Goal: Communication & Community: Answer question/provide support

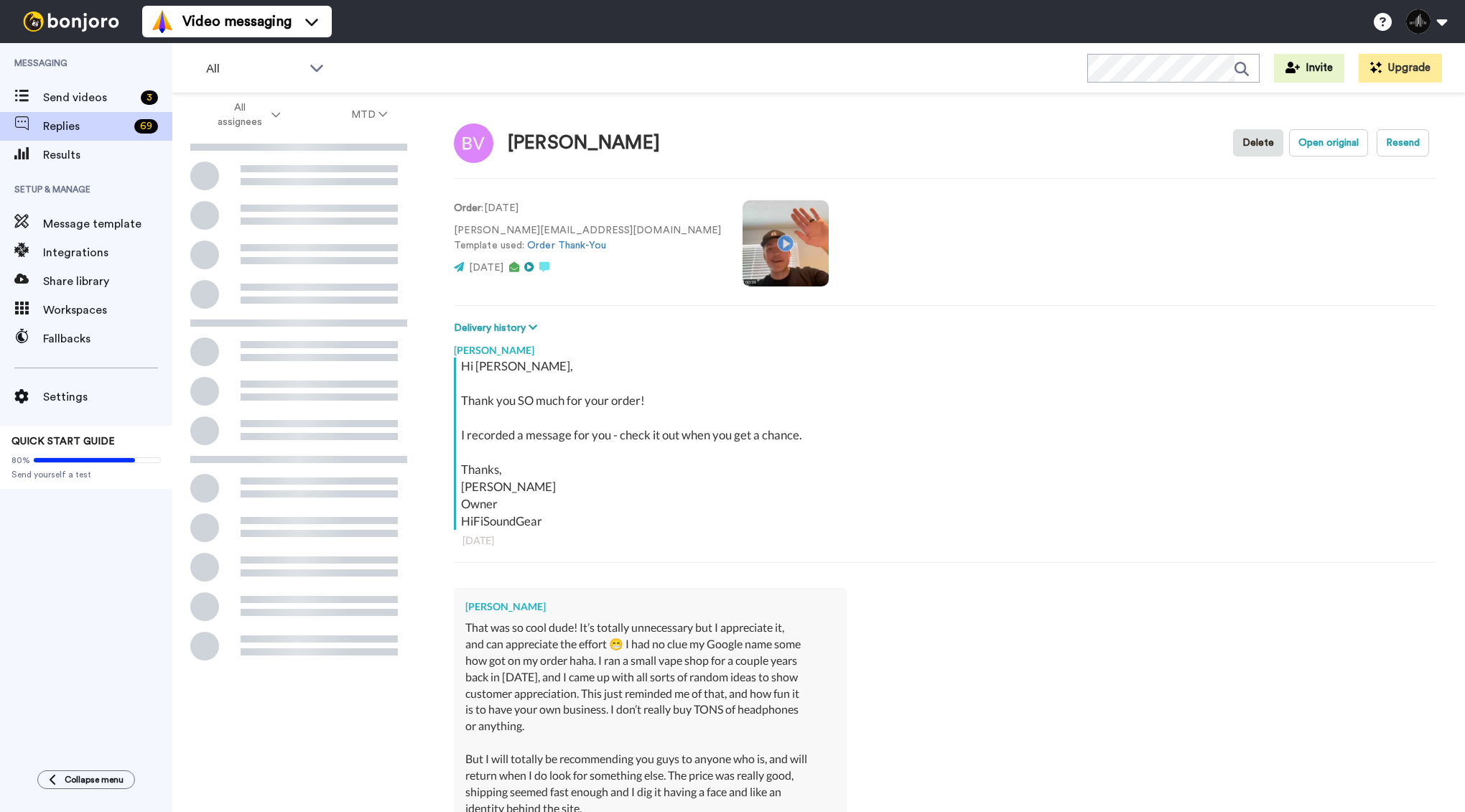
type textarea "x"
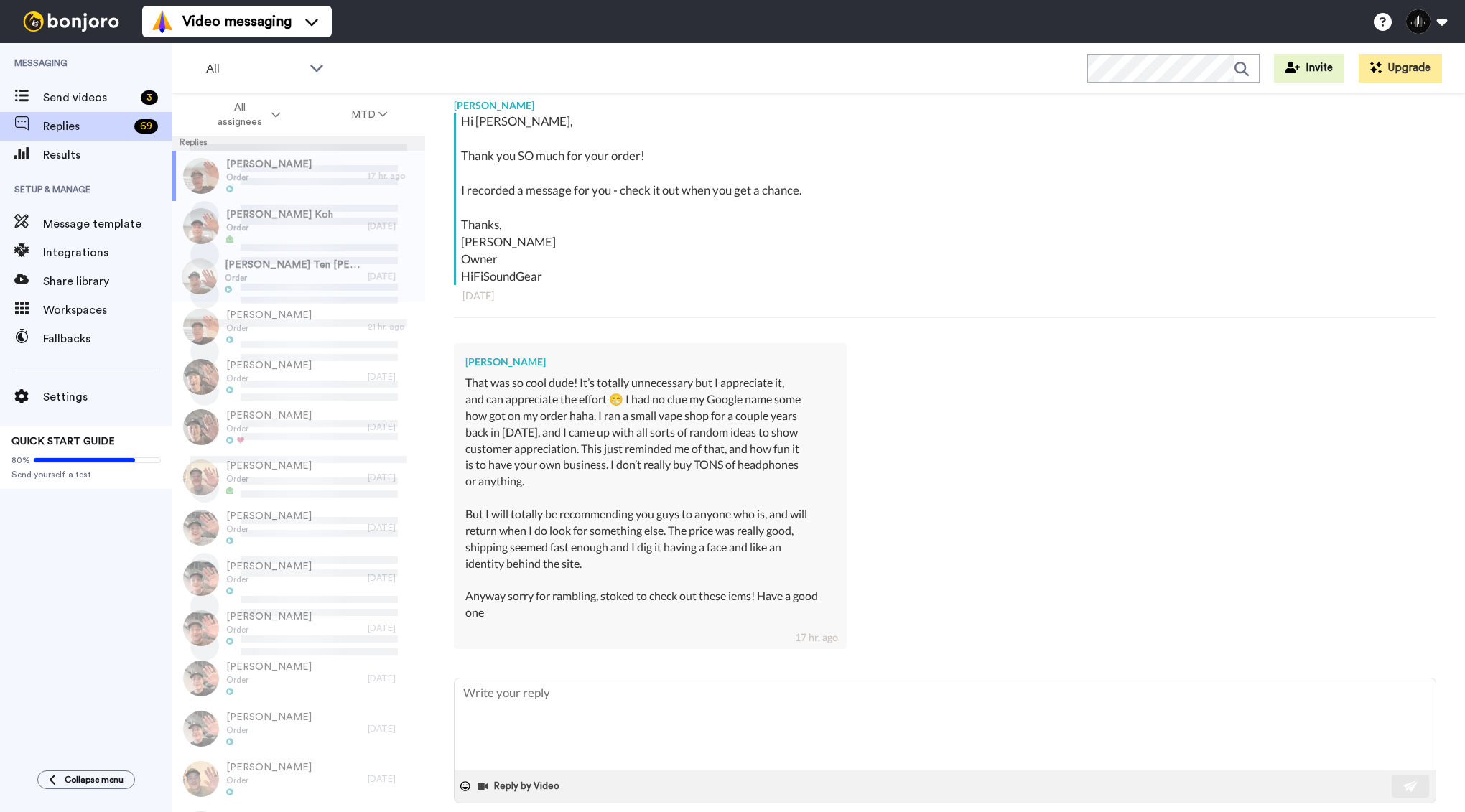
scroll to position [263, 0]
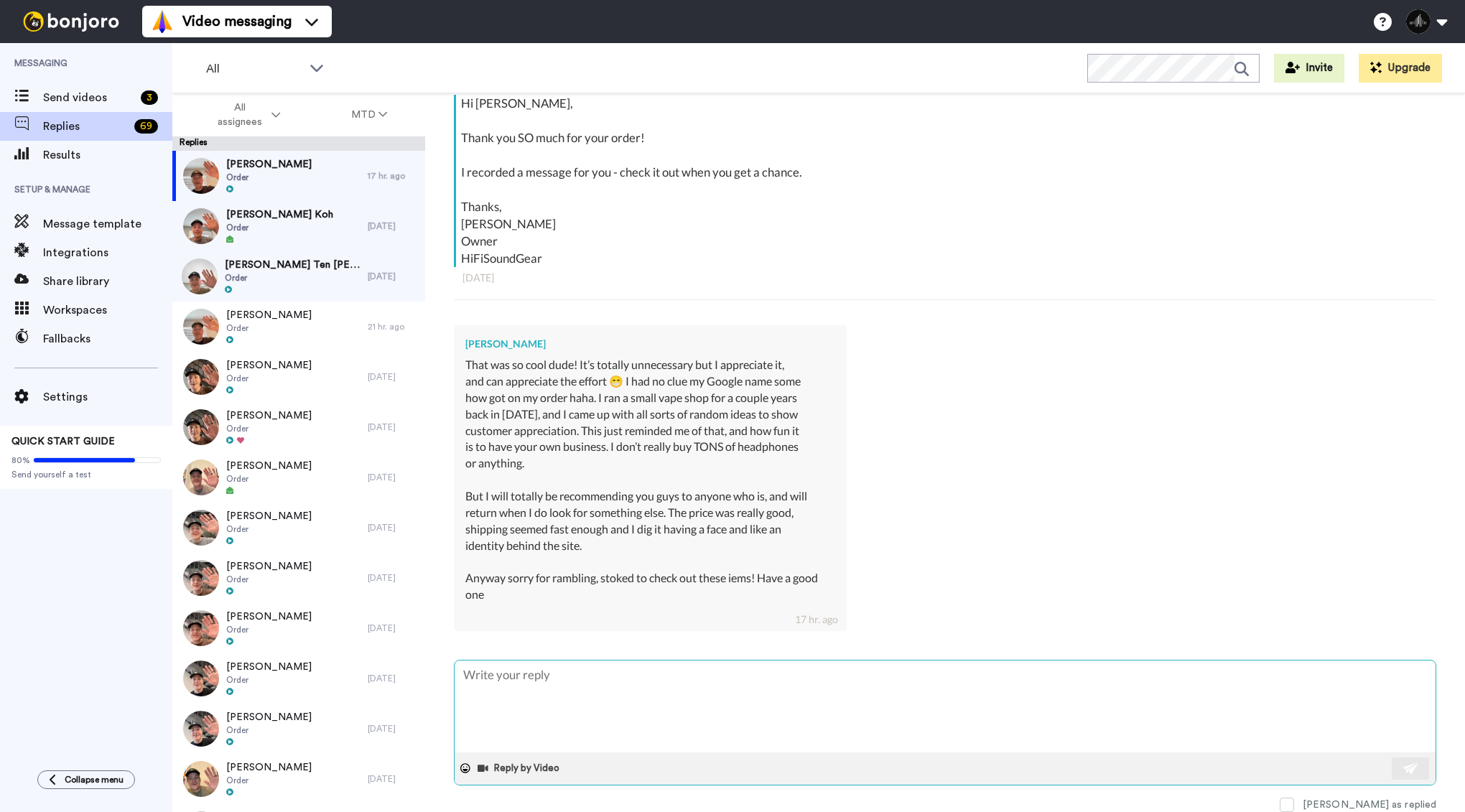
click at [583, 701] on textarea at bounding box center [945, 706] width 980 height 92
type textarea "B"
type textarea "x"
type textarea "Ba"
type textarea "x"
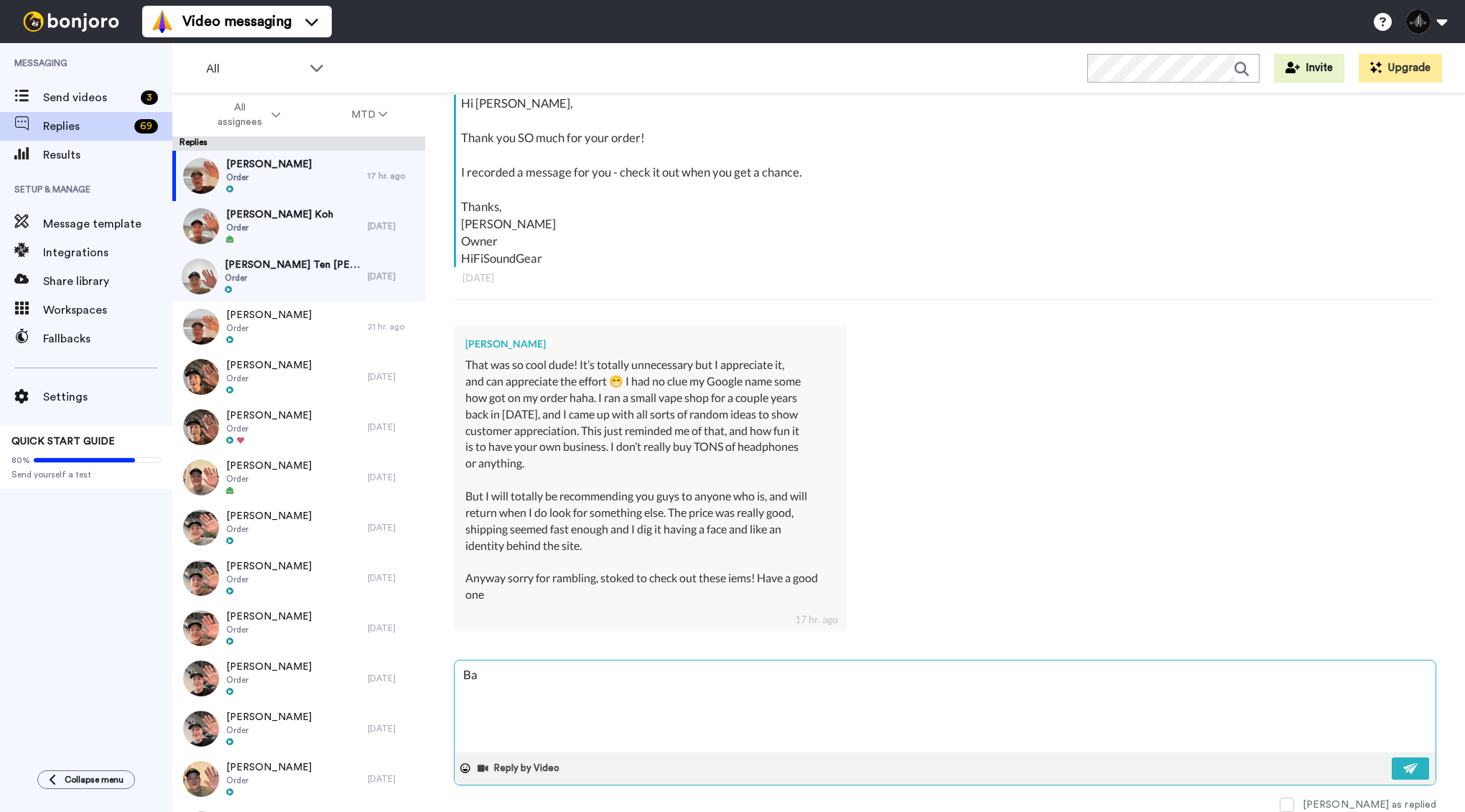
type textarea "Bar"
type textarea "x"
type textarea "Baro"
type textarea "x"
type textarea "Baron"
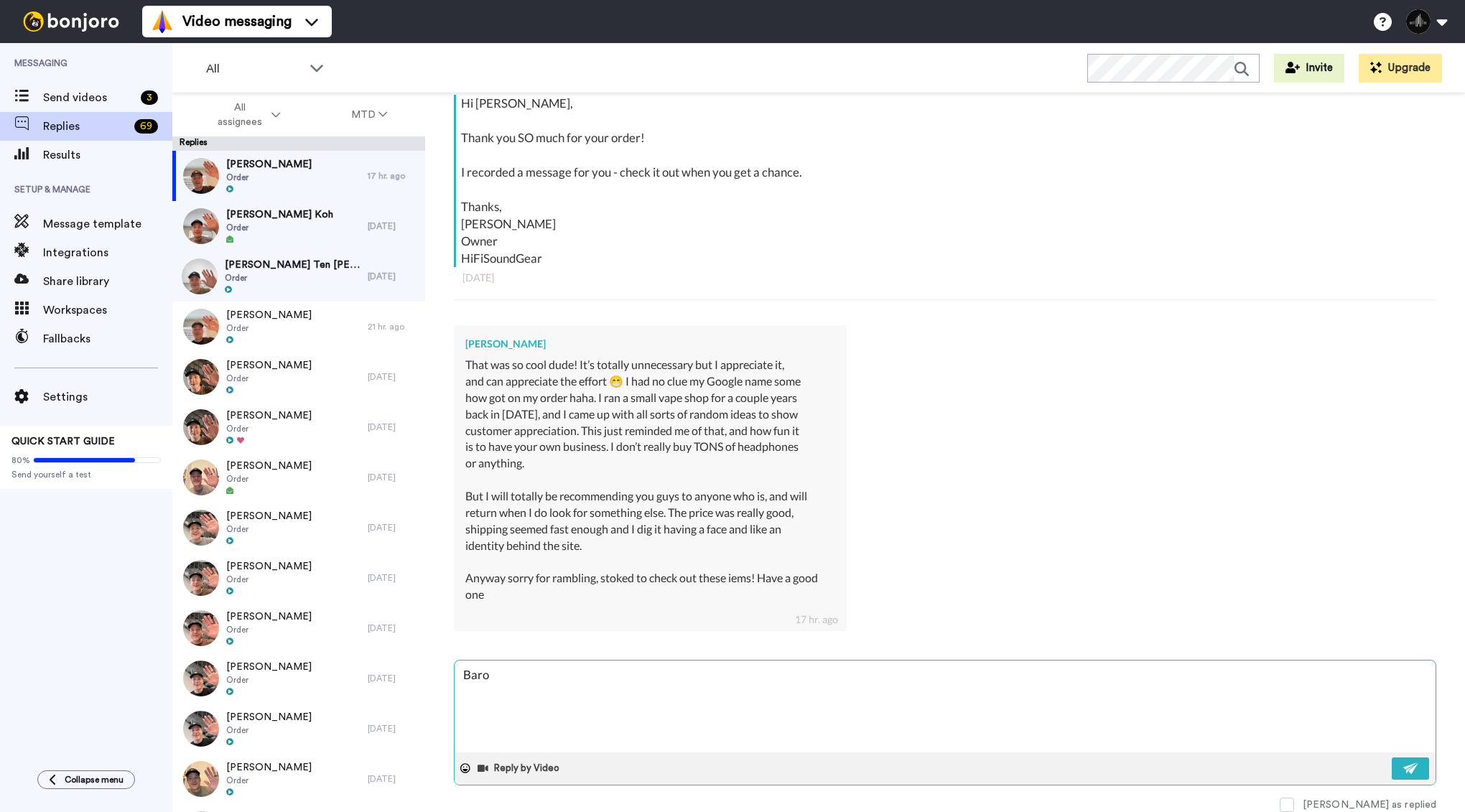
type textarea "x"
type textarea "Baron,"
type textarea "x"
type textarea "Baron,"
type textarea "x"
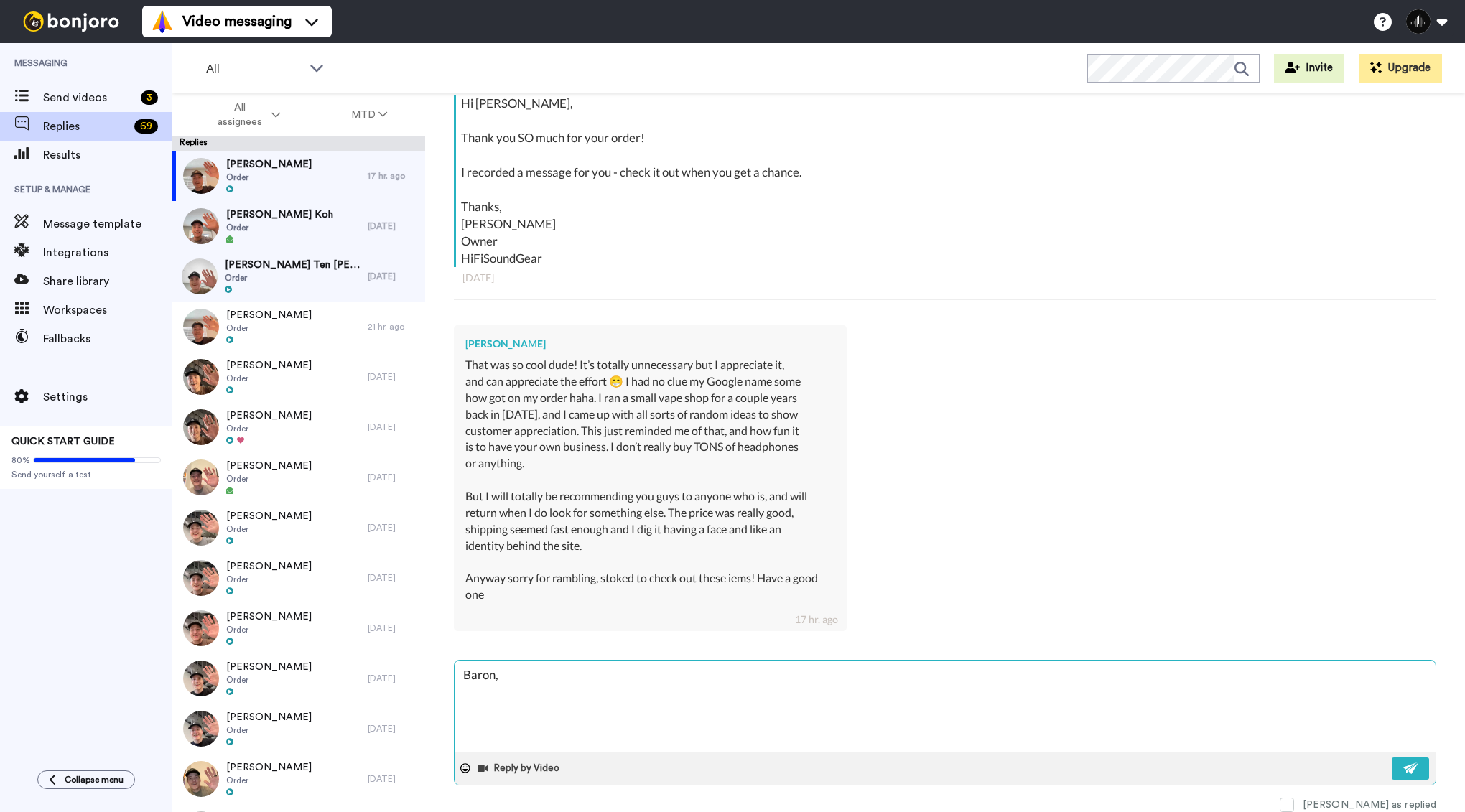
type textarea "Baron,"
type textarea "x"
type textarea "Baron, T"
type textarea "x"
type textarea "Baron, Th"
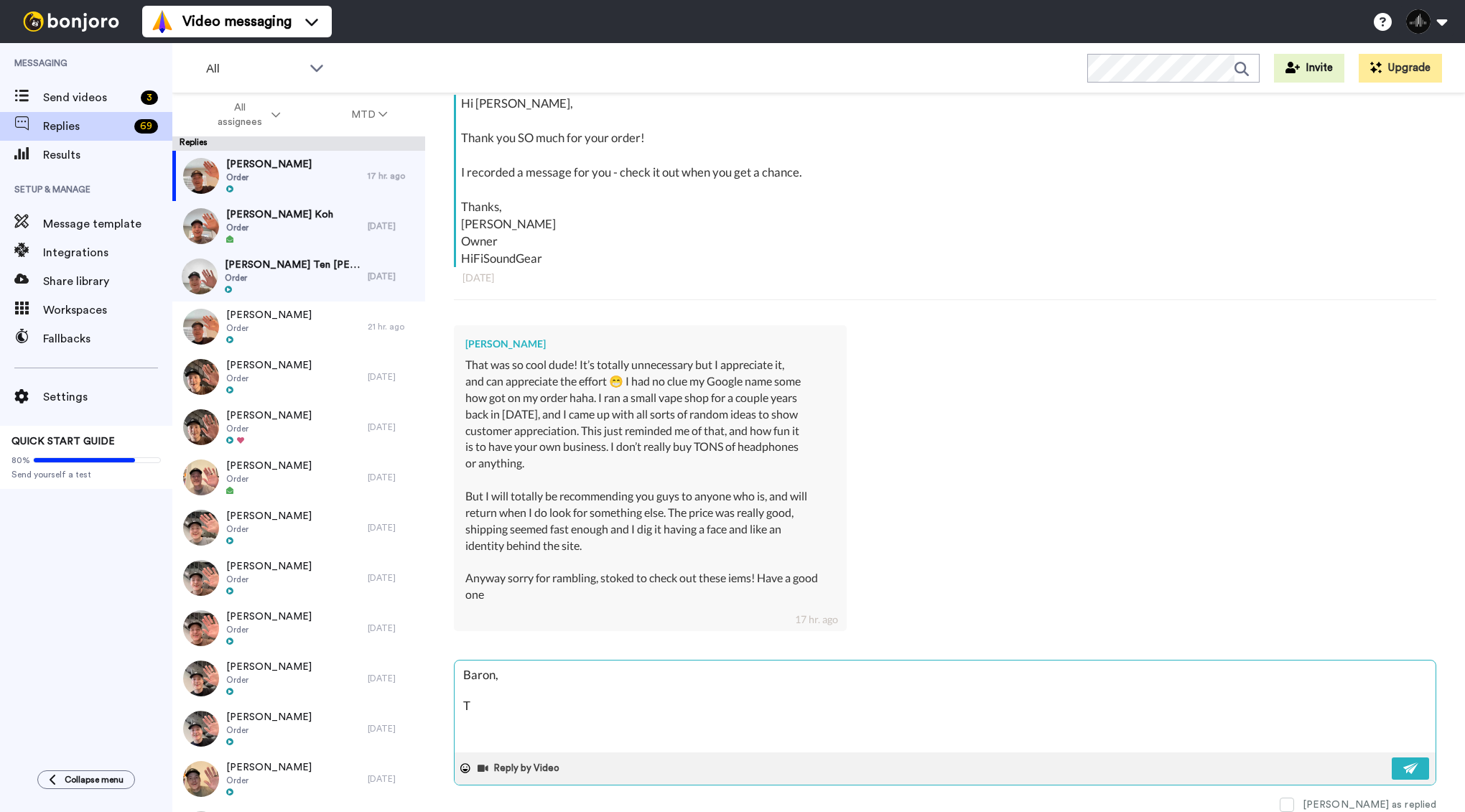
type textarea "x"
type textarea "Baron, Tha"
type textarea "x"
type textarea "Baron, Than"
type textarea "x"
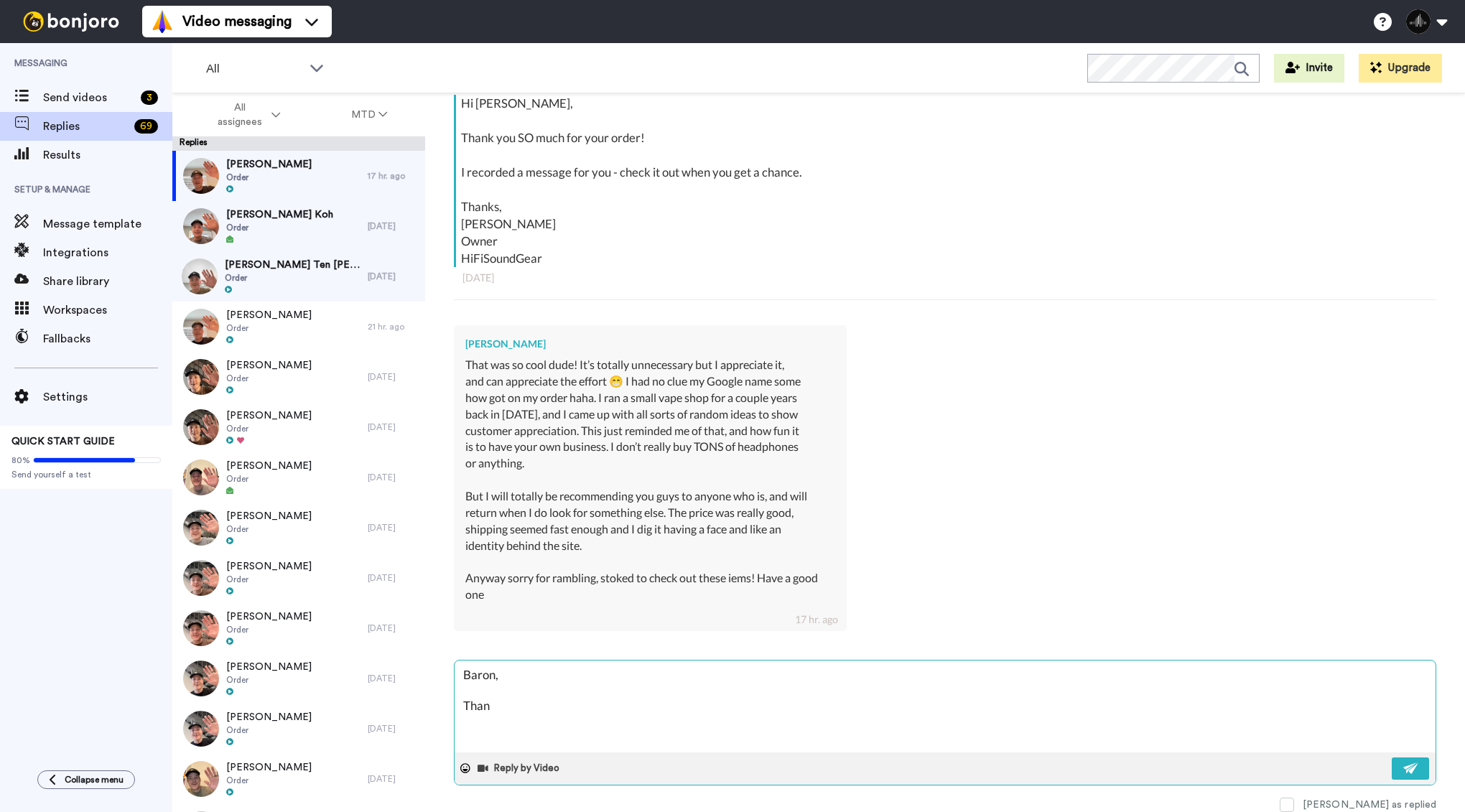
type textarea "Baron, Thank"
type textarea "x"
type textarea "Baron, Thanks"
type textarea "x"
type textarea "Baron, Thanks"
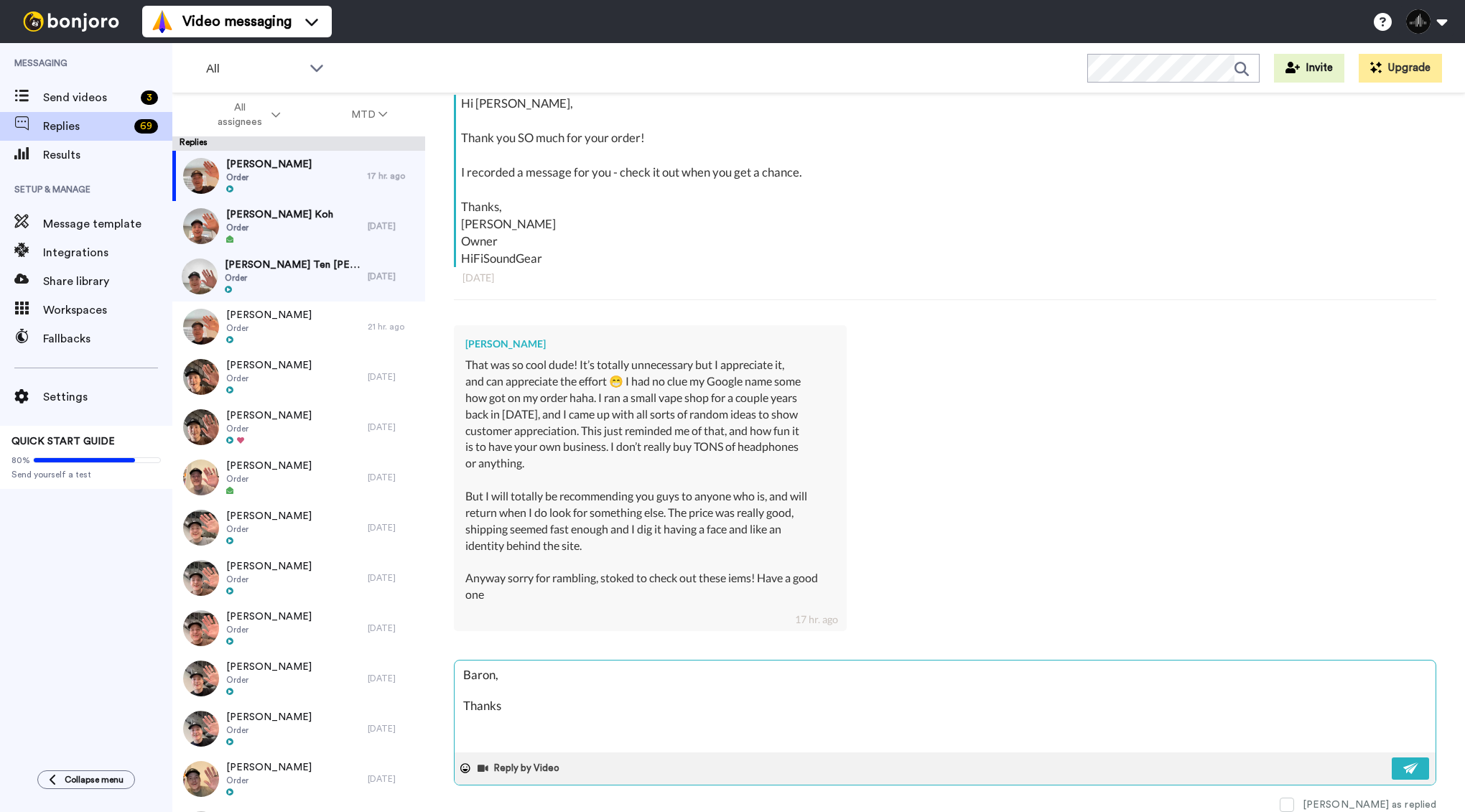
type textarea "x"
type textarea "Baron, Thanks f"
type textarea "x"
type textarea "Baron, Thanks fo"
type textarea "x"
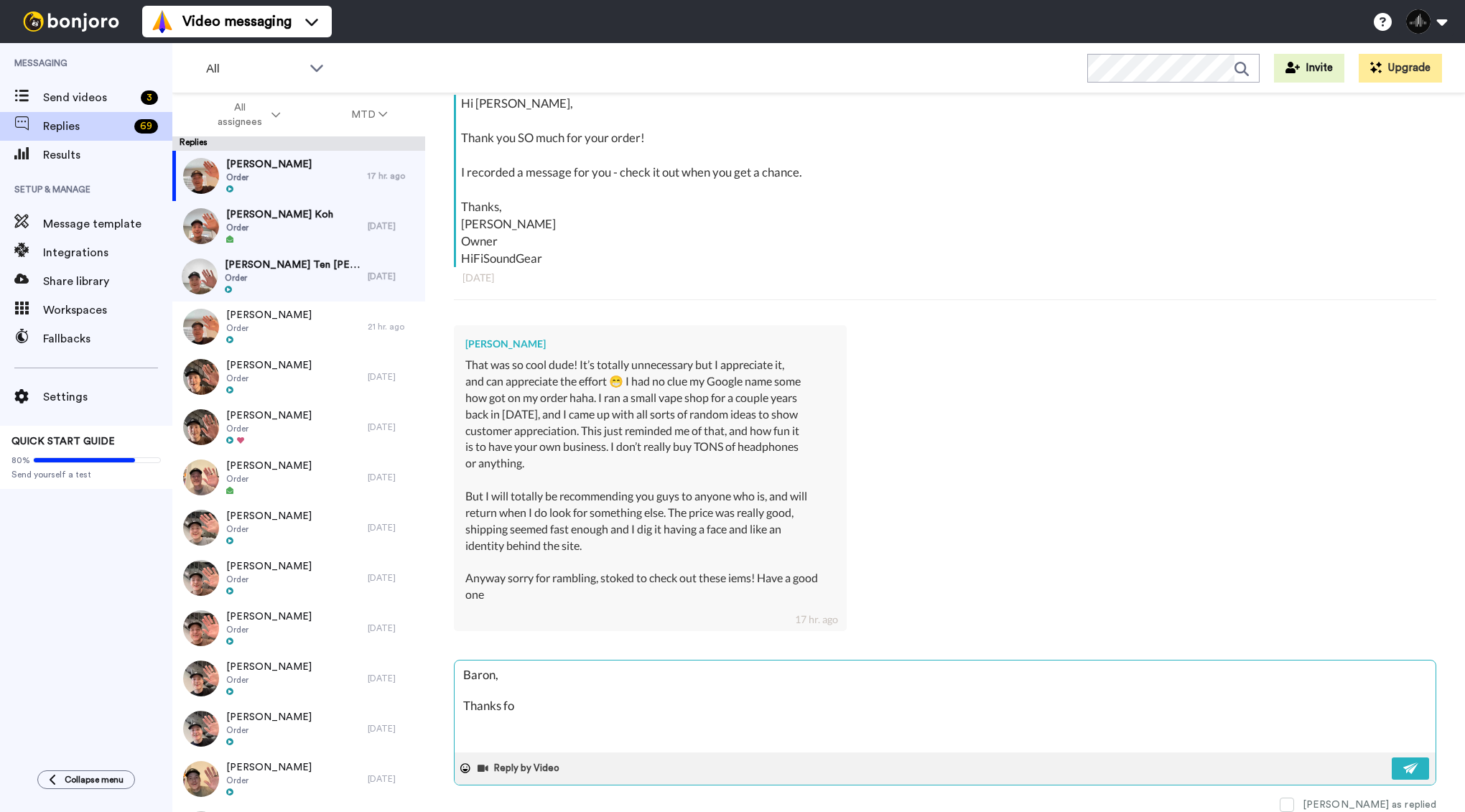
type textarea "Baron, Thanks for"
type textarea "x"
type textarea "Baron, Thanks for"
type textarea "x"
type textarea "Baron, Thanks for y"
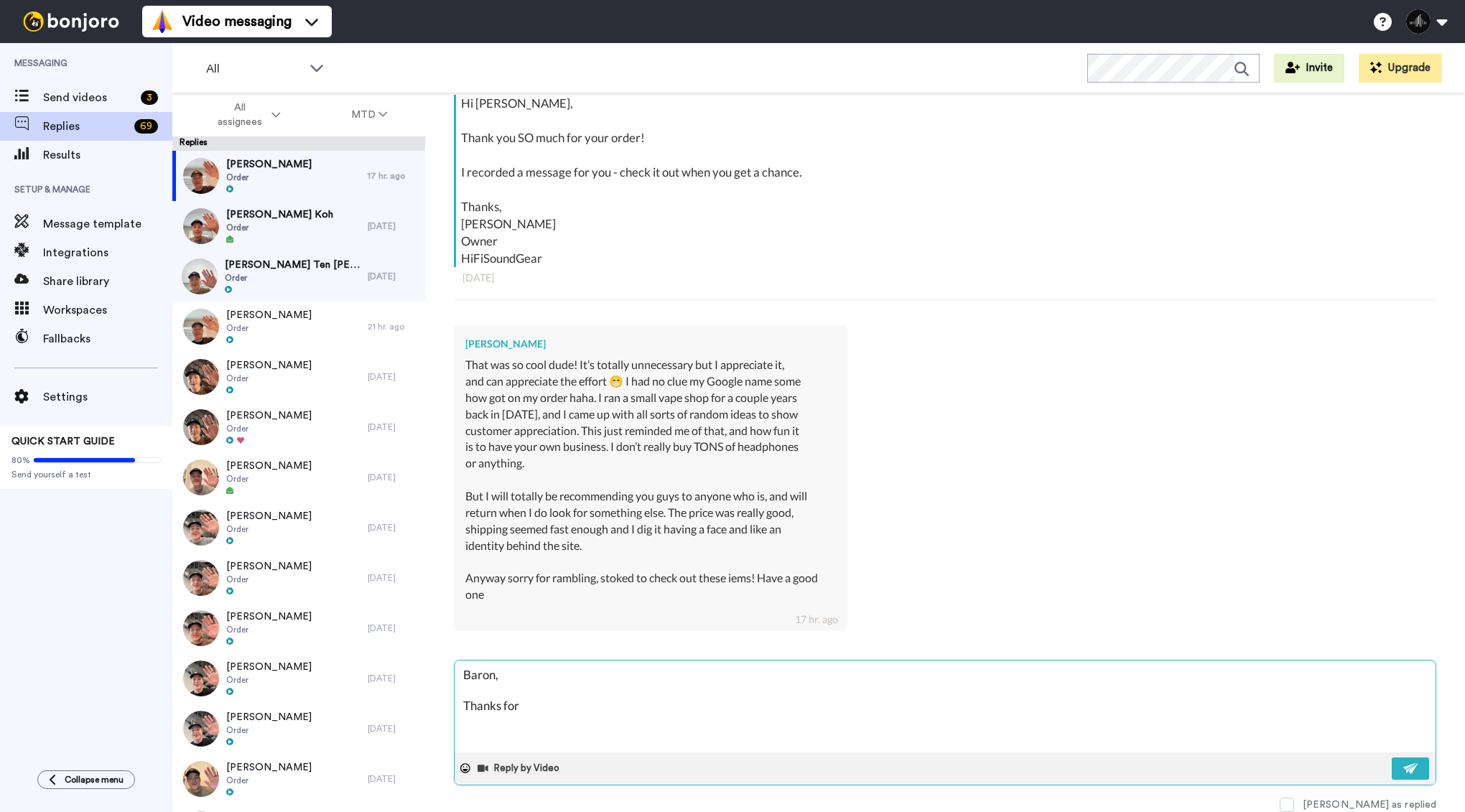
type textarea "x"
type textarea "Baron, Thanks for yo"
type textarea "x"
type textarea "Baron, Thanks for you"
type textarea "x"
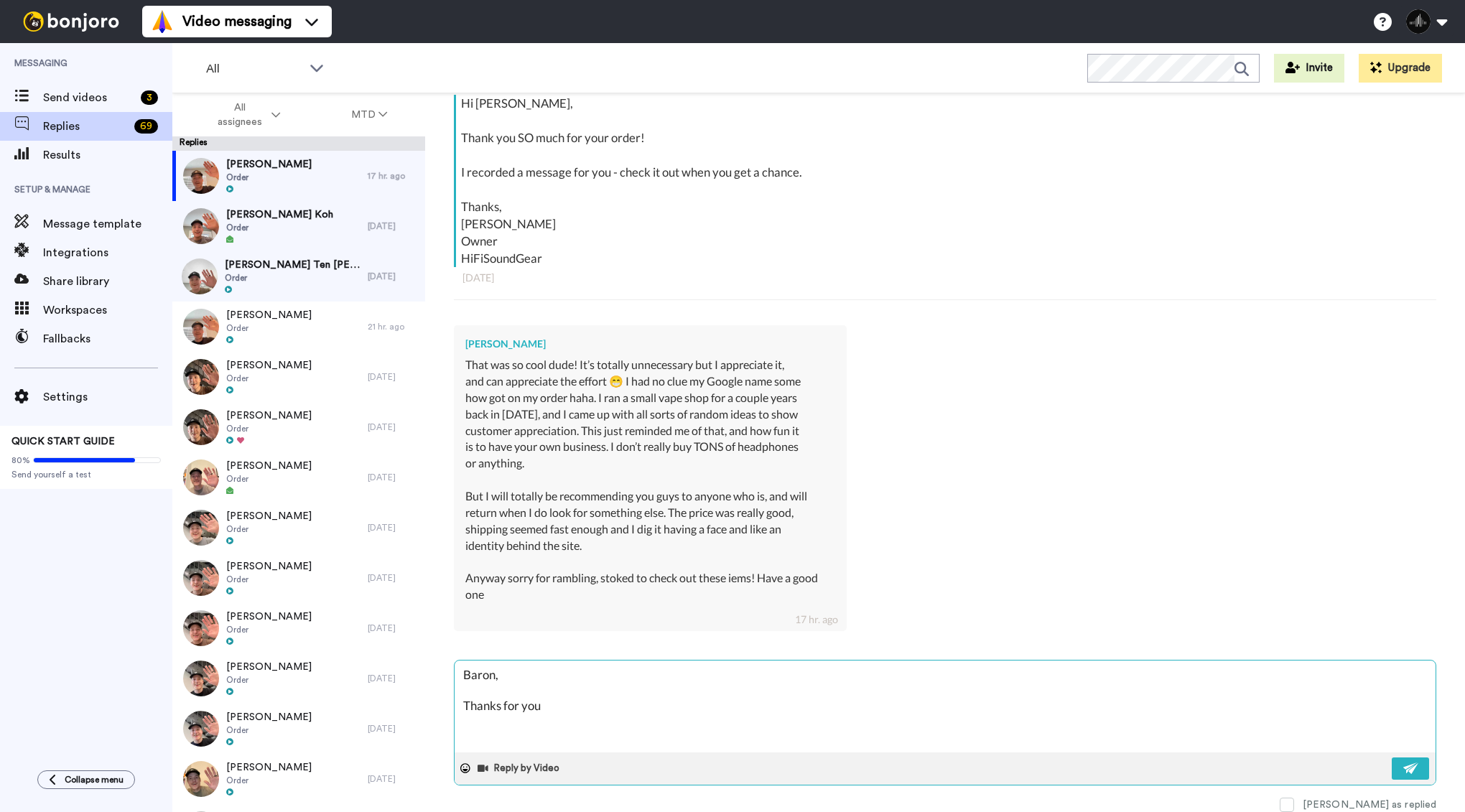
type textarea "Baron, Thanks for your"
type textarea "x"
type textarea "Baron, Thanks for your"
type textarea "x"
type textarea "Baron, Thanks for your k"
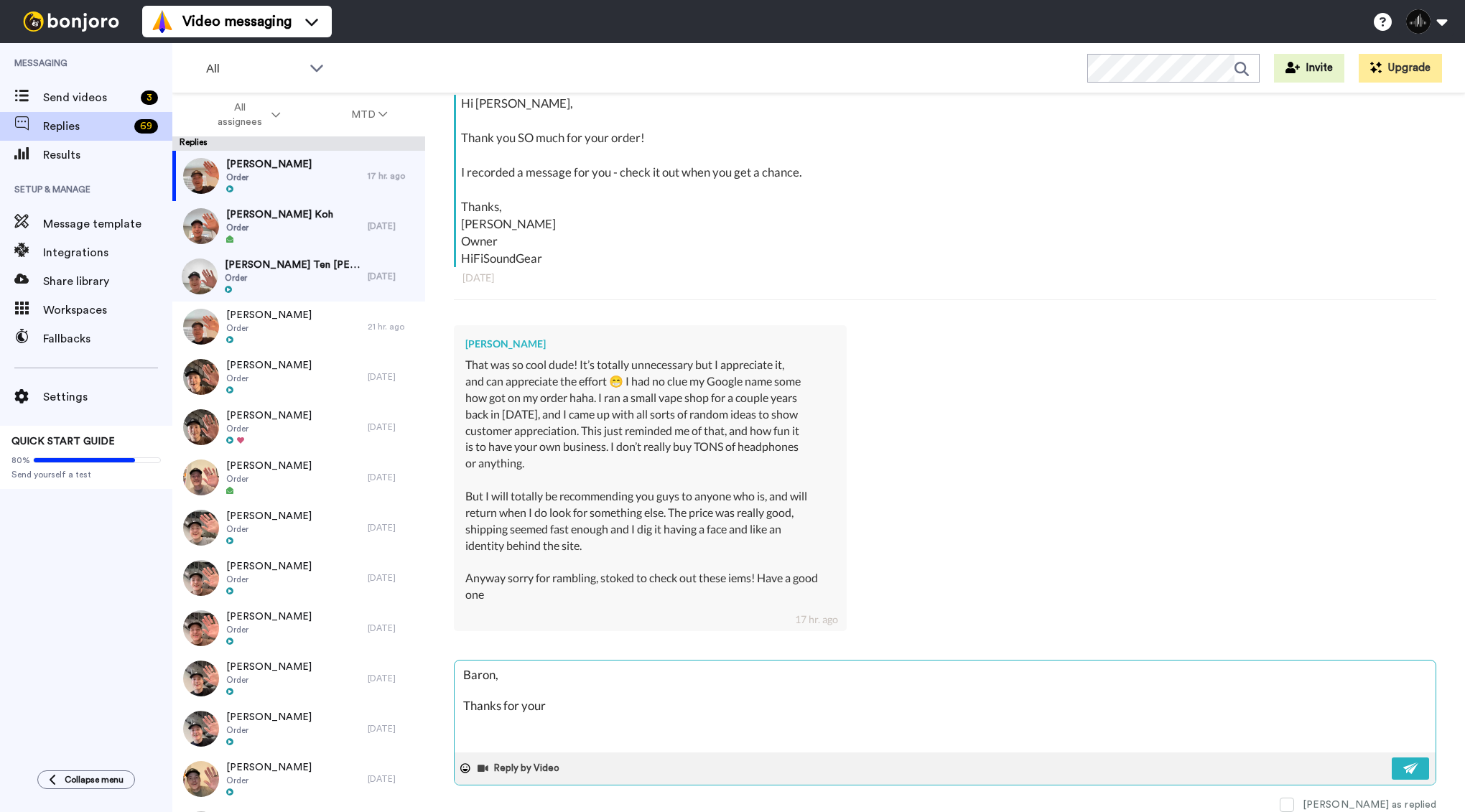
type textarea "x"
type textarea "Baron, Thanks for your ki"
type textarea "x"
type textarea "Baron, Thanks for your kin"
type textarea "x"
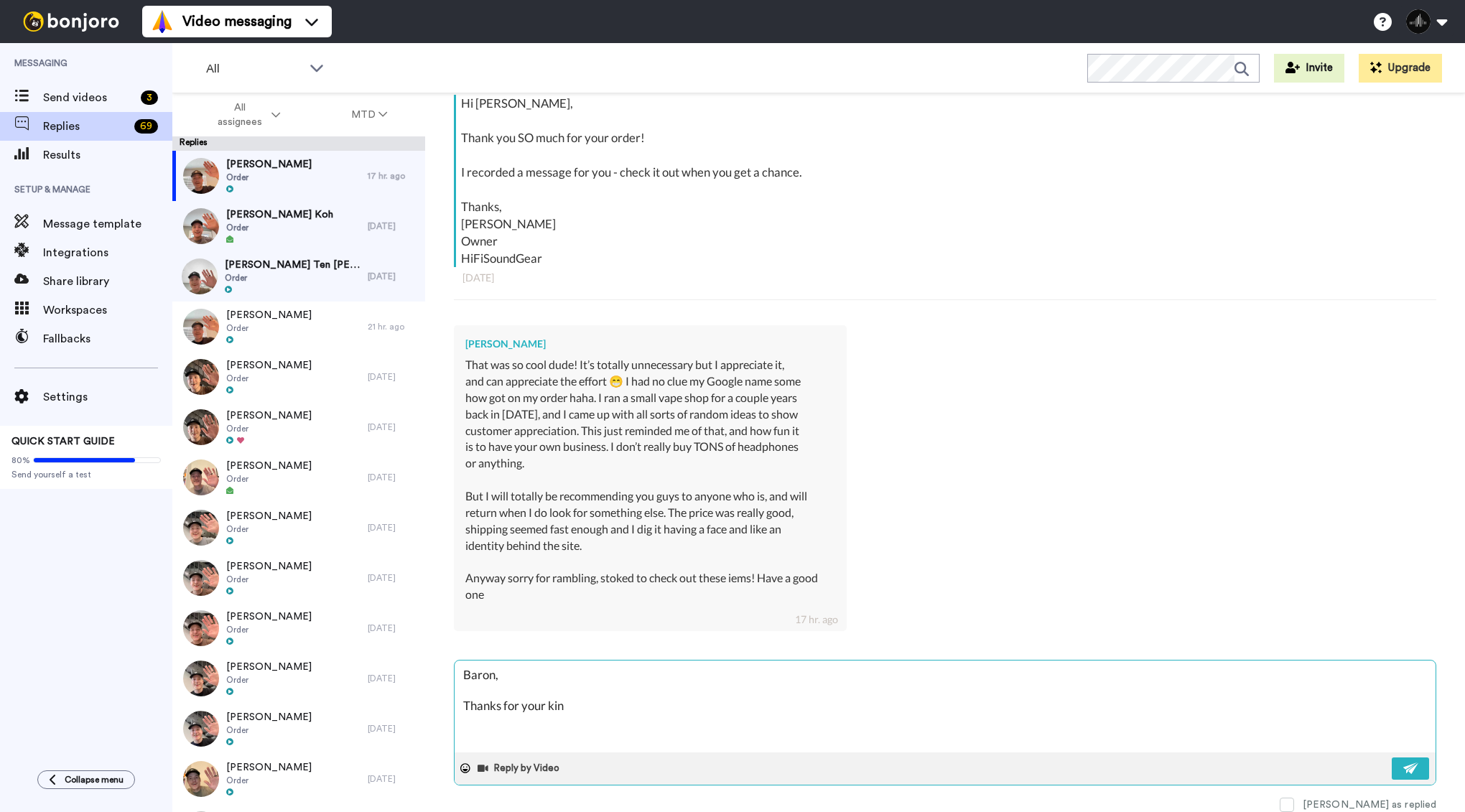
type textarea "Baron, Thanks for your kind"
type textarea "x"
type textarea "Baron, Thanks for your kind"
type textarea "x"
type textarea "Baron, Thanks for your kind w"
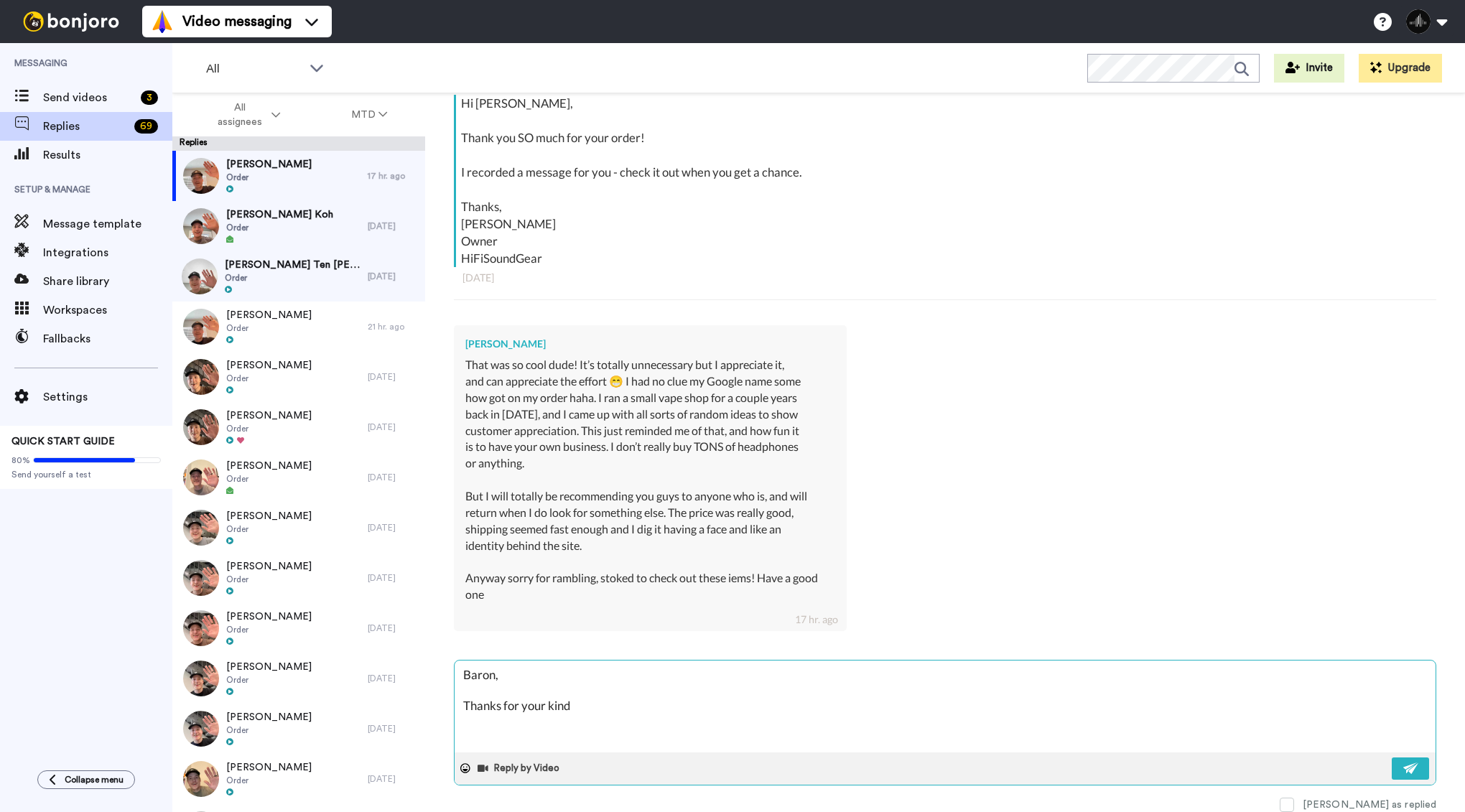
type textarea "x"
type textarea "Baron, Thanks for your kind wo"
type textarea "x"
type textarea "Baron, Thanks for your kind wor"
type textarea "x"
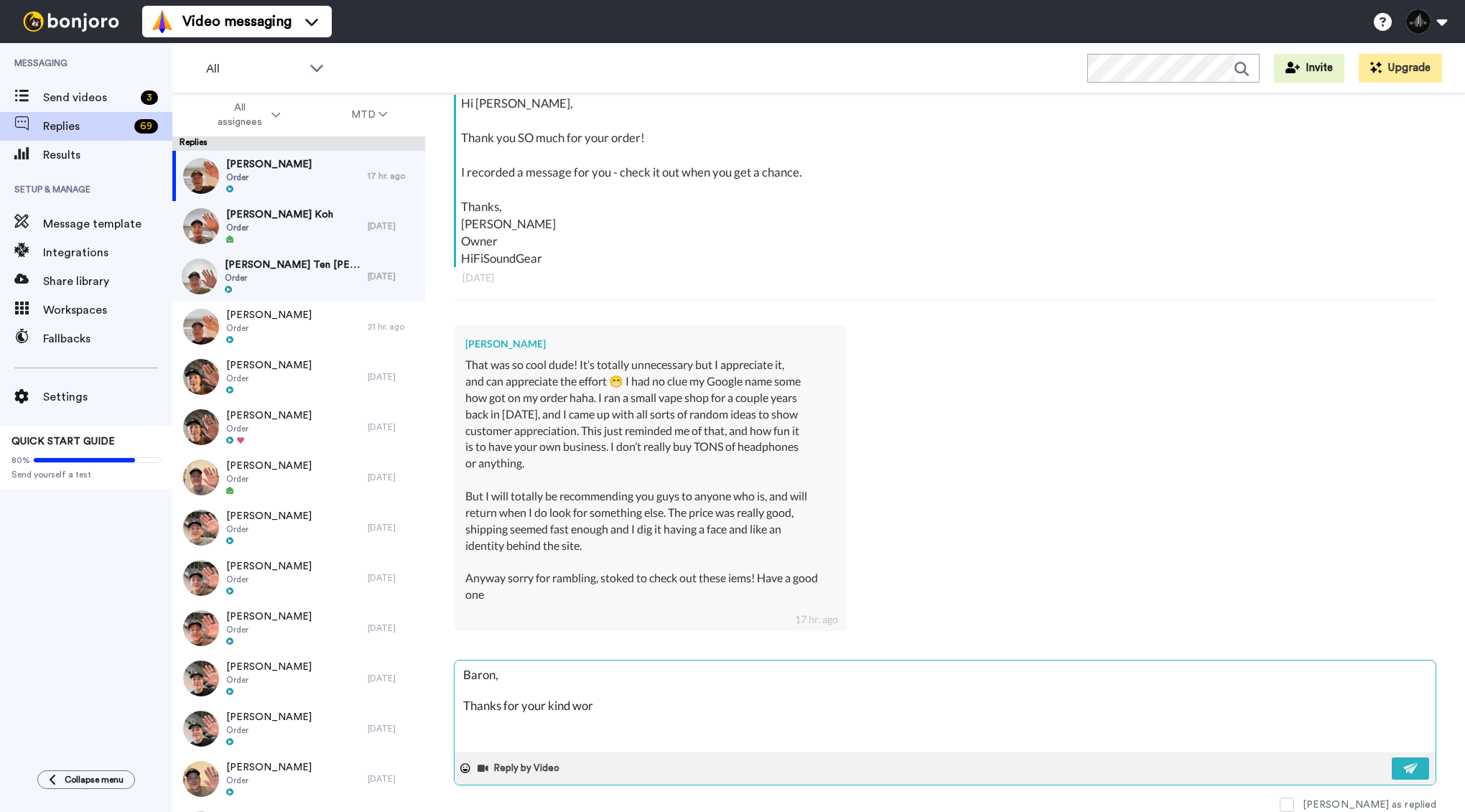
type textarea "Baron, Thanks for your kind word"
type textarea "x"
type textarea "Baron, Thanks for your kind words"
type textarea "x"
type textarea "Baron, Thanks for your kind words!"
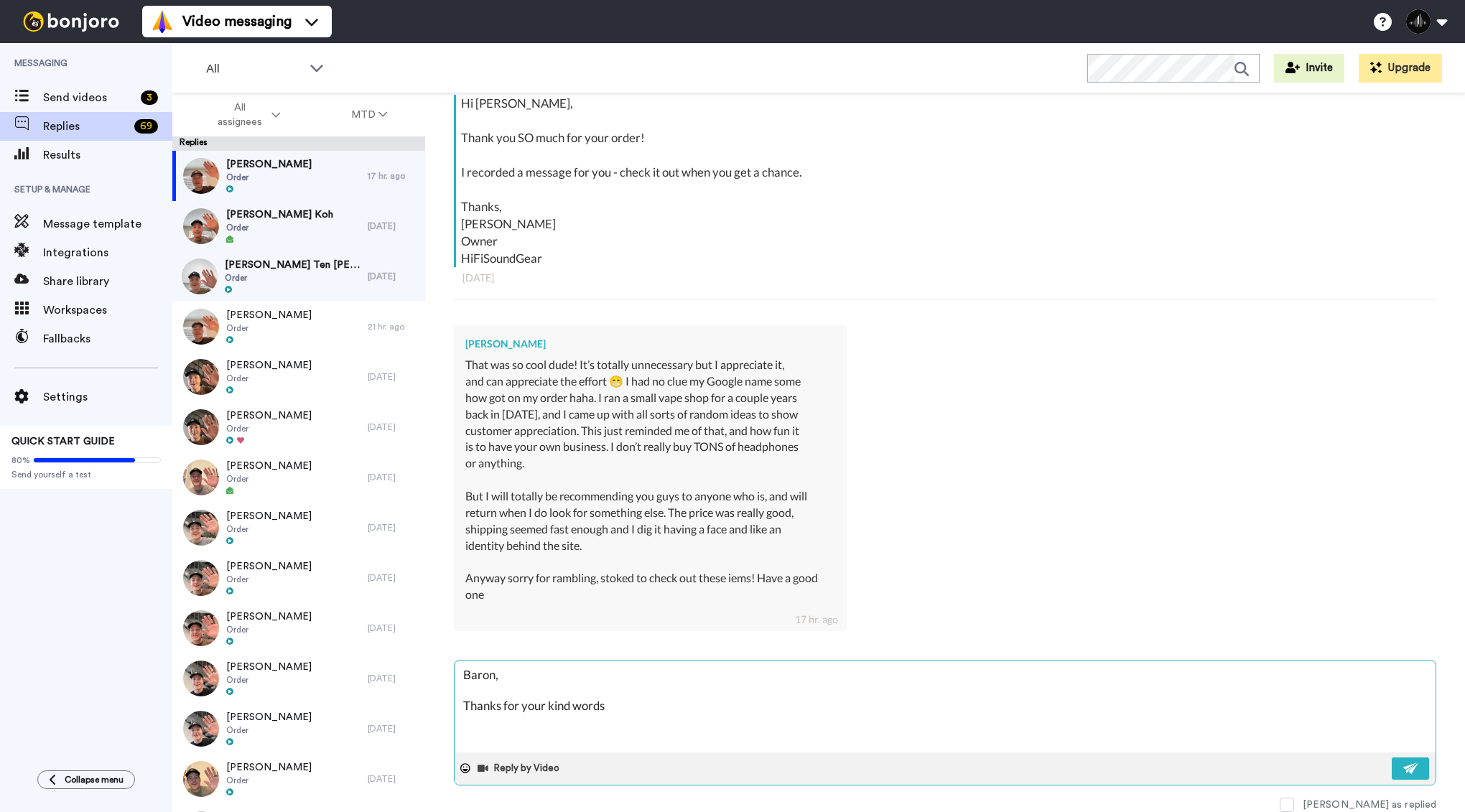
type textarea "x"
type textarea "Baron, Thanks for your kind words!!"
type textarea "x"
type textarea "Baron, Thanks for your kind words!!"
type textarea "x"
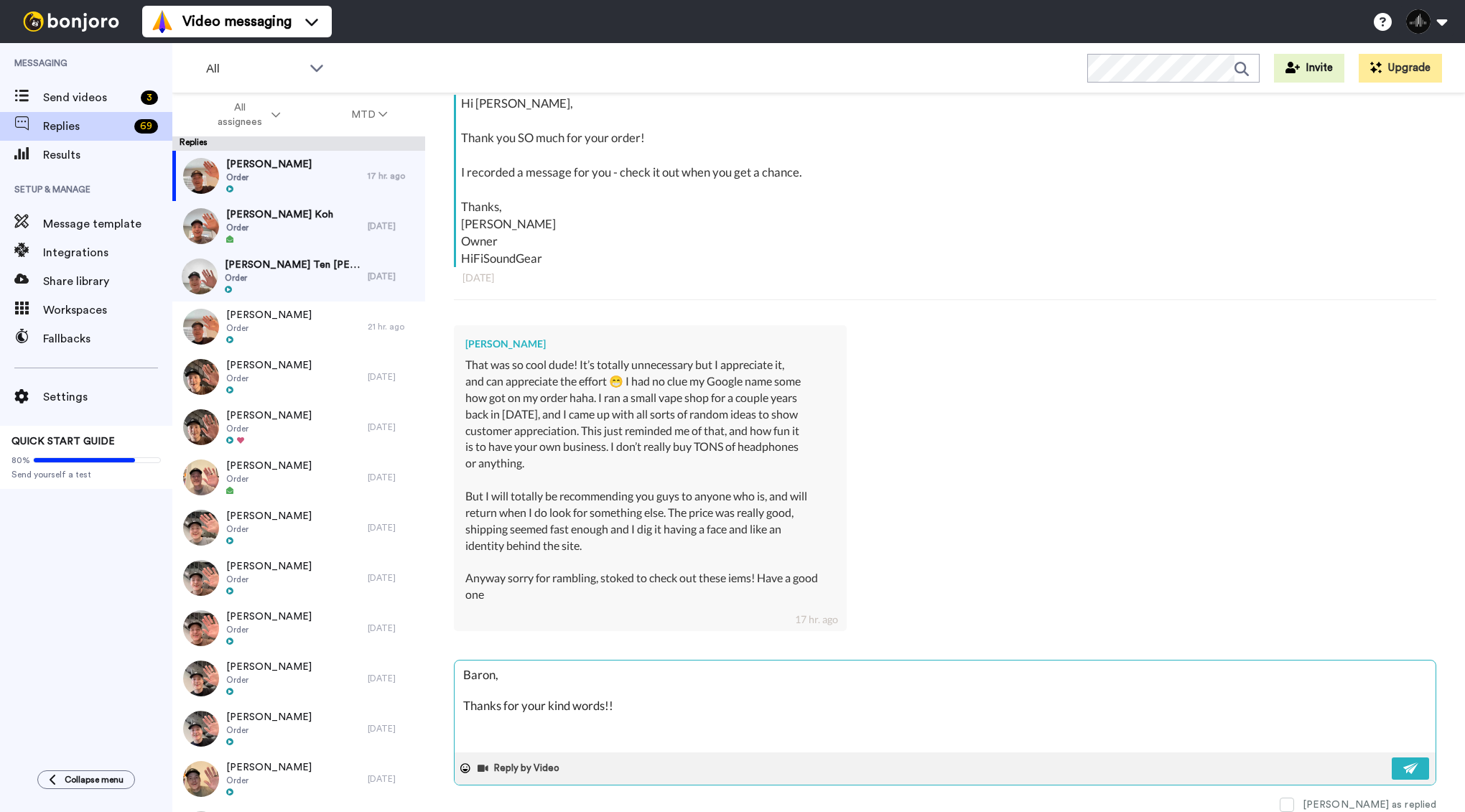
type textarea "Baron, Thanks for your kind words!! :"
type textarea "x"
type textarea "Baron, Thanks for your kind words!! :)"
type textarea "x"
type textarea "Baron, Thanks for your kind words!! :)"
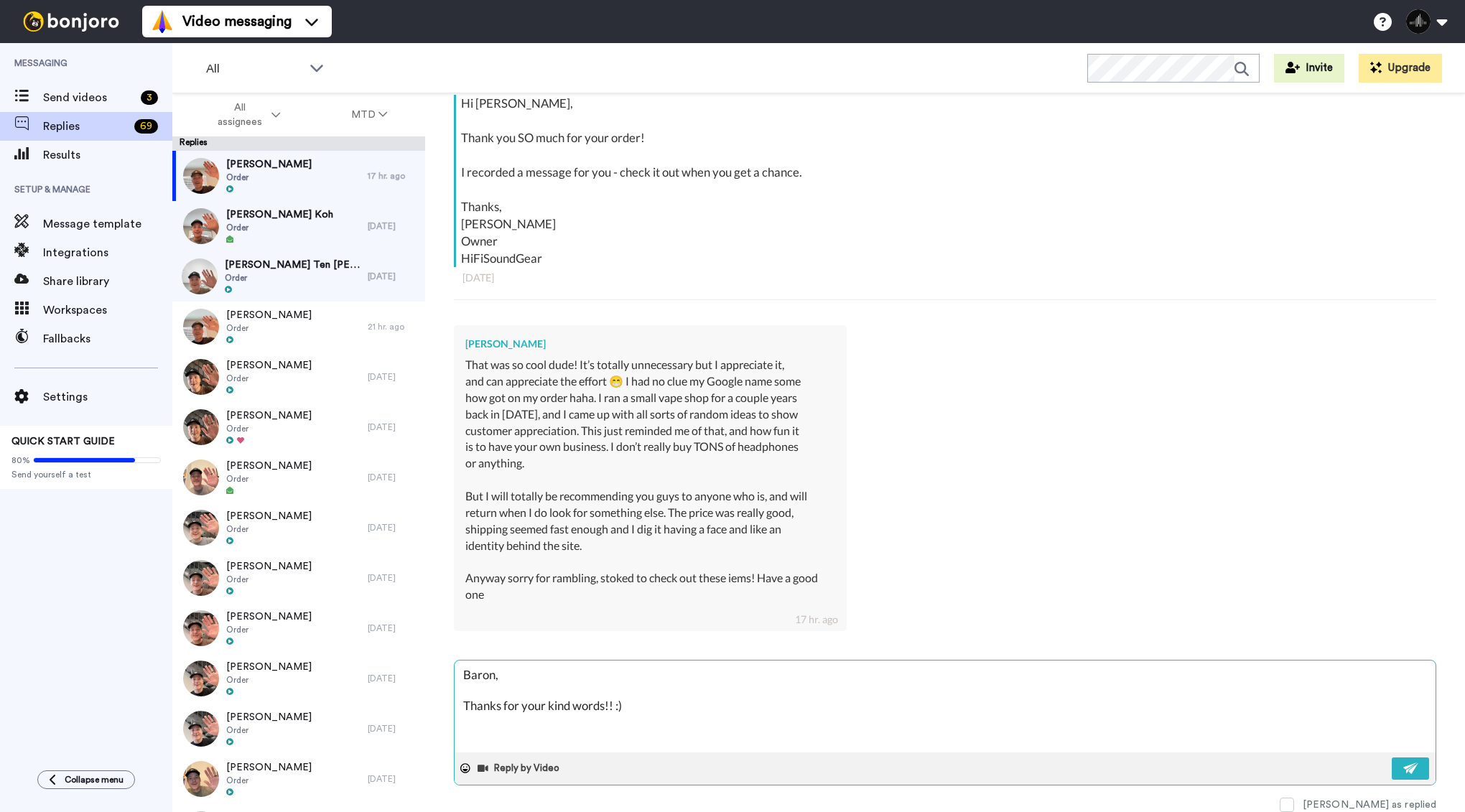
type textarea "x"
type textarea "Baron, Thanks for your kind words!! :)"
type textarea "x"
click at [530, 742] on textarea "Baron, Thanks for your kind words!! :)" at bounding box center [945, 706] width 980 height 92
type textarea "Baron, Thanks for your kind words!! :) A"
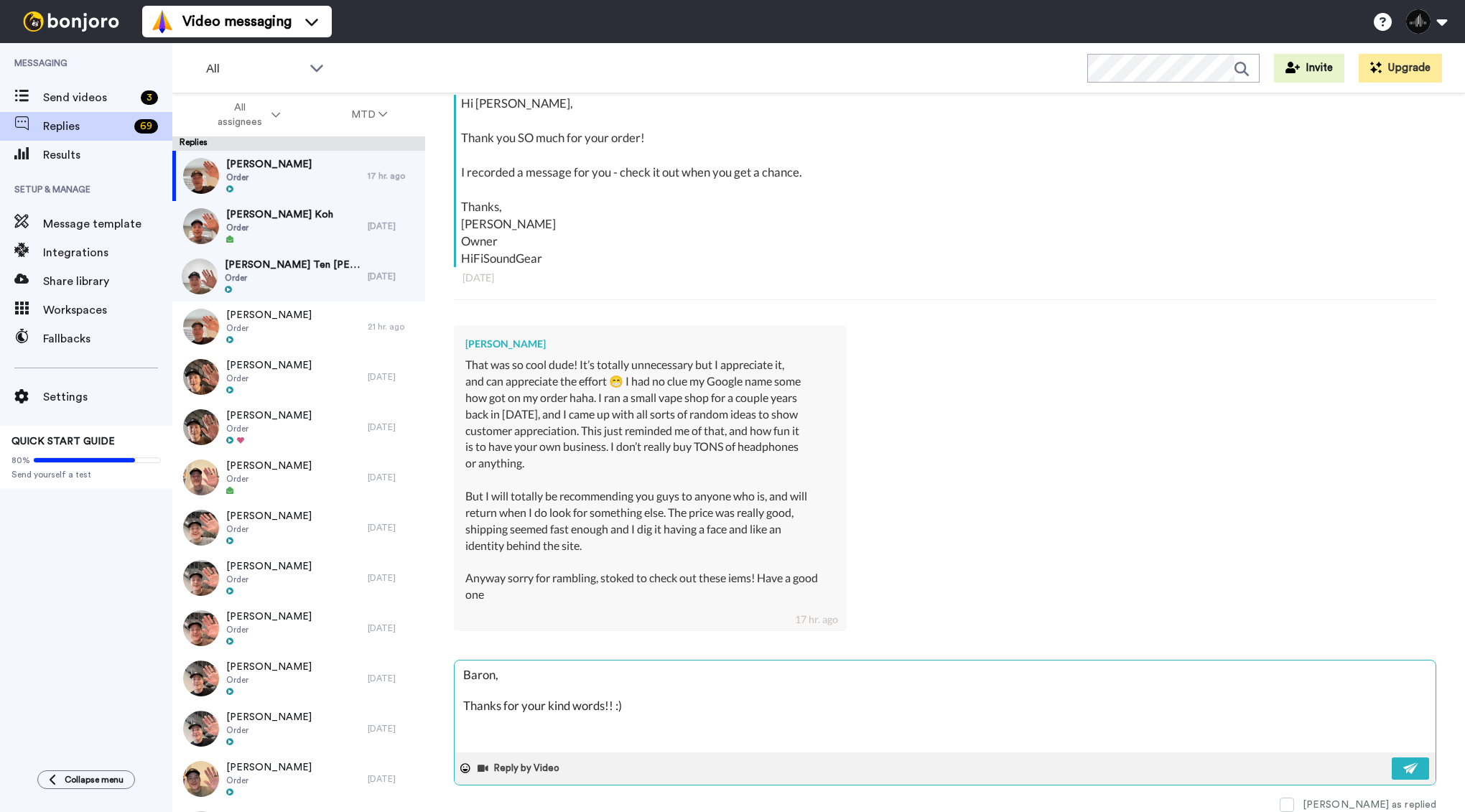
type textarea "x"
type textarea "Baron, Thanks for your kind words!! :) Aw"
type textarea "x"
type textarea "Baron, Thanks for your kind words!! :) Awe"
type textarea "x"
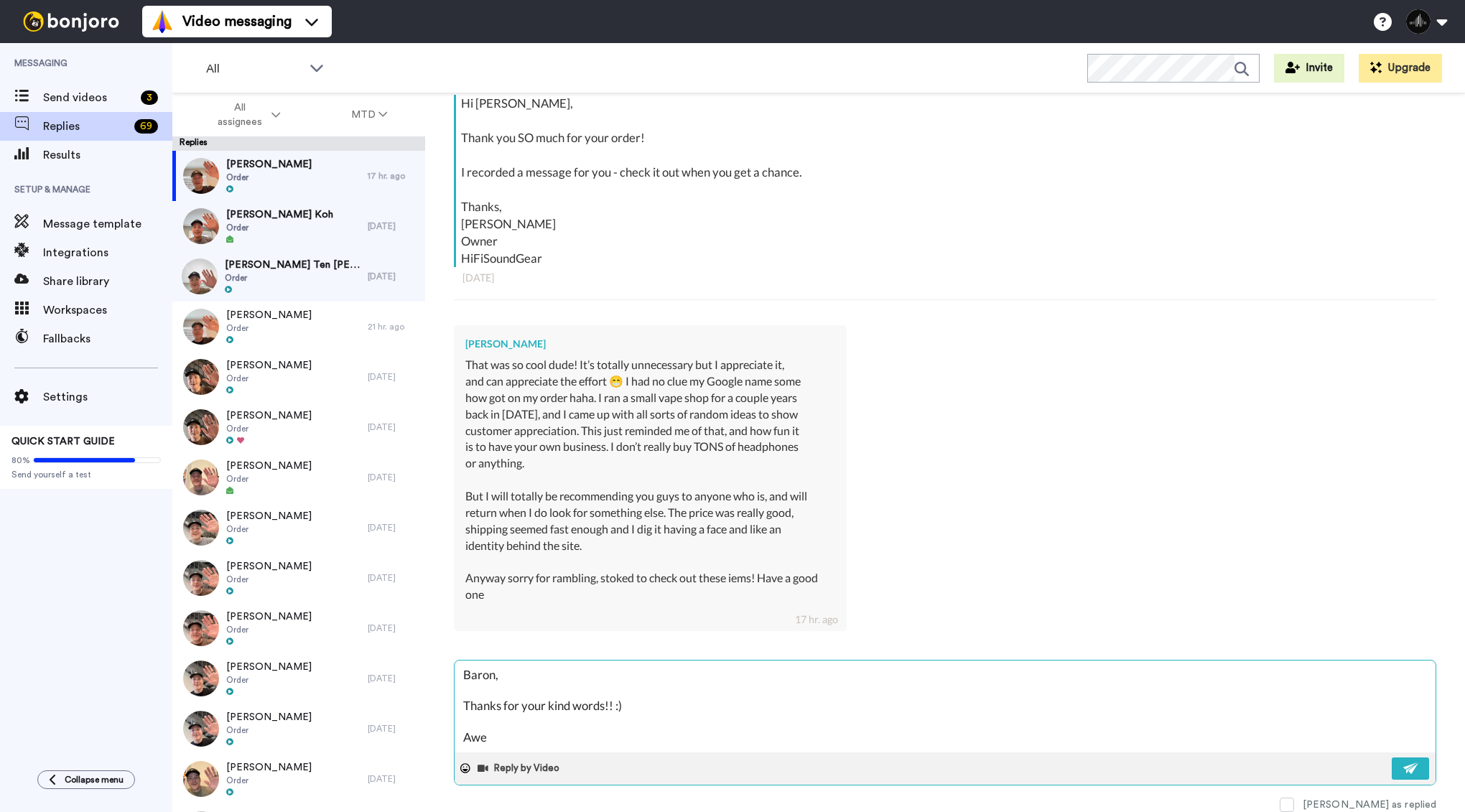
type textarea "Baron, Thanks for your kind words!! :) Awes"
type textarea "x"
type textarea "Baron, Thanks for your kind words!! :) Aweso"
type textarea "x"
type textarea "Baron, Thanks for your kind words!! :) Awesom"
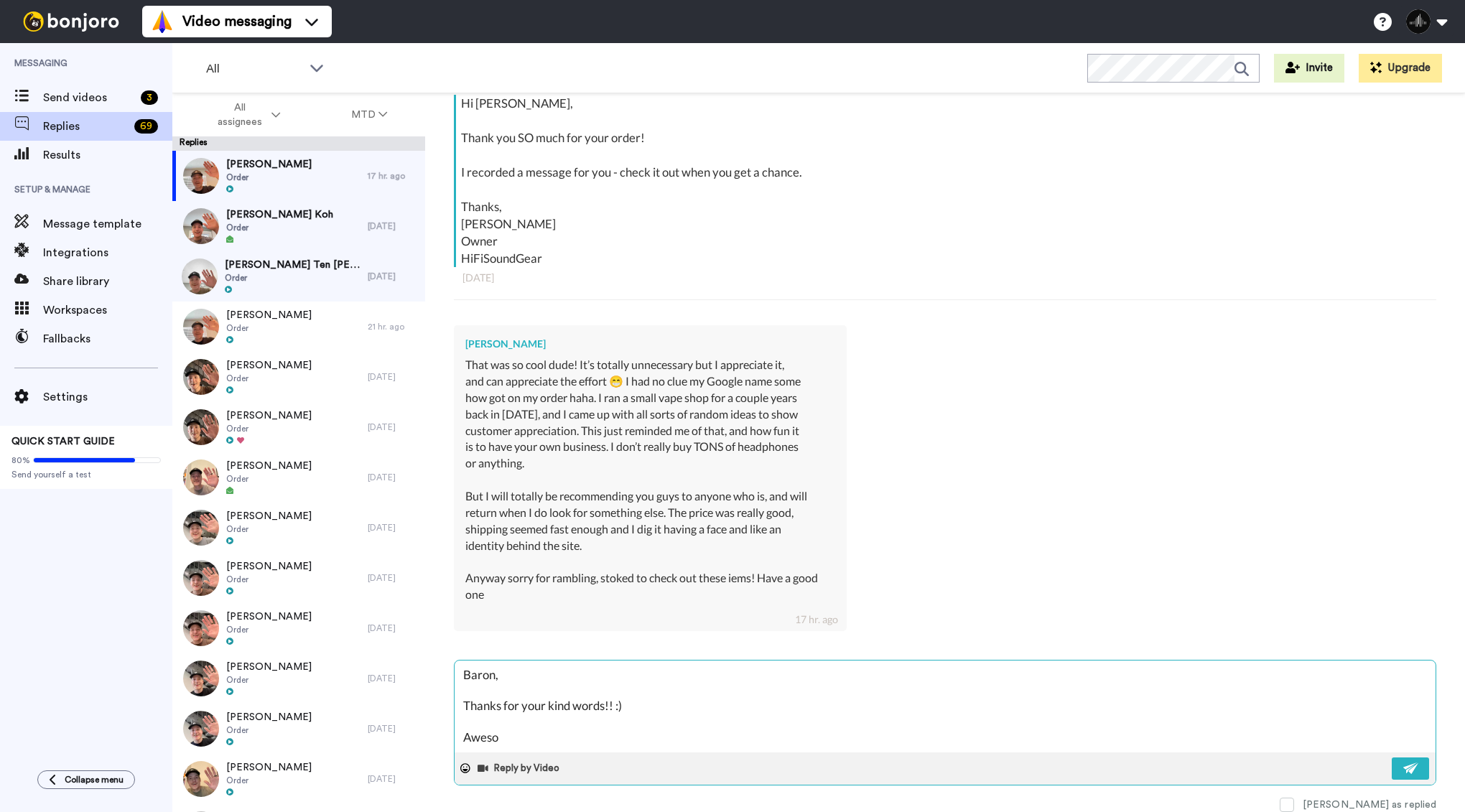
type textarea "x"
type textarea "Baron, Thanks for your kind words!! :) Awesome"
type textarea "x"
type textarea "Baron, Thanks for your kind words!! :) Awesome!"
type textarea "x"
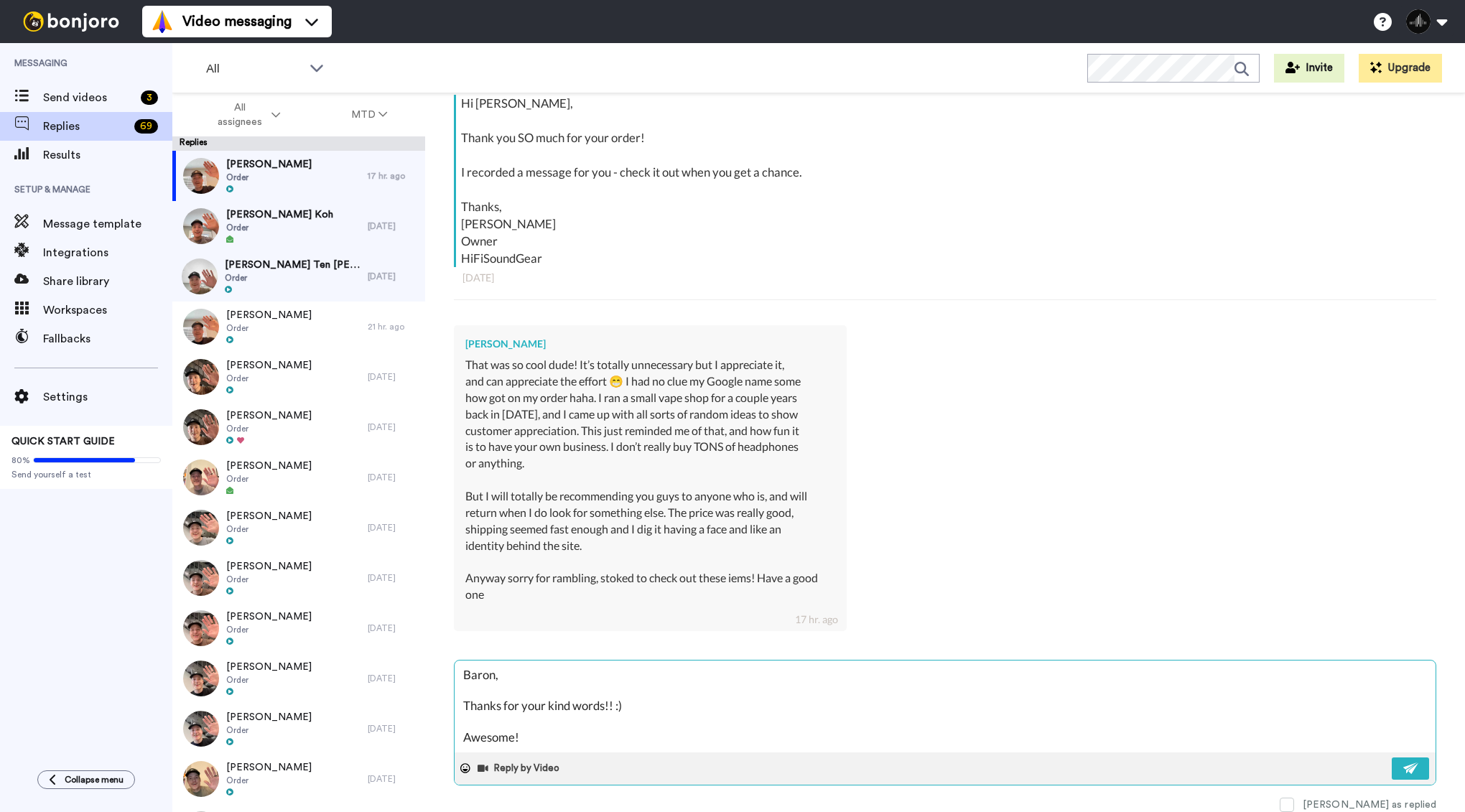
type textarea "Baron, Thanks for your kind words!! :) Awesome!"
type textarea "x"
type textarea "Baron, Thanks for your kind words!! :) Awesome! Y"
type textarea "x"
type textarea "Baron, Thanks for your kind words!! :) Awesome! Ye"
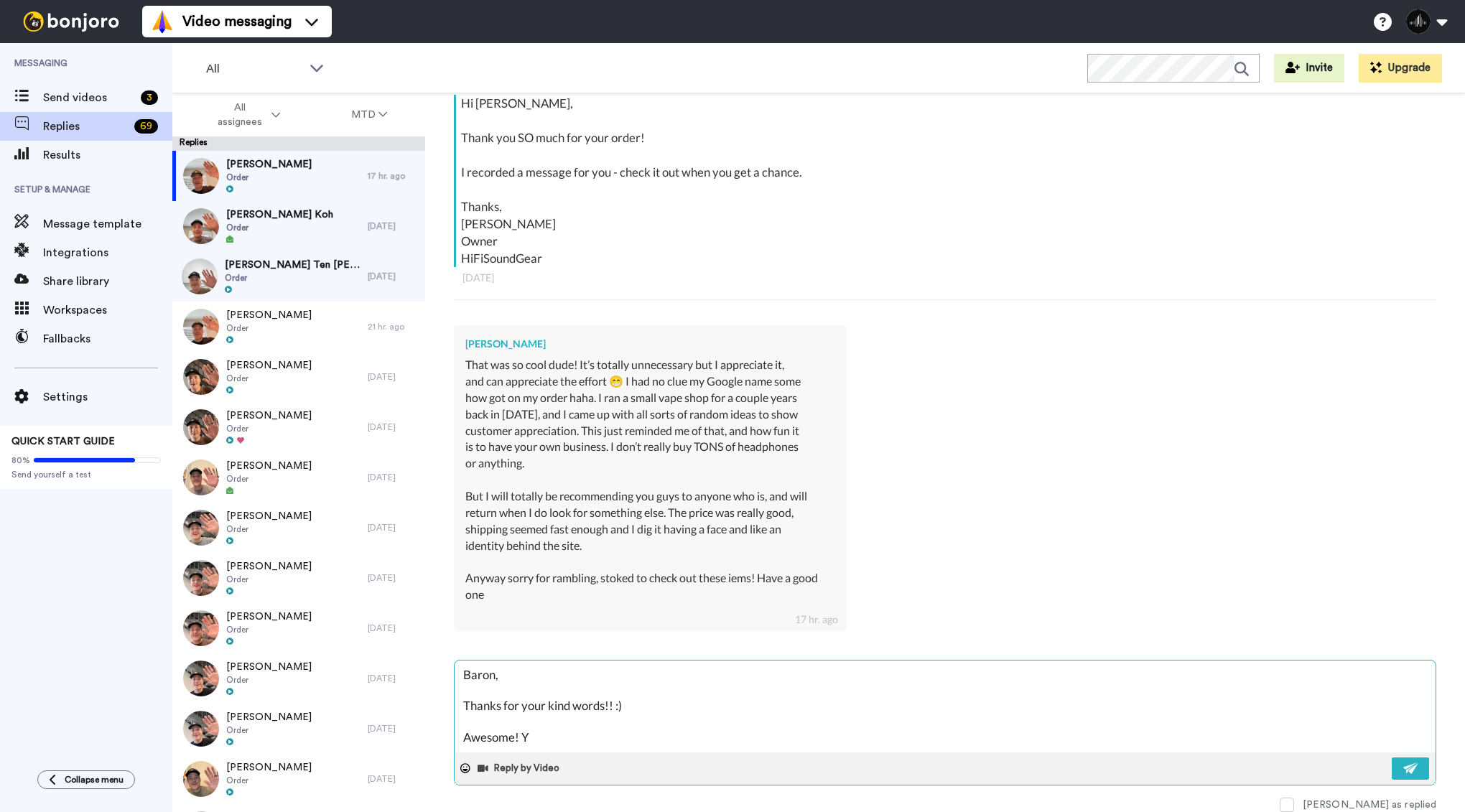
type textarea "x"
type textarea "Baron, Thanks for your kind words!! :) Awesome! Yea"
type textarea "x"
type textarea "Baron, Thanks for your kind words!! :) Awesome! Yeah"
type textarea "x"
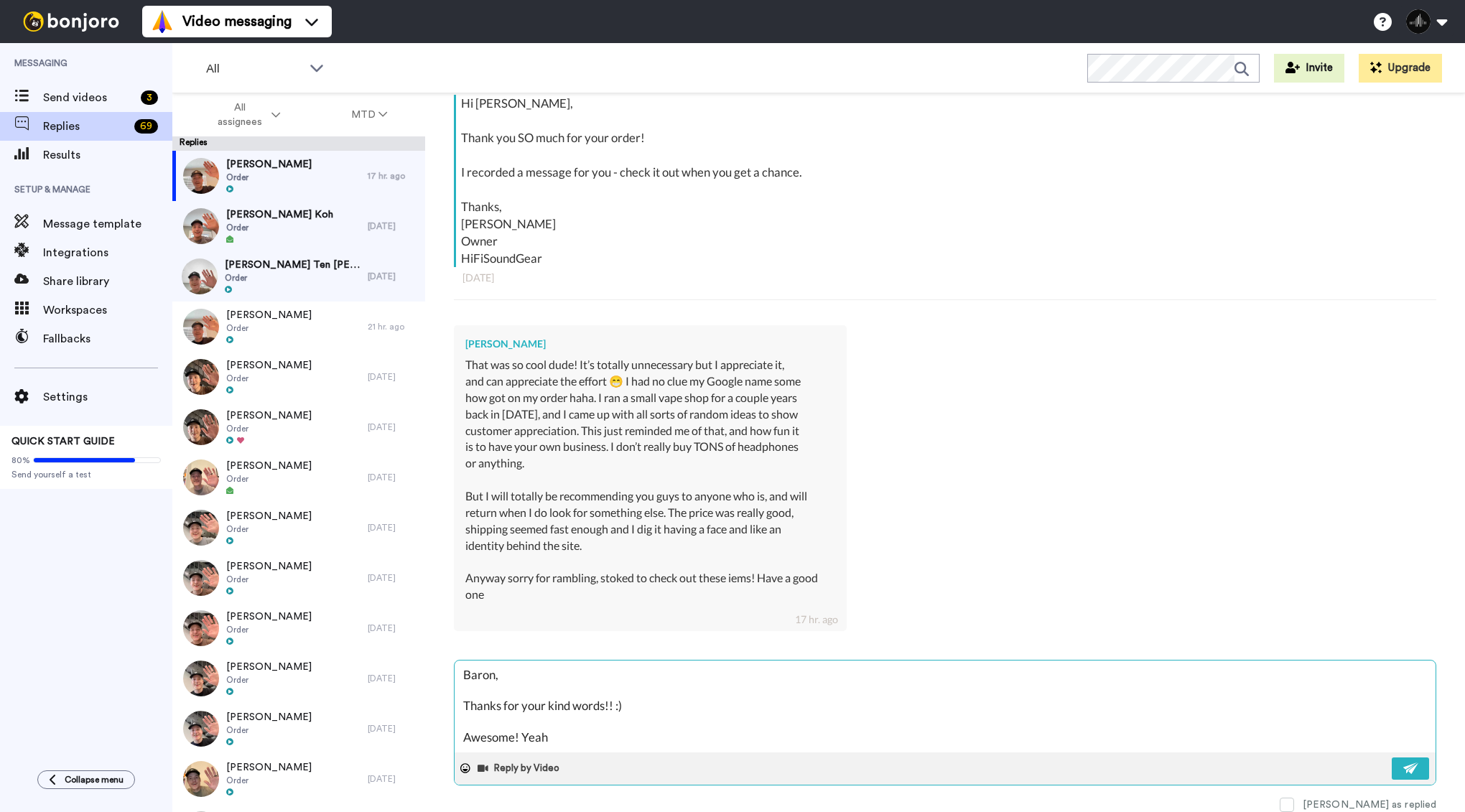
type textarea "Baron, Thanks for your kind words!! :) Awesome! Yeah"
type textarea "x"
type textarea "Baron, Thanks for your kind words!! :) Awesome! Yeah -"
type textarea "x"
type textarea "Baron, Thanks for your kind words!! :) Awesome! Yeah -"
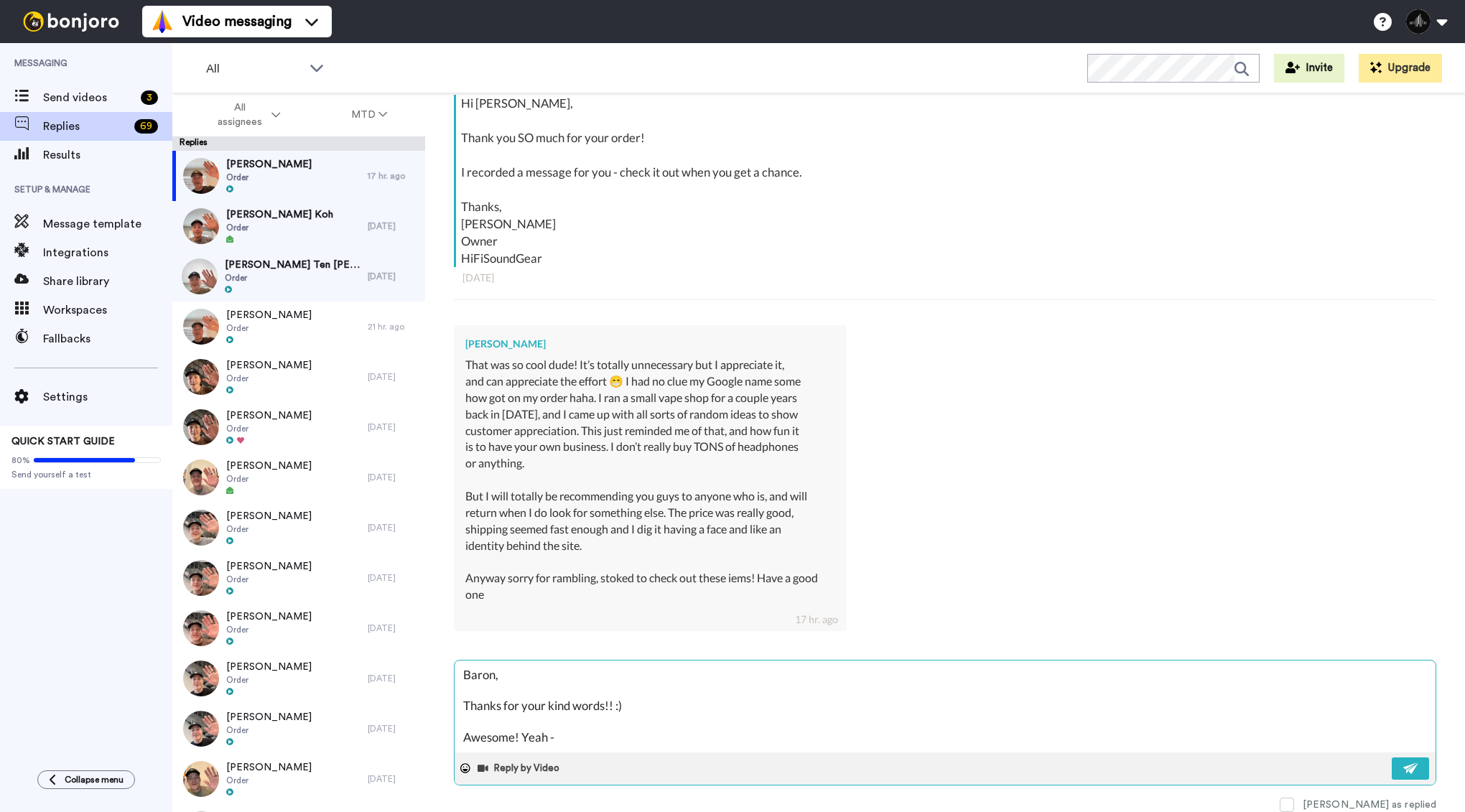
type textarea "x"
type textarea "Baron, Thanks for your kind words!! :) Awesome! Yeah - t"
type textarea "x"
type textarea "Baron, Thanks for your kind words!! :) Awesome! Yeah - tr"
type textarea "x"
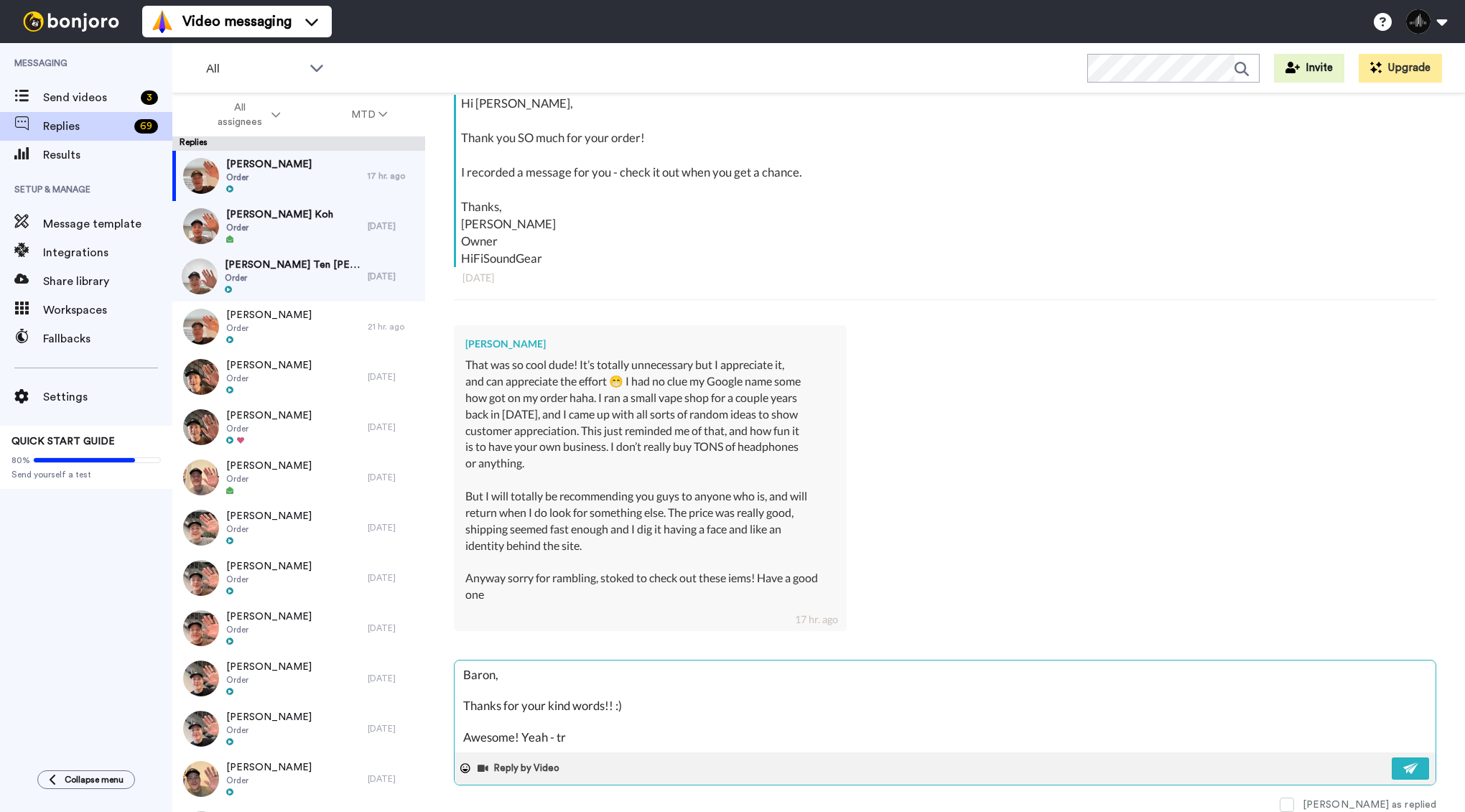
type textarea "Baron, Thanks for your kind words!! :) Awesome! Yeah - try"
type textarea "x"
type textarea "Baron, Thanks for your kind words!! :) Awesome! Yeah - tryi"
type textarea "x"
type textarea "Baron, Thanks for your kind words!! :) Awesome! Yeah - tryin"
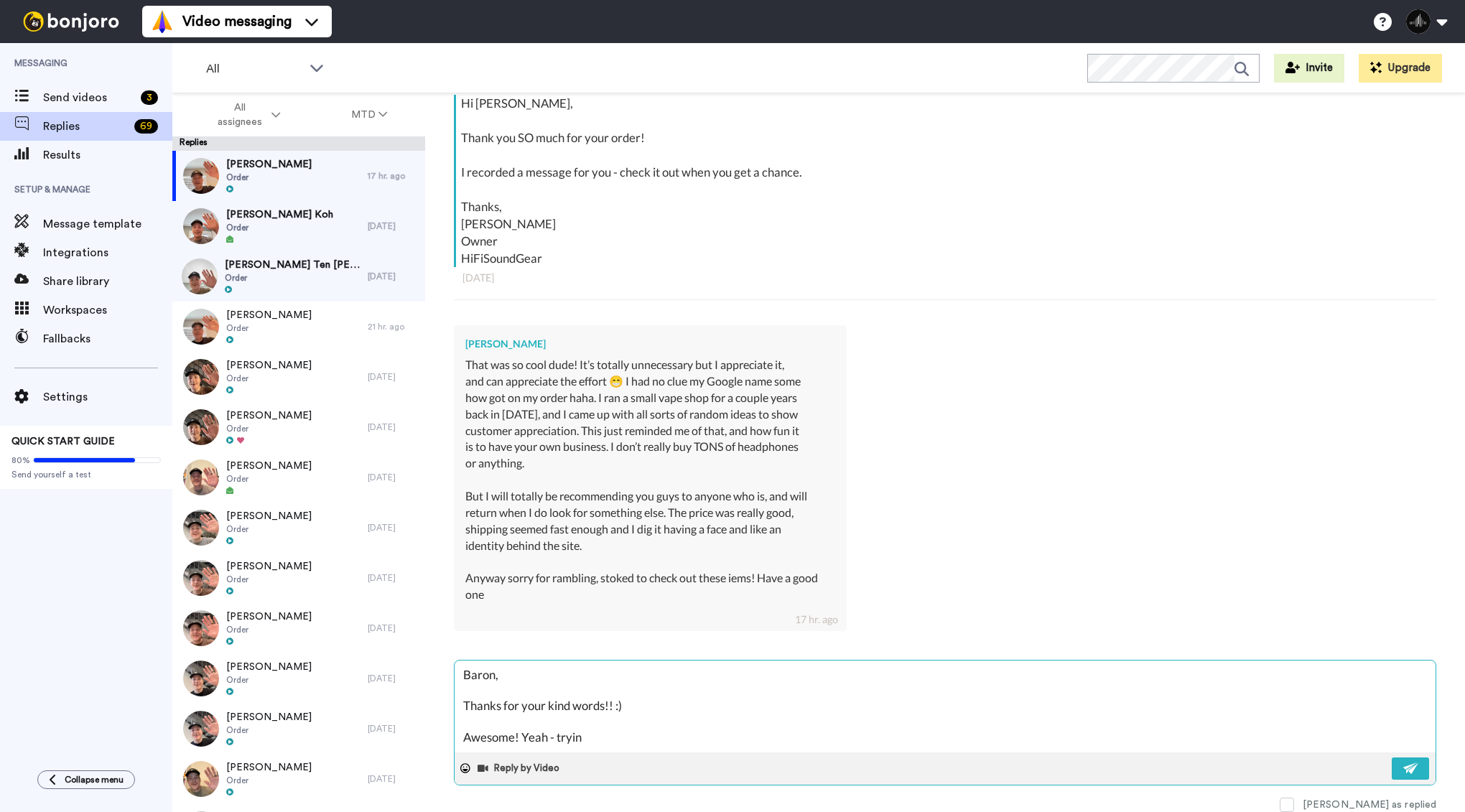
type textarea "x"
type textarea "Baron, Thanks for your kind words!! :) Awesome! Yeah - tryi"
type textarea "x"
type textarea "Baron, Thanks for your kind words!! :) Awesome! Yeah - try"
type textarea "x"
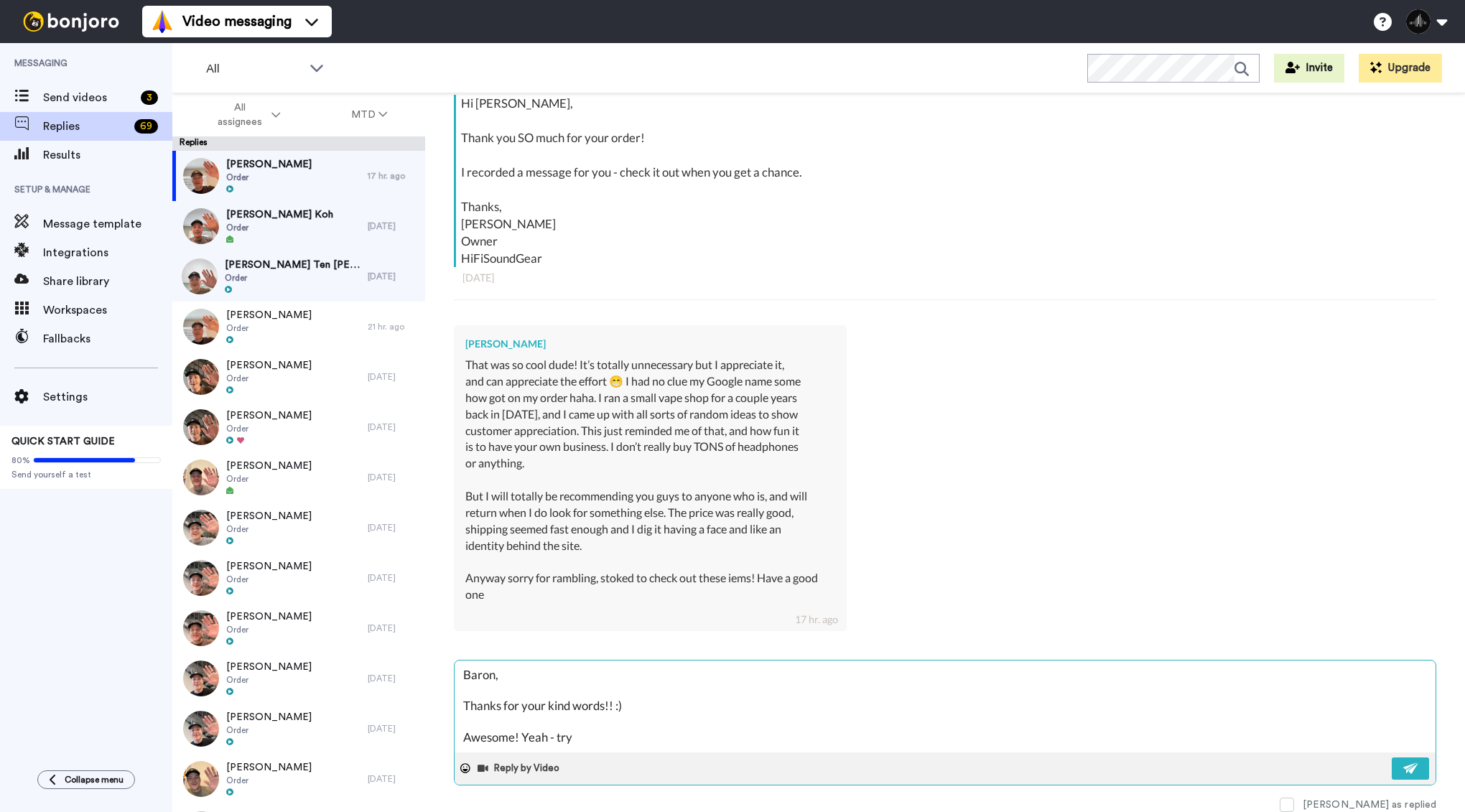
type textarea "Baron, Thanks for your kind words!! :) Awesome! Yeah - tr"
type textarea "x"
type textarea "Baron, Thanks for your kind words!! :) Awesome! Yeah - t"
type textarea "x"
type textarea "Baron, Thanks for your kind words!! :) Awesome! Yeah -"
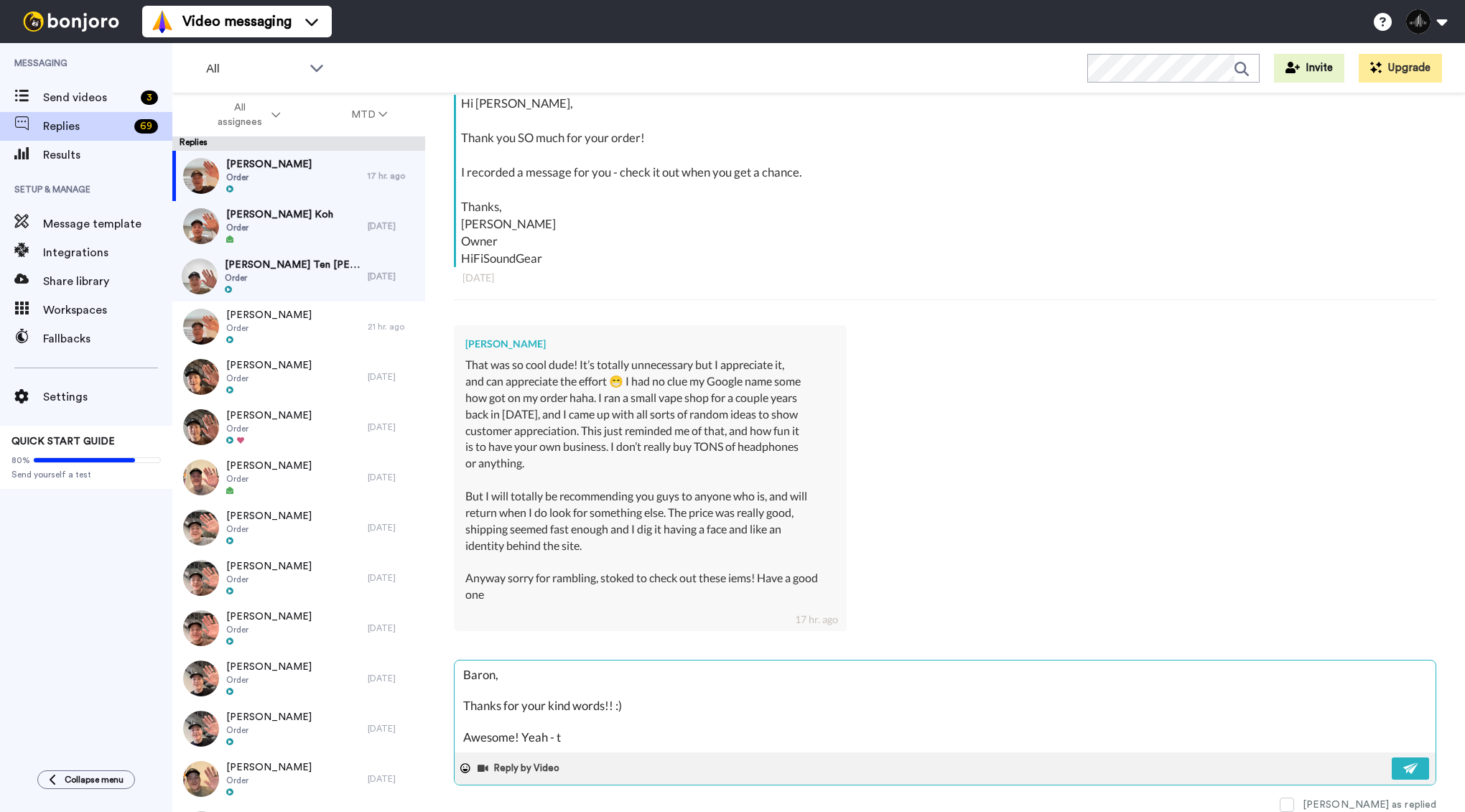
type textarea "x"
type textarea "Baron, Thanks for your kind words!! :) Awesome! Yeah - t"
type textarea "x"
type textarea "Baron, Thanks for your kind words!! :) Awesome! Yeah - th"
type textarea "x"
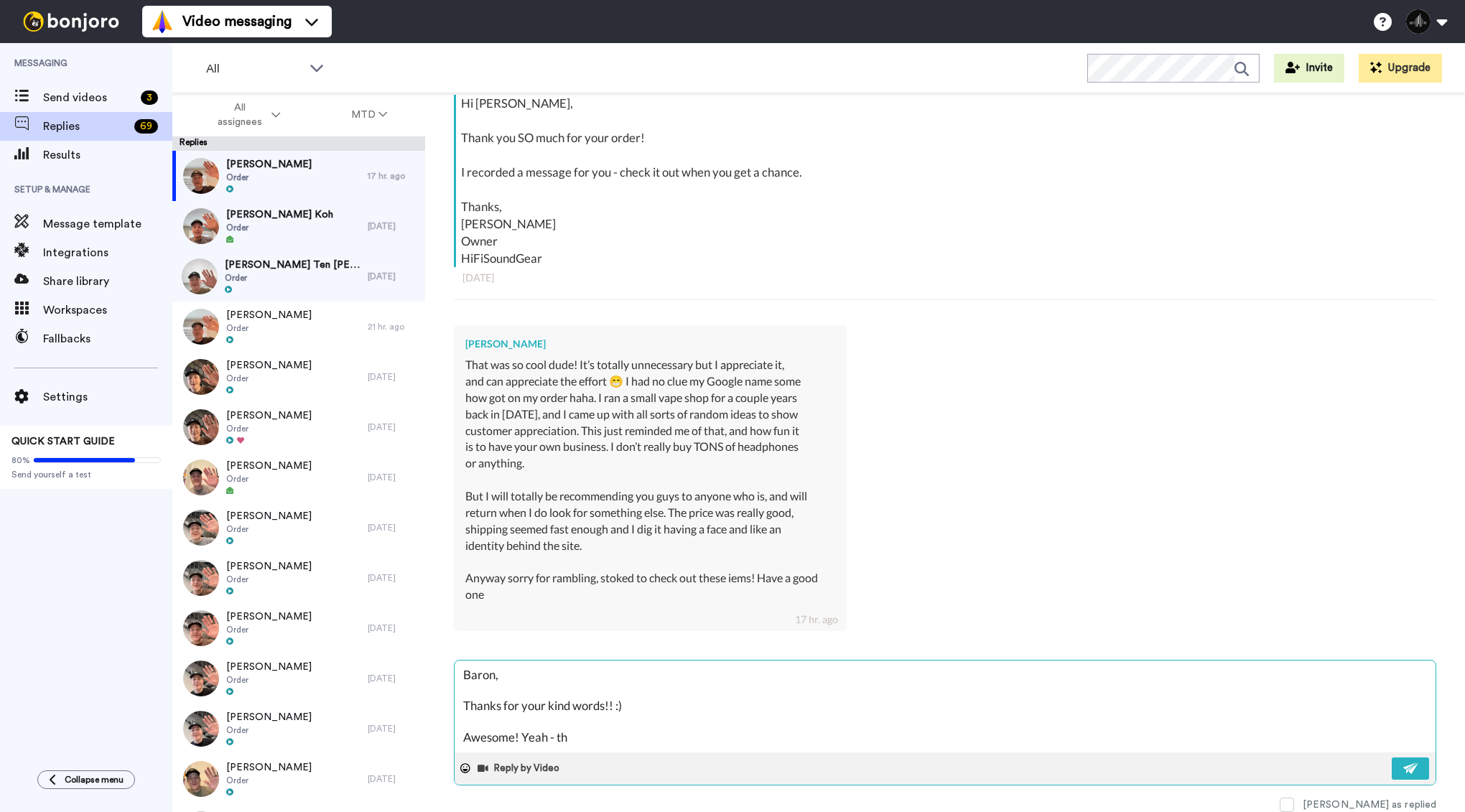
type textarea "Baron, Thanks for your kind words!! :) Awesome! Yeah - the"
type textarea "x"
type textarea "Baron, Thanks for your kind words!! :) Awesome! Yeah - the"
type textarea "x"
type textarea "Baron, Thanks for your kind words!! :) Awesome! Yeah - the g"
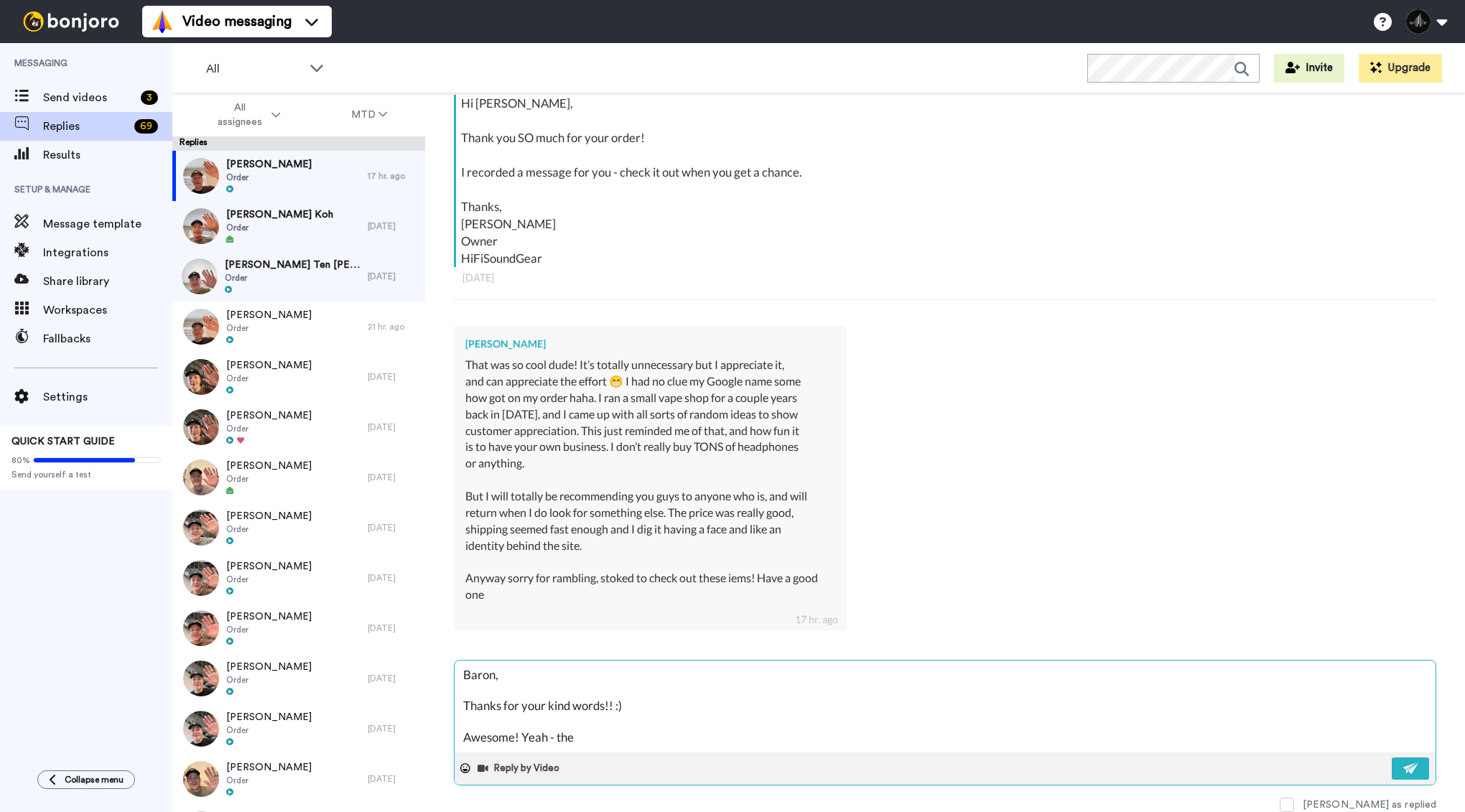
type textarea "x"
type textarea "Baron, Thanks for your kind words!! :) Awesome! Yeah - the go"
type textarea "x"
type textarea "Baron, Thanks for your kind words!! :) Awesome! Yeah - the goa"
type textarea "x"
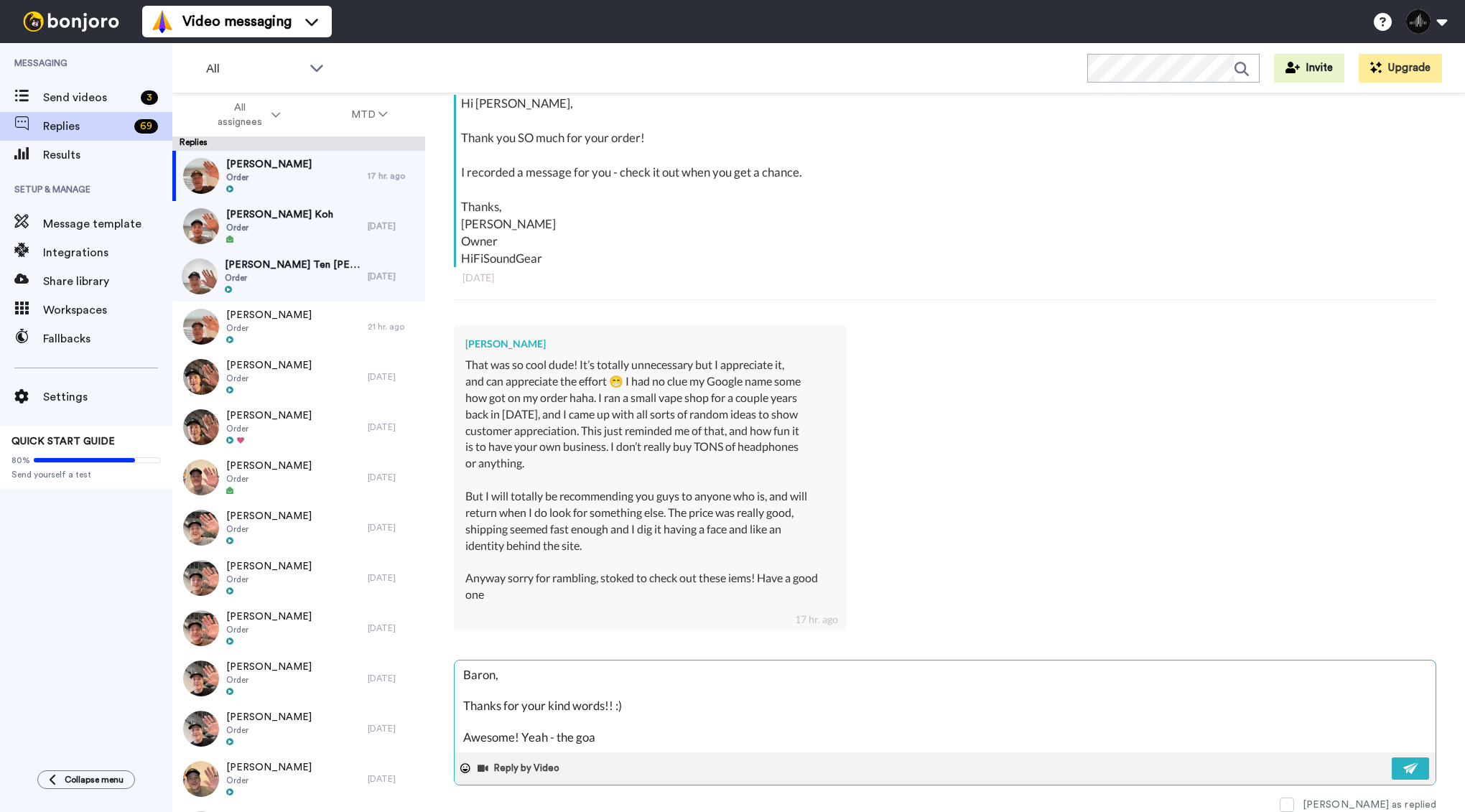
type textarea "Baron, Thanks for your kind words!! :) Awesome! Yeah - the goal"
type textarea "x"
type textarea "Baron, Thanks for your kind words!! :) Awesome! Yeah - the goal"
type textarea "x"
type textarea "Baron, Thanks for your kind words!! :) Awesome! Yeah - the goal i"
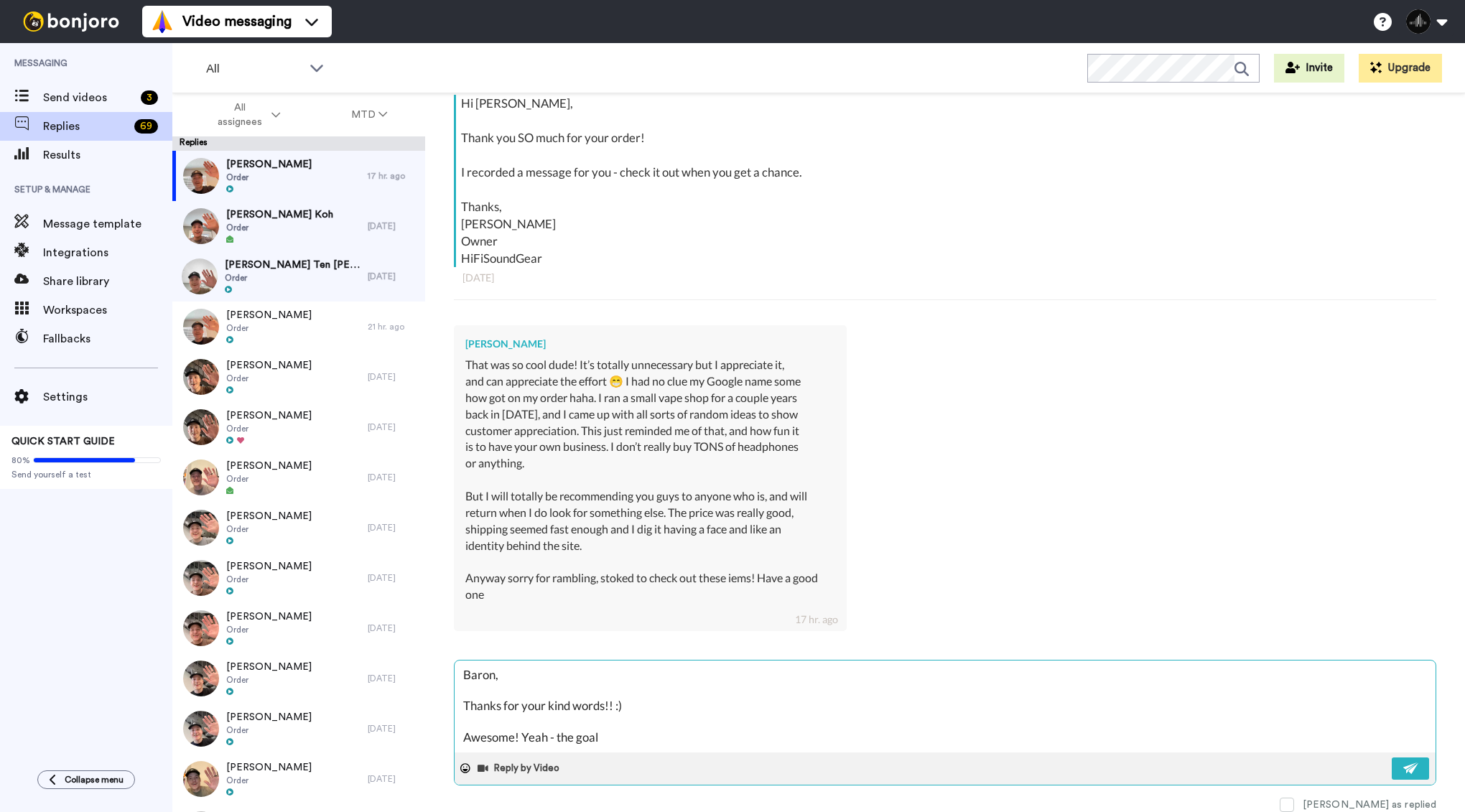
type textarea "x"
type textarea "Baron, Thanks for your kind words!! :) Awesome! Yeah - the goal is"
type textarea "x"
type textarea "Baron, Thanks for your kind words!! :) Awesome! Yeah - the goal is"
type textarea "x"
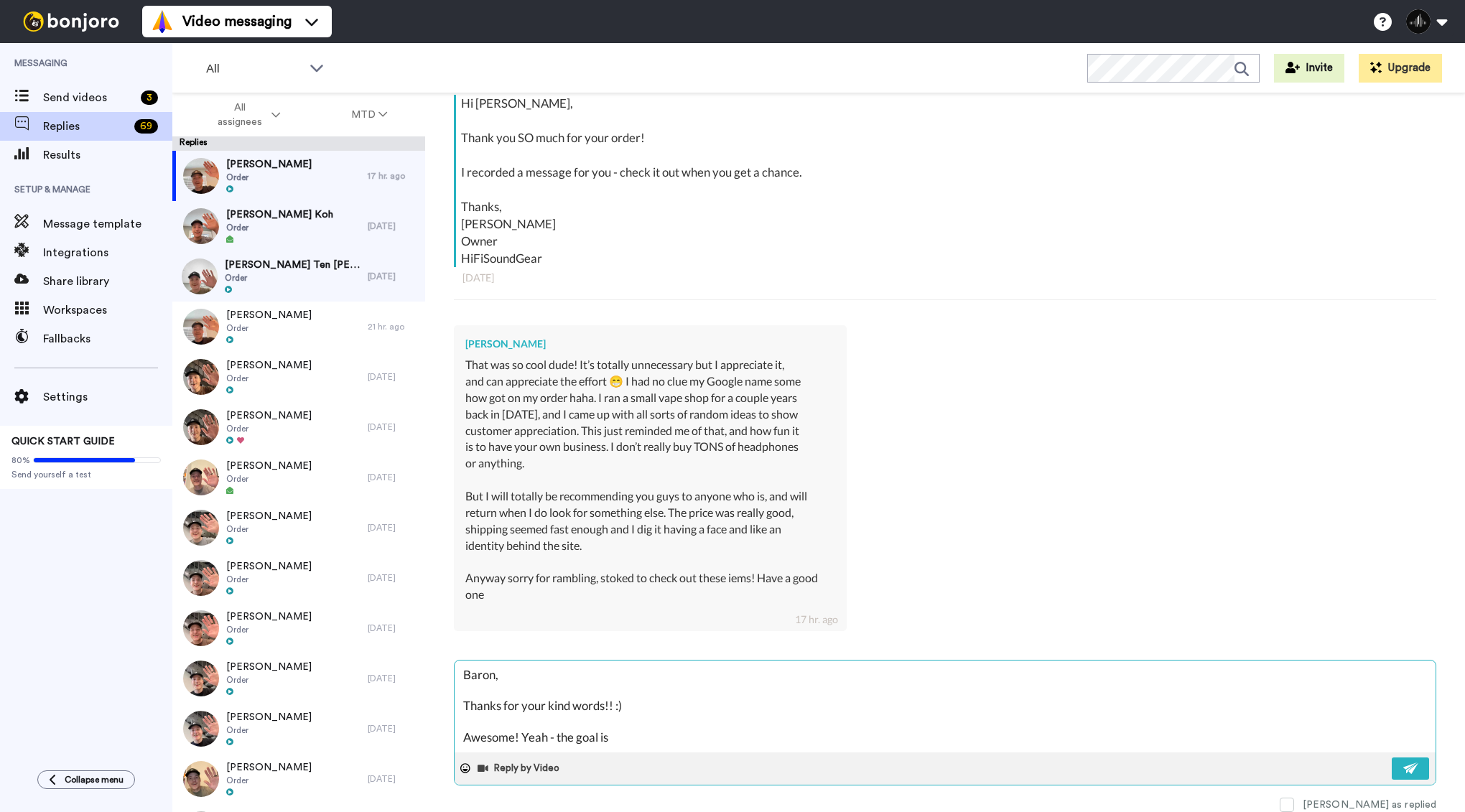
type textarea "Baron, Thanks for your kind words!! :) Awesome! Yeah - the goal is t"
type textarea "x"
type textarea "Baron, Thanks for your kind words!! :) Awesome! Yeah - the goal is to"
type textarea "x"
type textarea "Baron, Thanks for your kind words!! :) Awesome! Yeah - the goal is to"
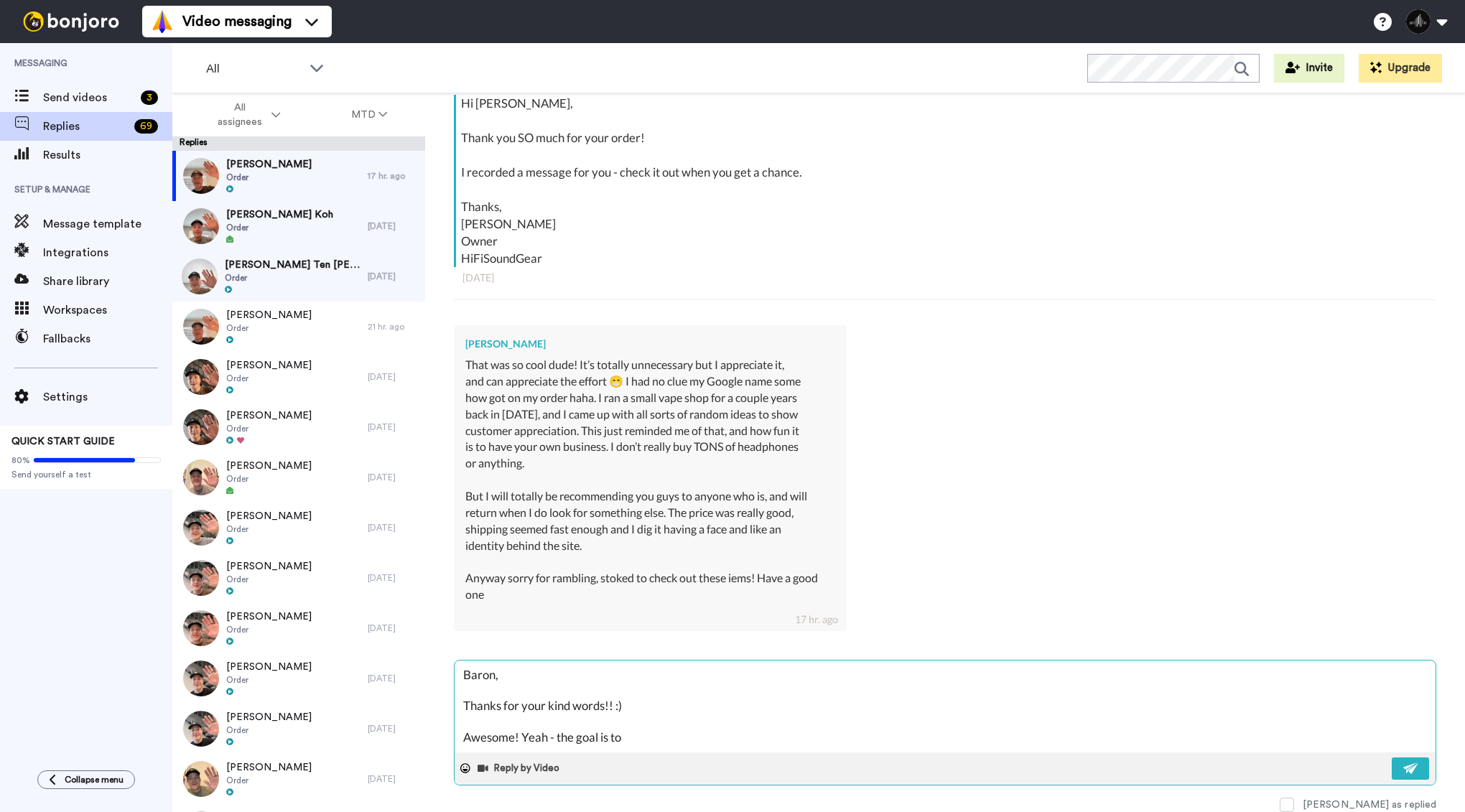
type textarea "x"
type textarea "Baron, Thanks for your kind words!! :) Awesome! Yeah - the goal is to m"
type textarea "x"
type textarea "Baron, Thanks for your kind words!! :) Awesome! Yeah - the goal is to ma"
type textarea "x"
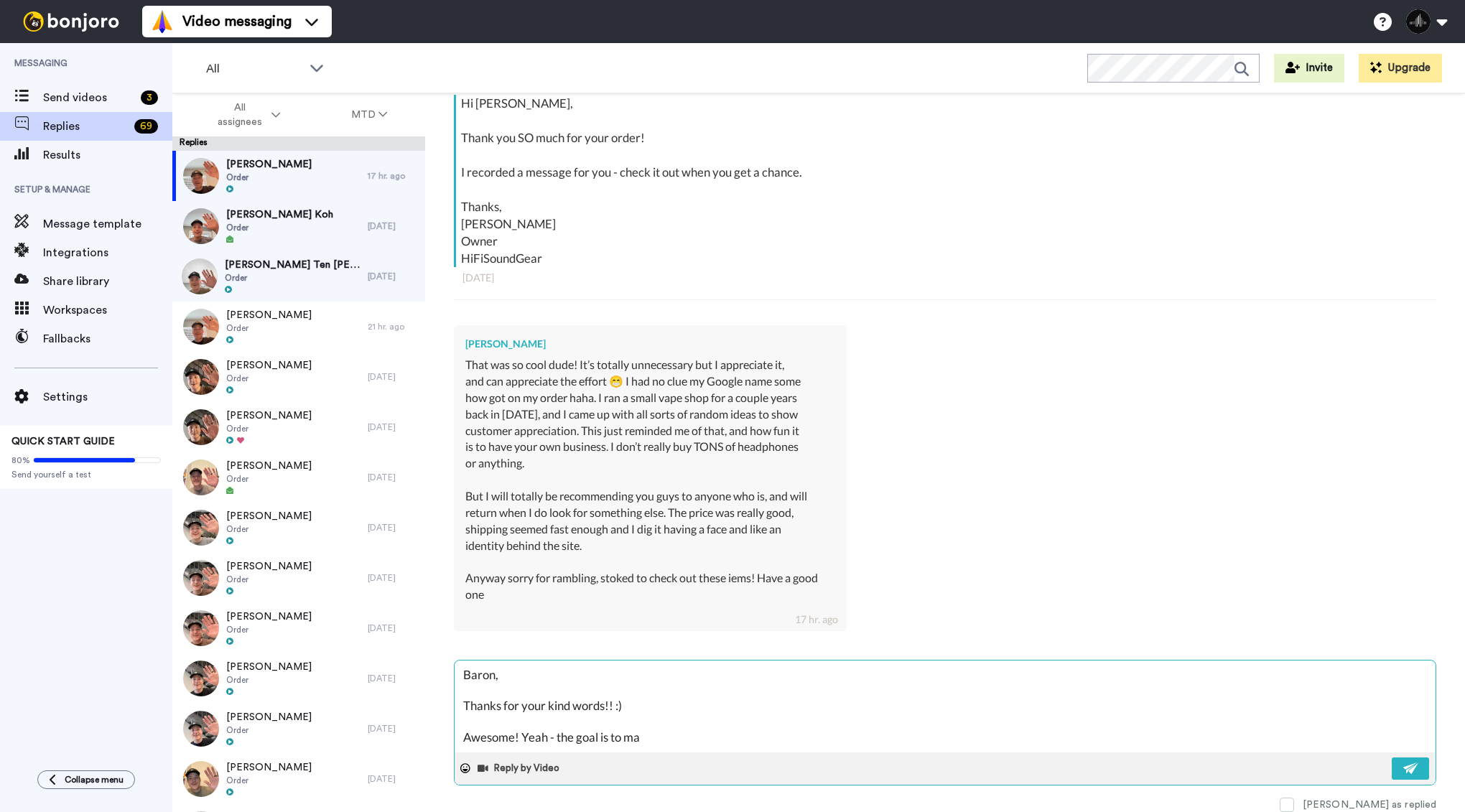
type textarea "Baron, Thanks for your kind words!! :) Awesome! Yeah - the goal is to mak"
type textarea "x"
type textarea "Baron, Thanks for your kind words!! :) Awesome! Yeah - the goal is to make"
type textarea "x"
type textarea "Baron, Thanks for your kind words!! :) Awesome! Yeah - the goal is to make"
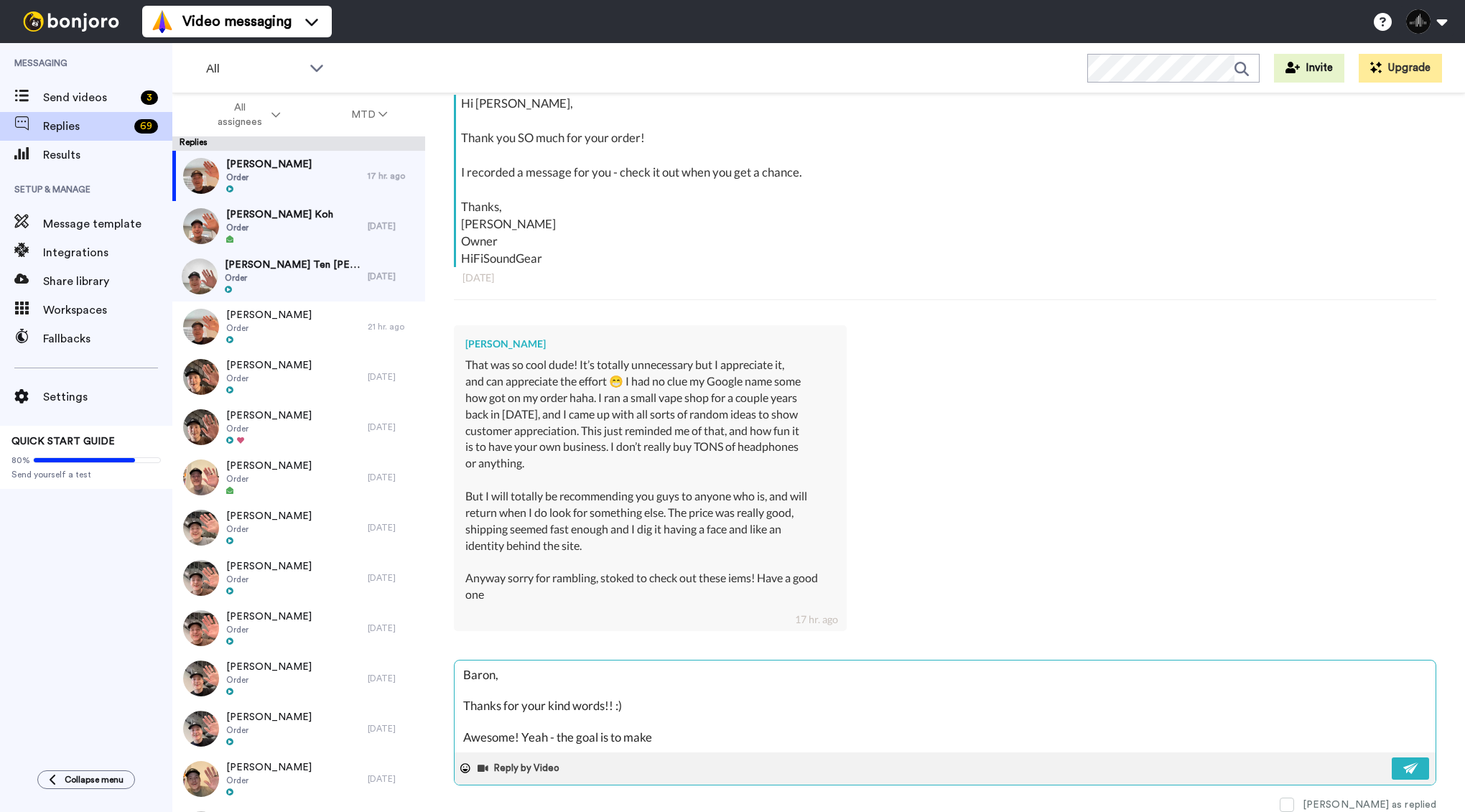
type textarea "x"
type textarea "Baron, Thanks for your kind words!! :) Awesome! Yeah - the goal is to make e"
type textarea "x"
type textarea "Baron, Thanks for your kind words!! :) Awesome! Yeah - the goal is to make ea"
type textarea "x"
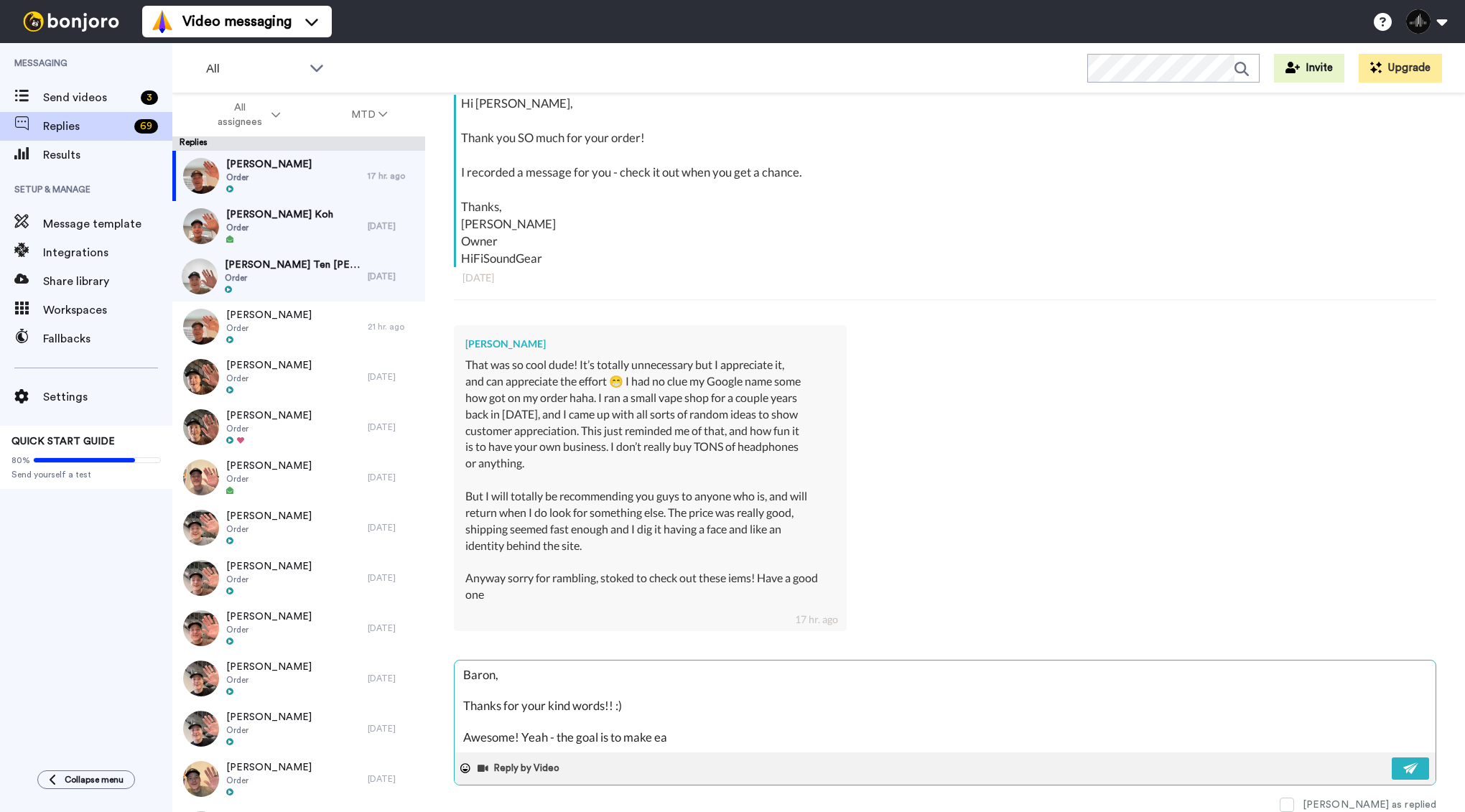
type textarea "Baron, Thanks for your kind words!! :) Awesome! Yeah - the goal is to make eac"
type textarea "x"
type textarea "Baron, Thanks for your kind words!! :) Awesome! Yeah - the goal is to make each"
type textarea "x"
type textarea "Baron, Thanks for your kind words!! :) Awesome! Yeah - the goal is to make each"
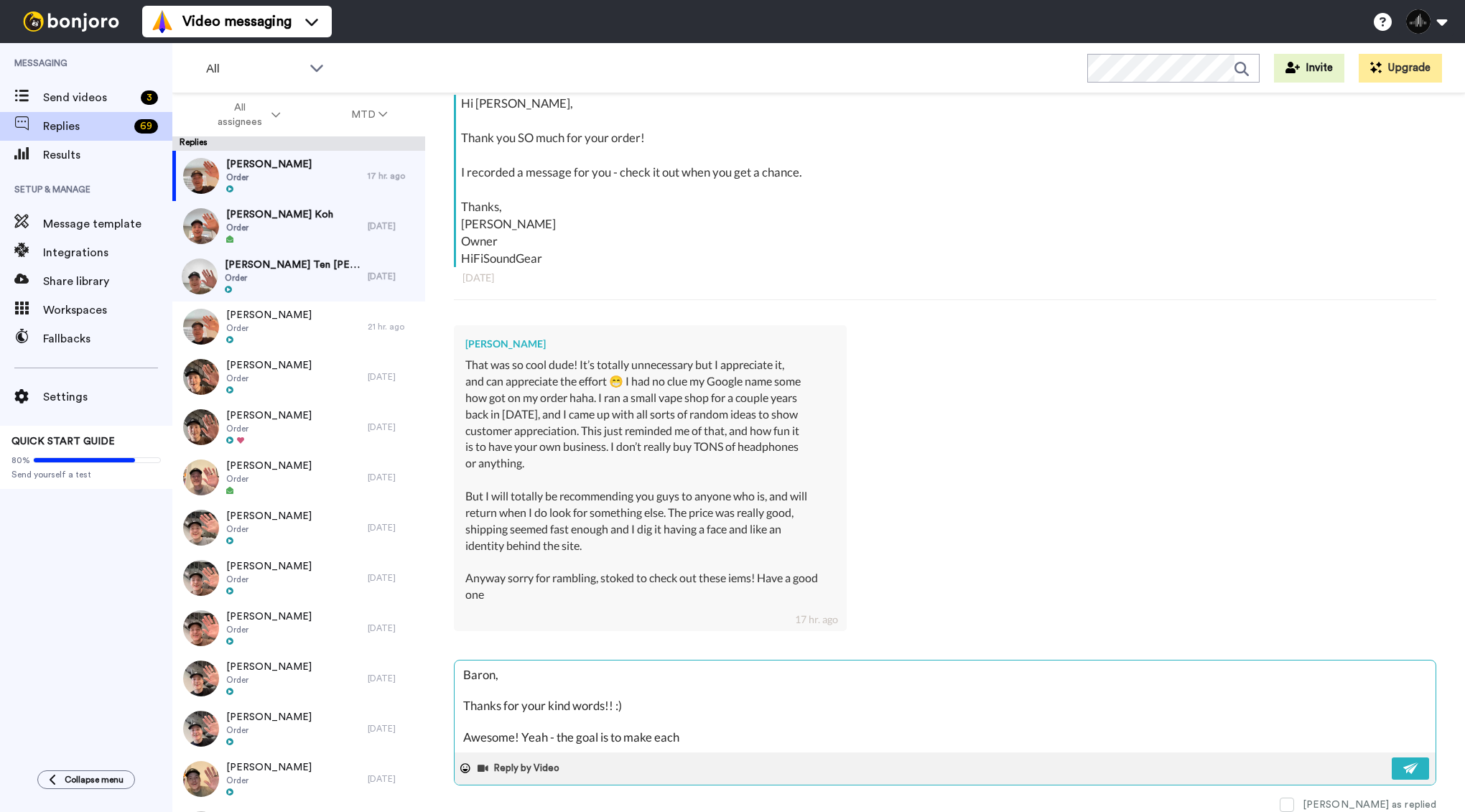
type textarea "x"
type textarea "Baron, Thanks for your kind words!! :) Awesome! Yeah - the goal is to make each…"
type textarea "x"
type textarea "Baron, Thanks for your kind words!! :) Awesome! Yeah - the goal is to make each…"
type textarea "x"
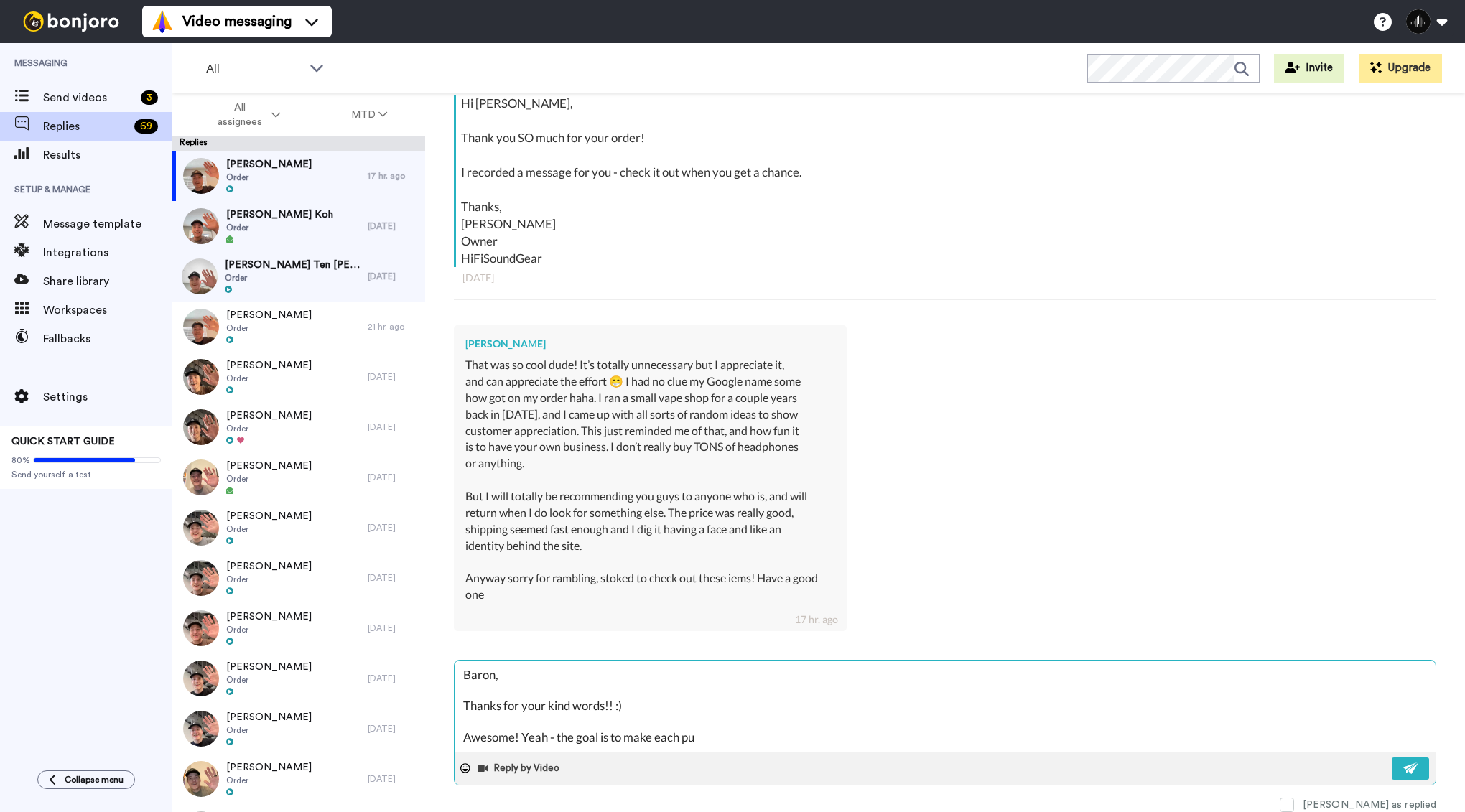
type textarea "Baron, Thanks for your kind words!! :) Awesome! Yeah - the goal is to make each…"
type textarea "x"
type textarea "Baron, Thanks for your kind words!! :) Awesome! Yeah - the goal is to make each…"
type textarea "x"
type textarea "Baron, Thanks for your kind words!! :) Awesome! Yeah - the goal is to make each…"
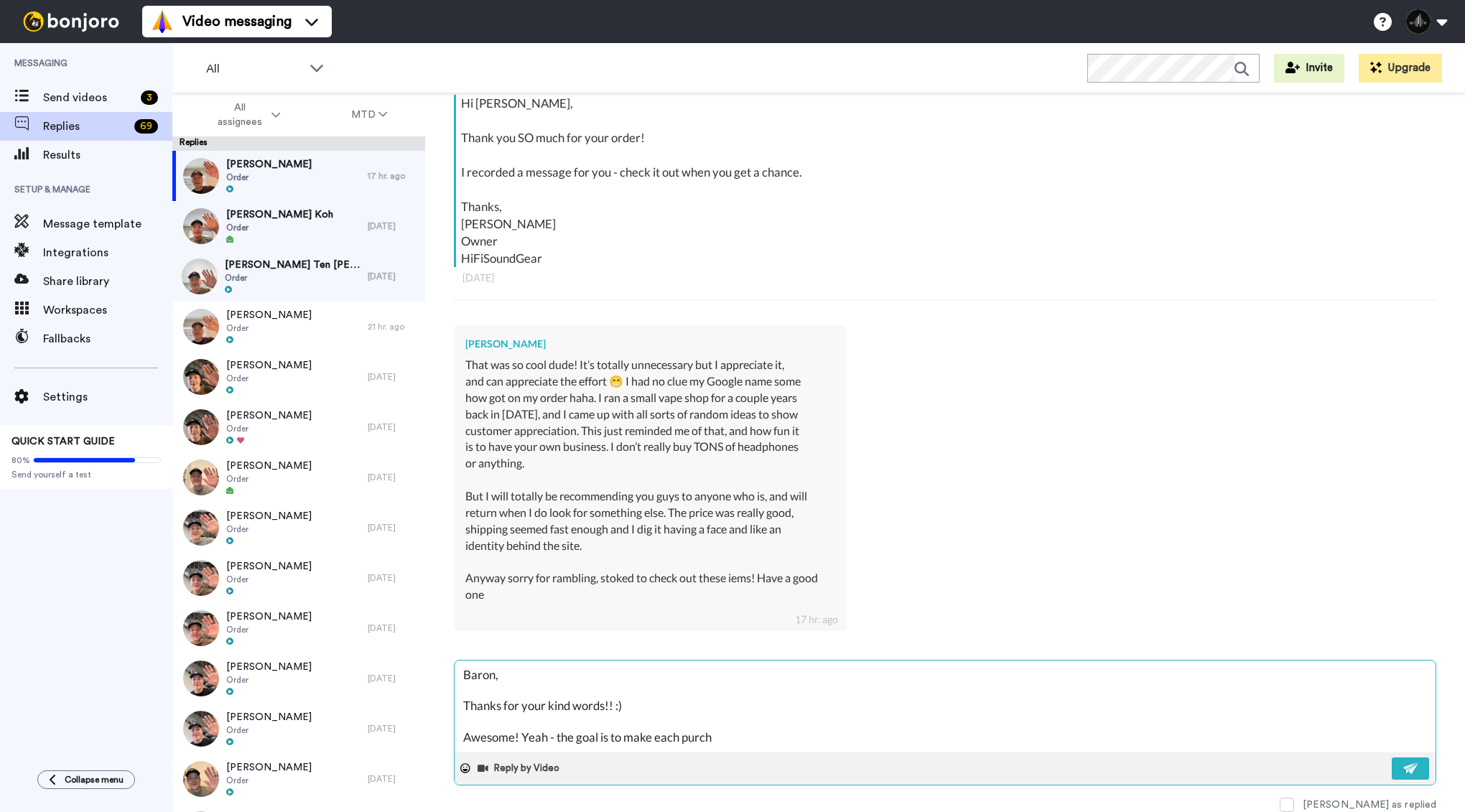
type textarea "x"
type textarea "Baron, Thanks for your kind words!! :) Awesome! Yeah - the goal is to make each…"
type textarea "x"
type textarea "Baron, Thanks for your kind words!! :) Awesome! Yeah - the goal is to make each…"
type textarea "x"
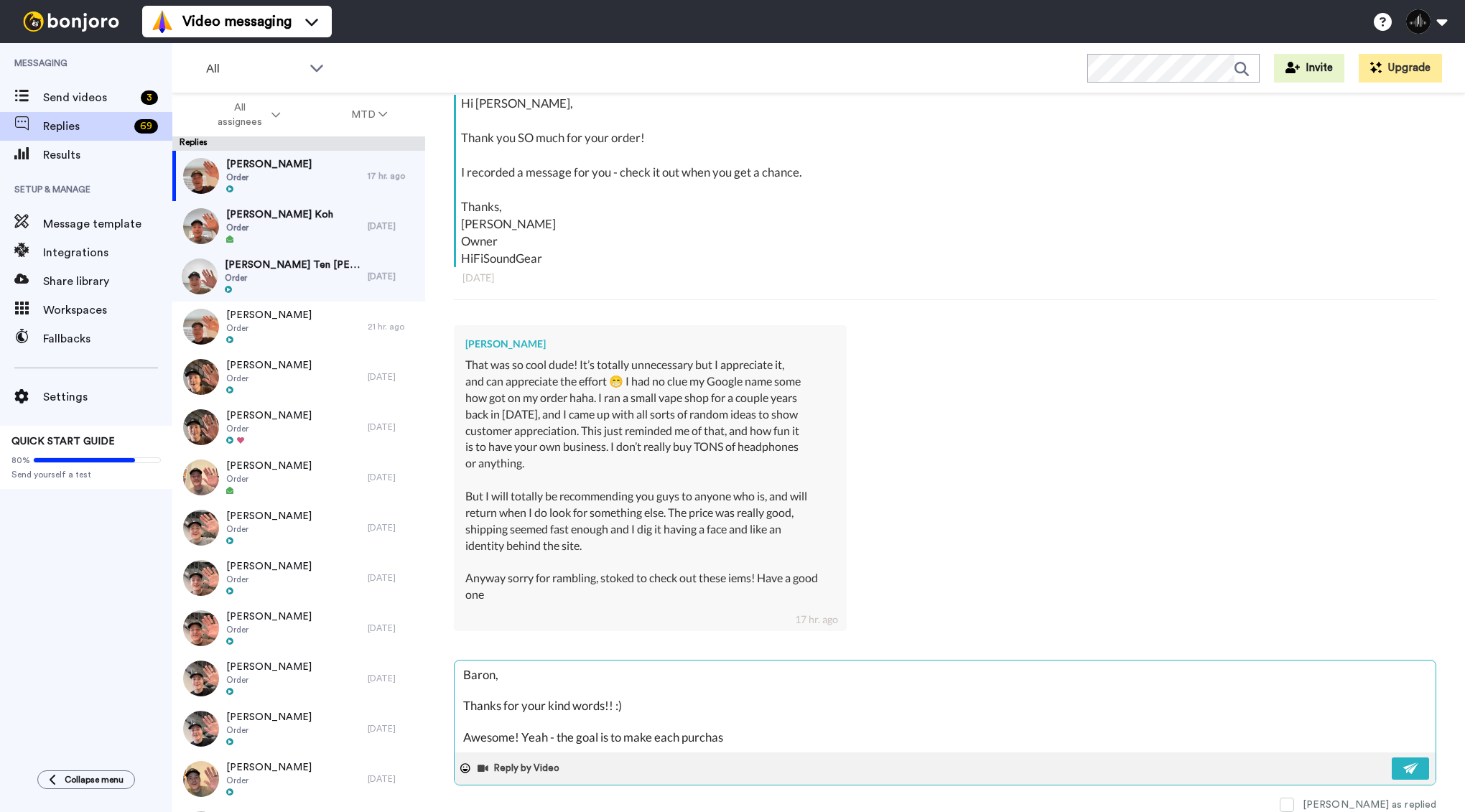
type textarea "Baron, Thanks for your kind words!! :) Awesome! Yeah - the goal is to make each…"
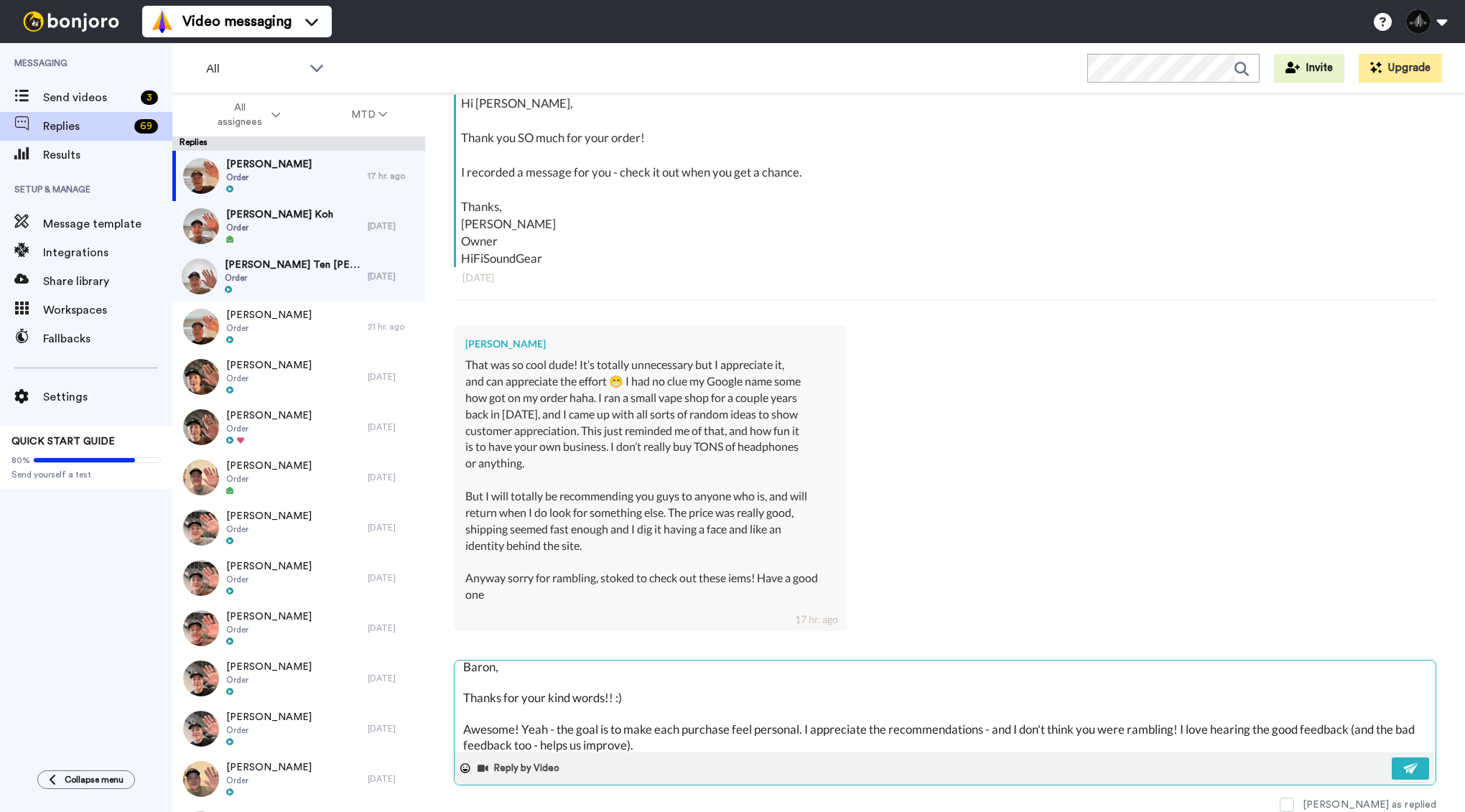
scroll to position [38, 0]
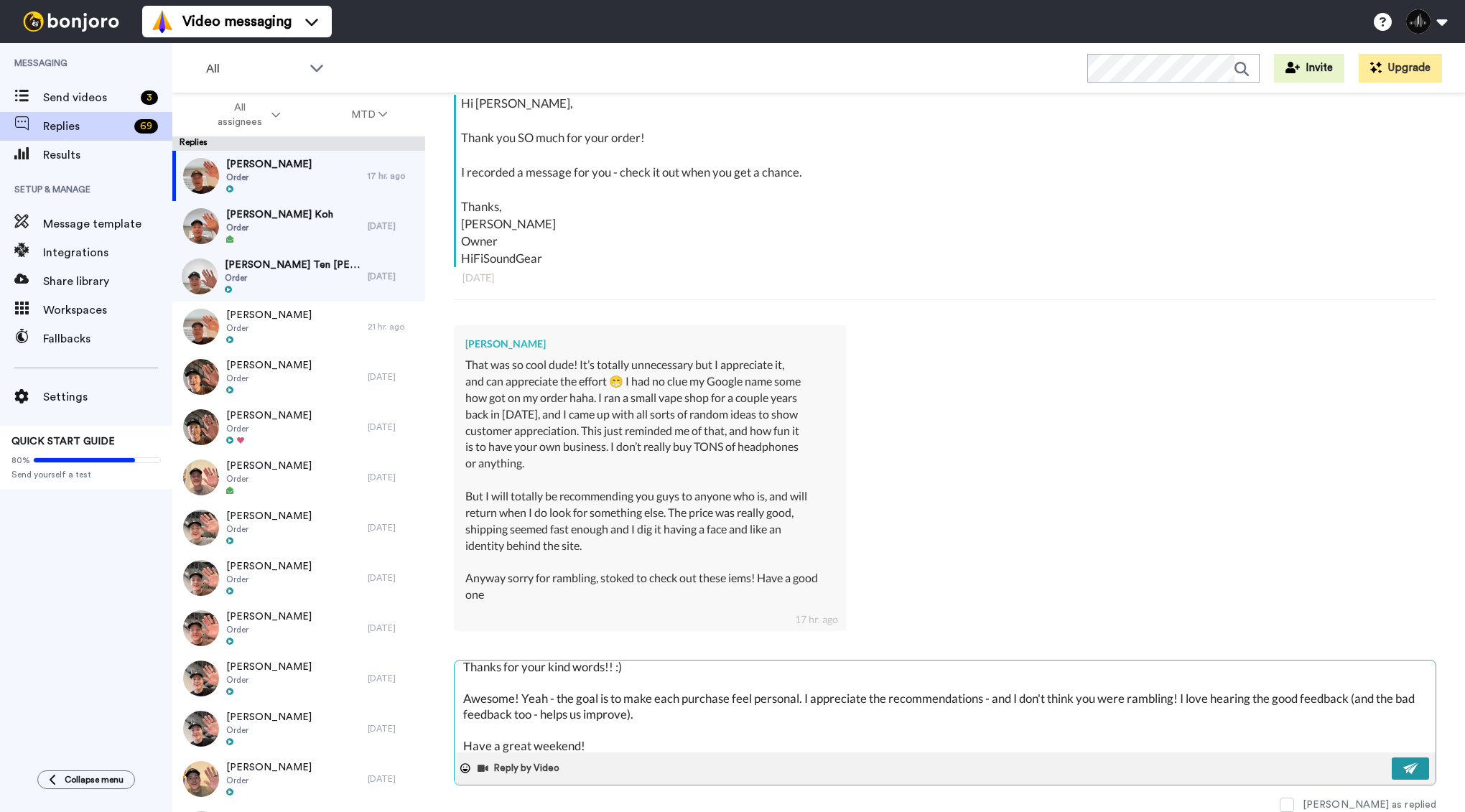
click at [1420, 764] on button at bounding box center [1409, 768] width 37 height 22
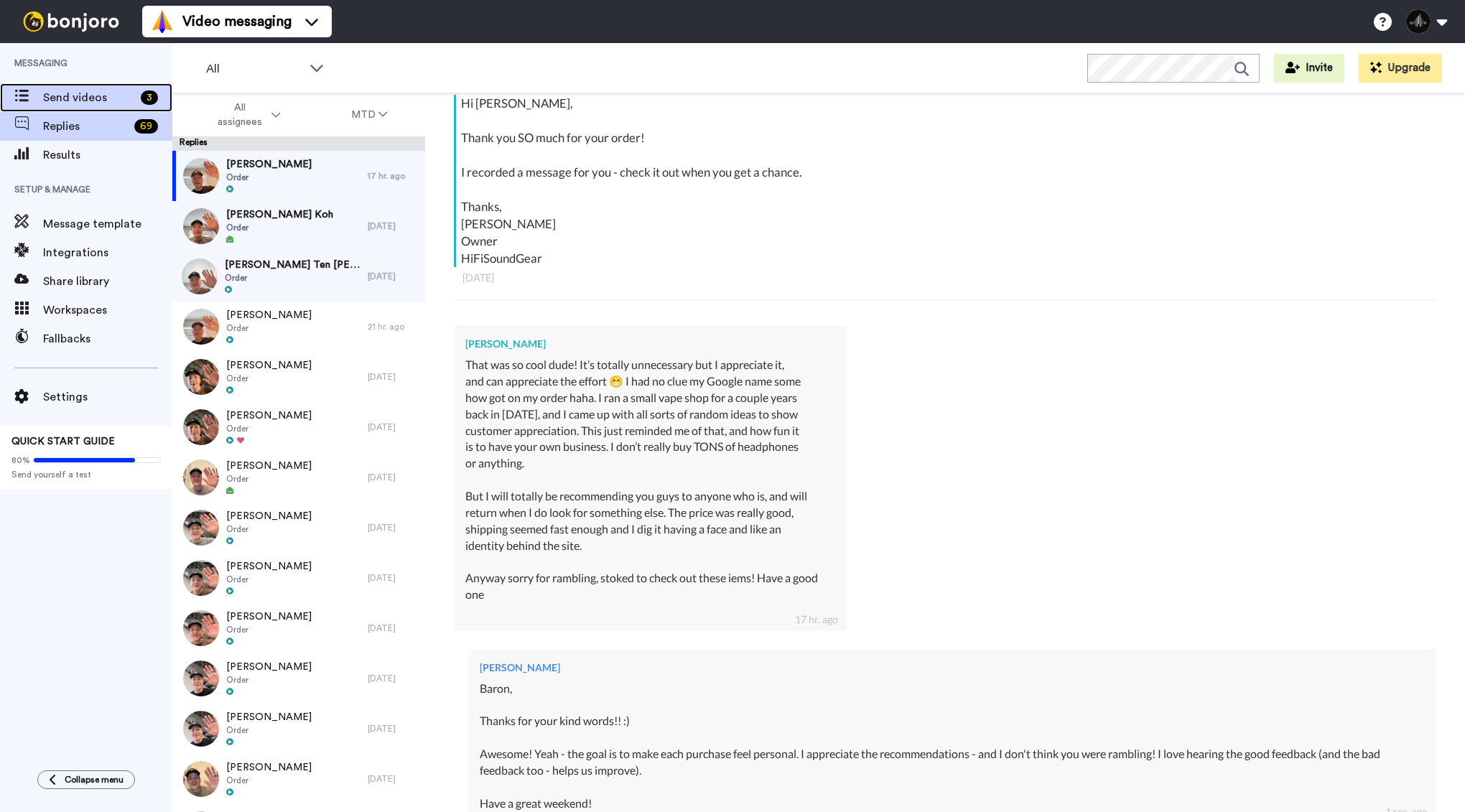
click at [104, 99] on span "Send videos" at bounding box center [89, 98] width 92 height 17
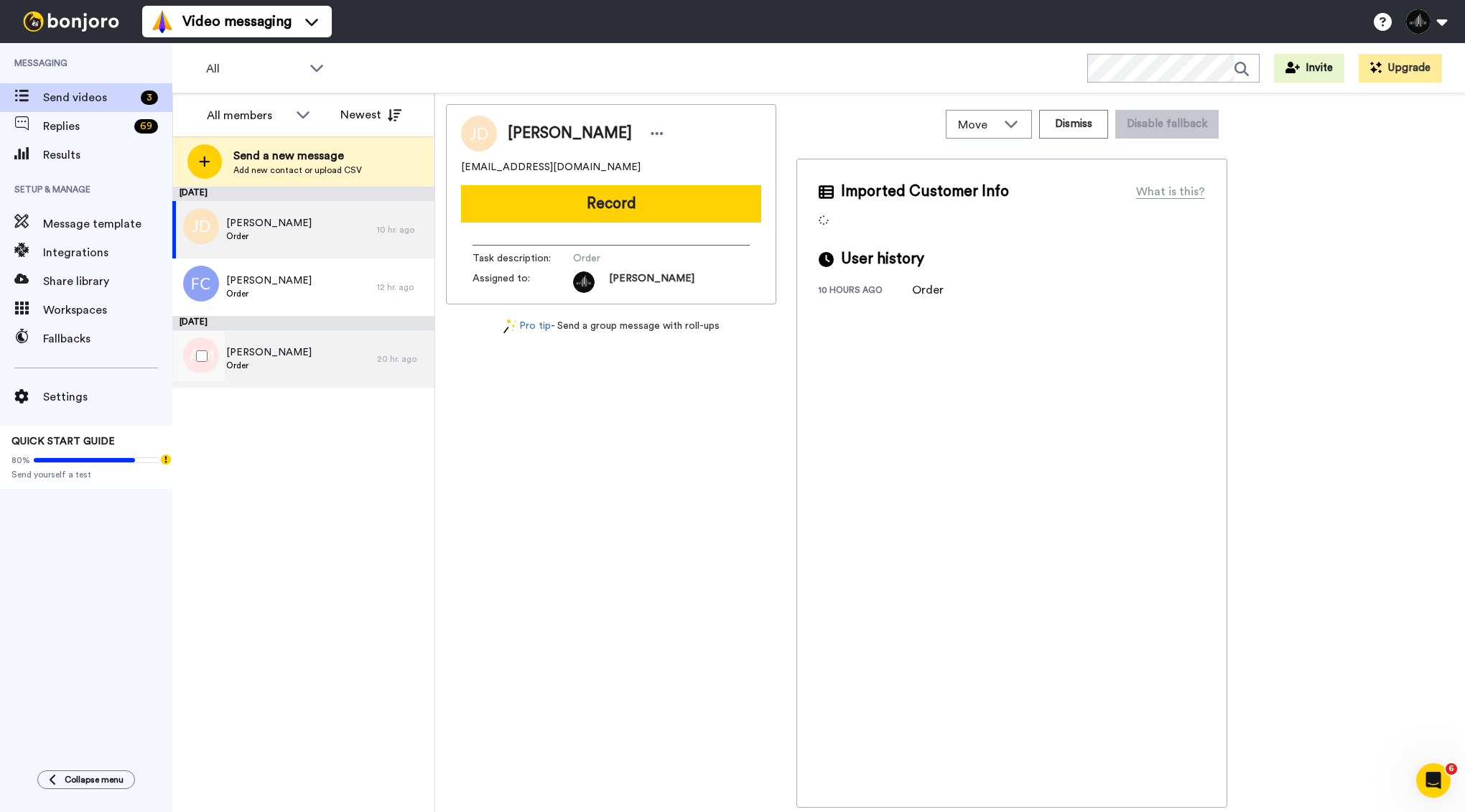
click at [298, 353] on div "Alfonso Macias Order" at bounding box center [275, 359] width 204 height 57
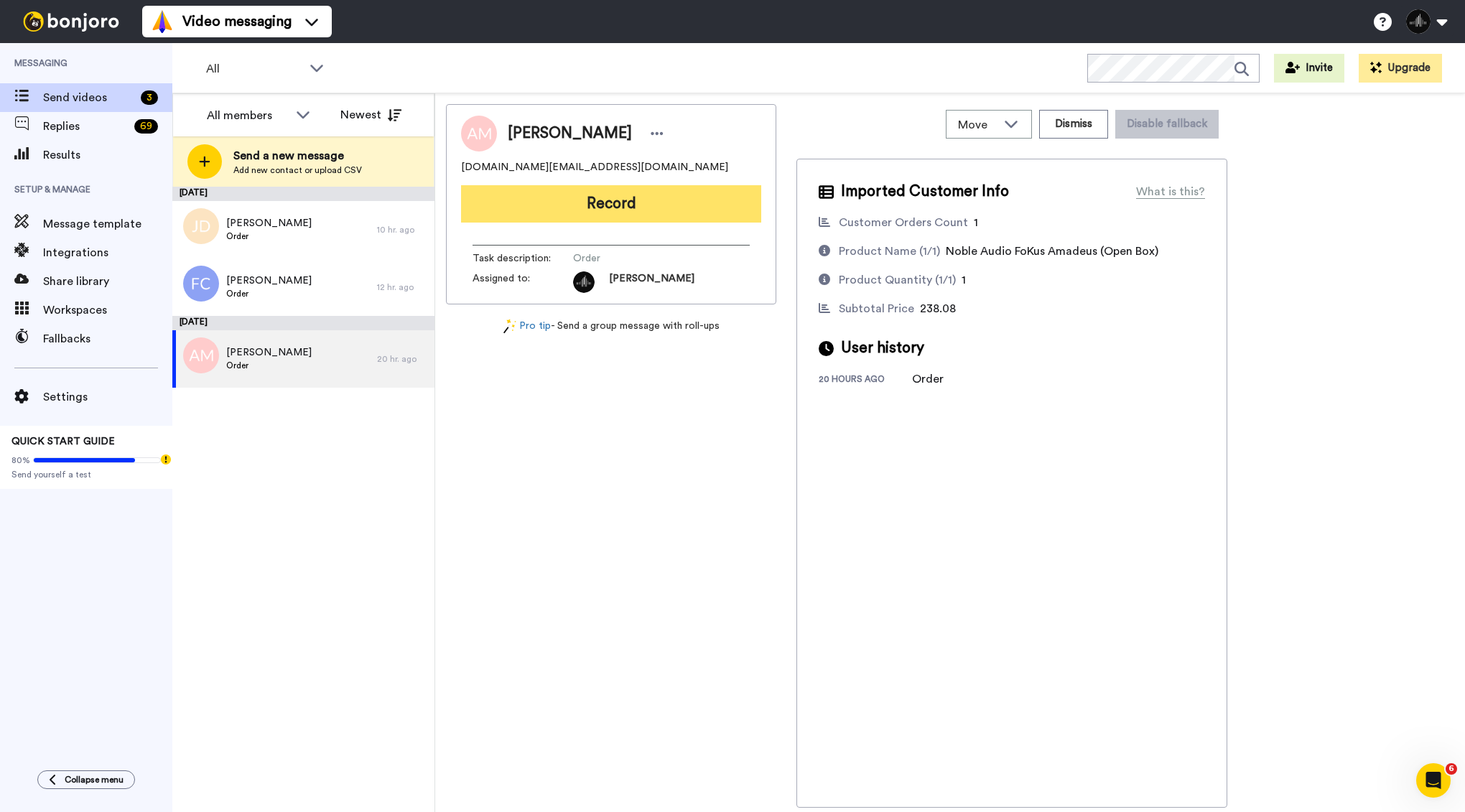
click at [568, 199] on button "Record" at bounding box center [611, 203] width 300 height 37
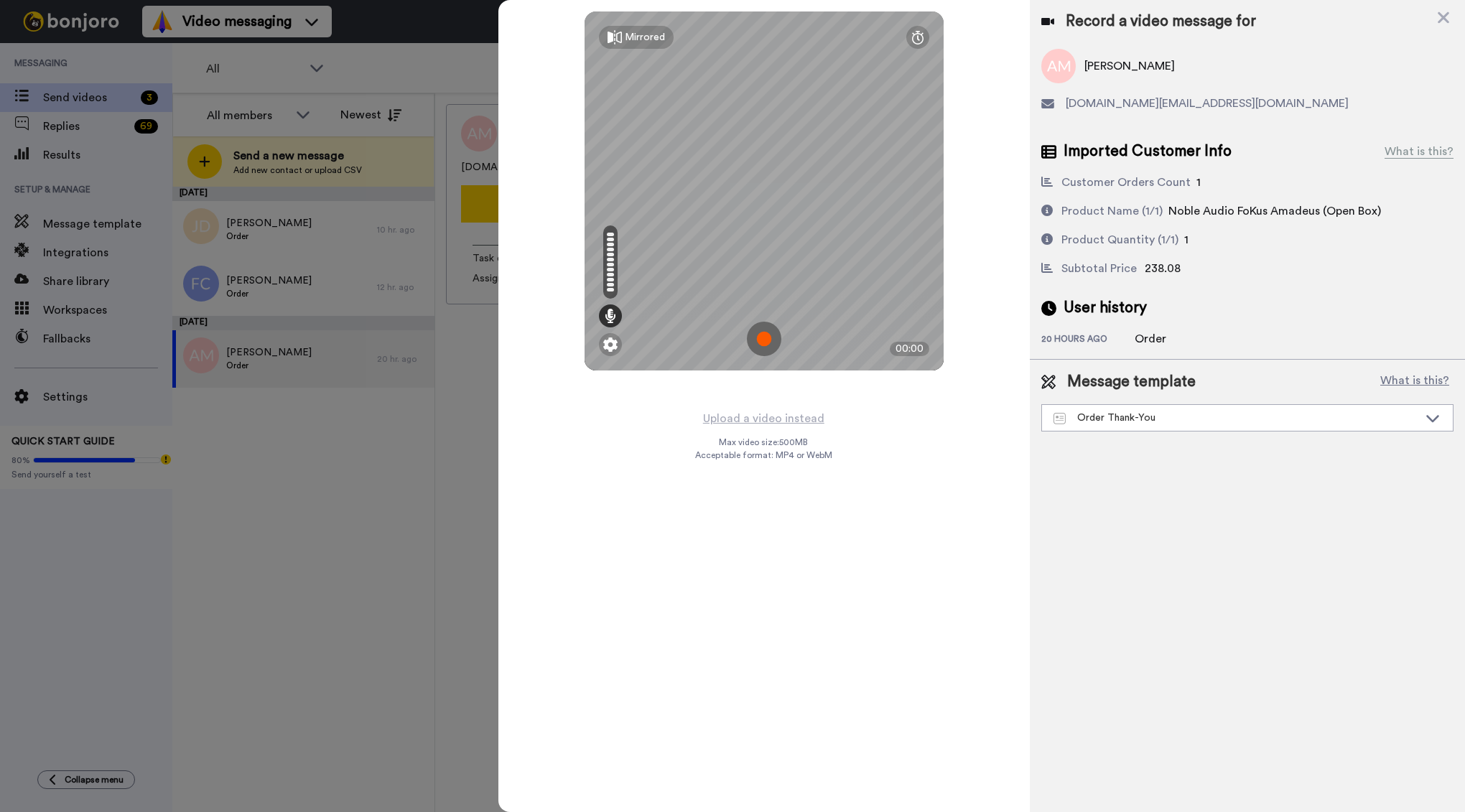
click at [770, 339] on img at bounding box center [764, 338] width 35 height 35
click at [759, 341] on img at bounding box center [764, 338] width 35 height 35
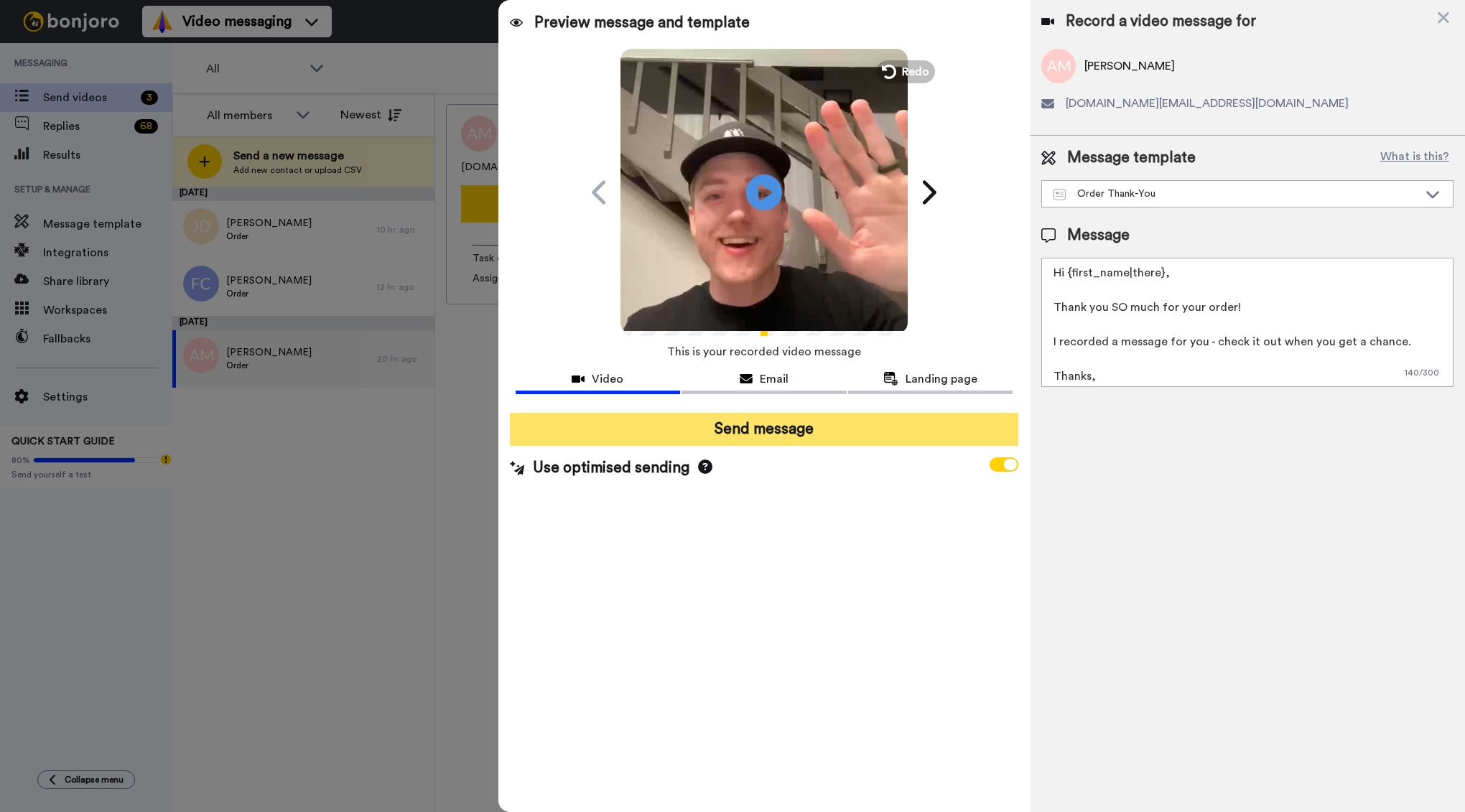
click at [736, 435] on button "Send message" at bounding box center [764, 429] width 509 height 33
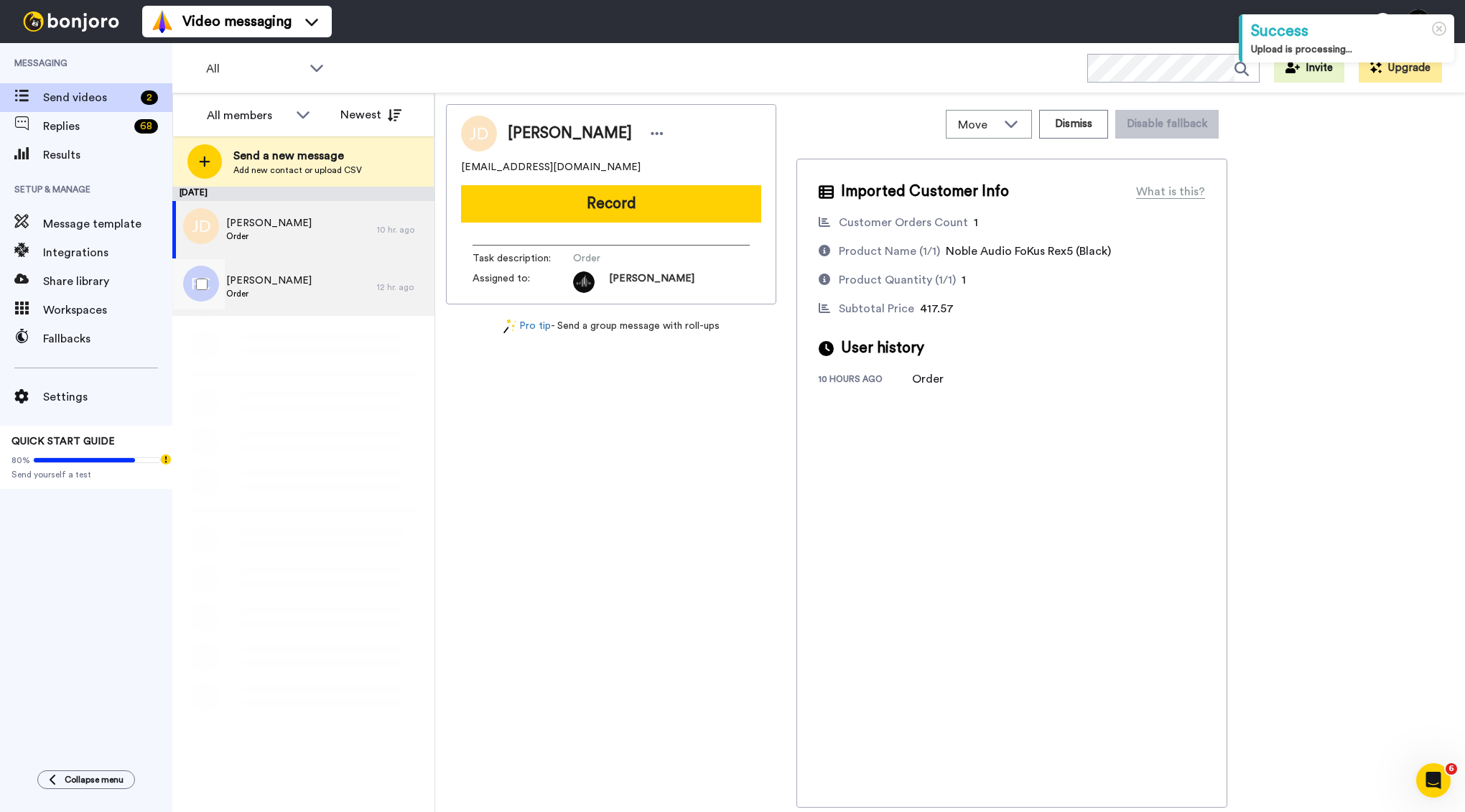
click at [333, 305] on div "Fabio Campos Order" at bounding box center [275, 286] width 204 height 57
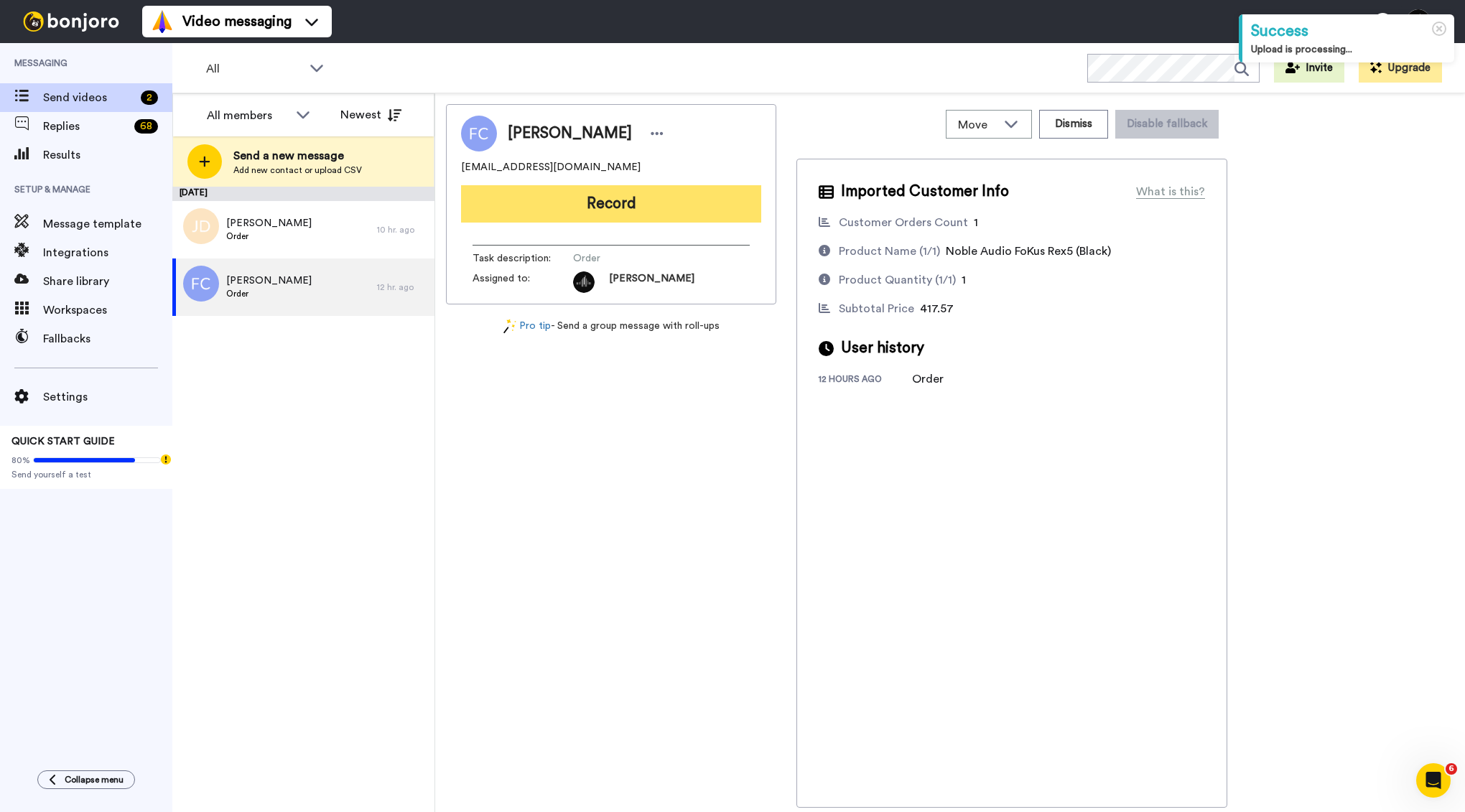
click at [594, 204] on button "Record" at bounding box center [611, 203] width 300 height 37
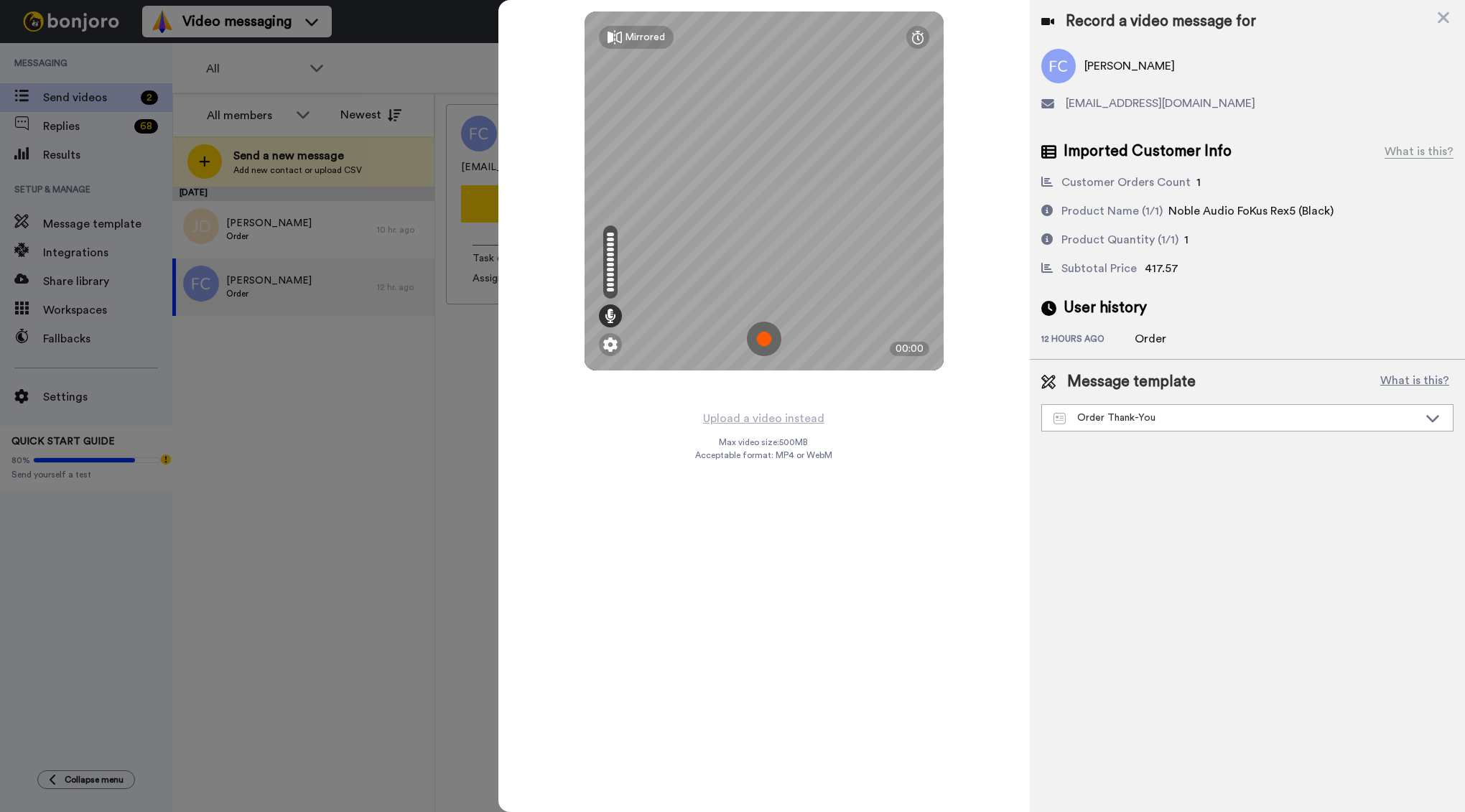
click at [768, 331] on img at bounding box center [764, 338] width 35 height 35
click at [764, 337] on img at bounding box center [764, 338] width 35 height 35
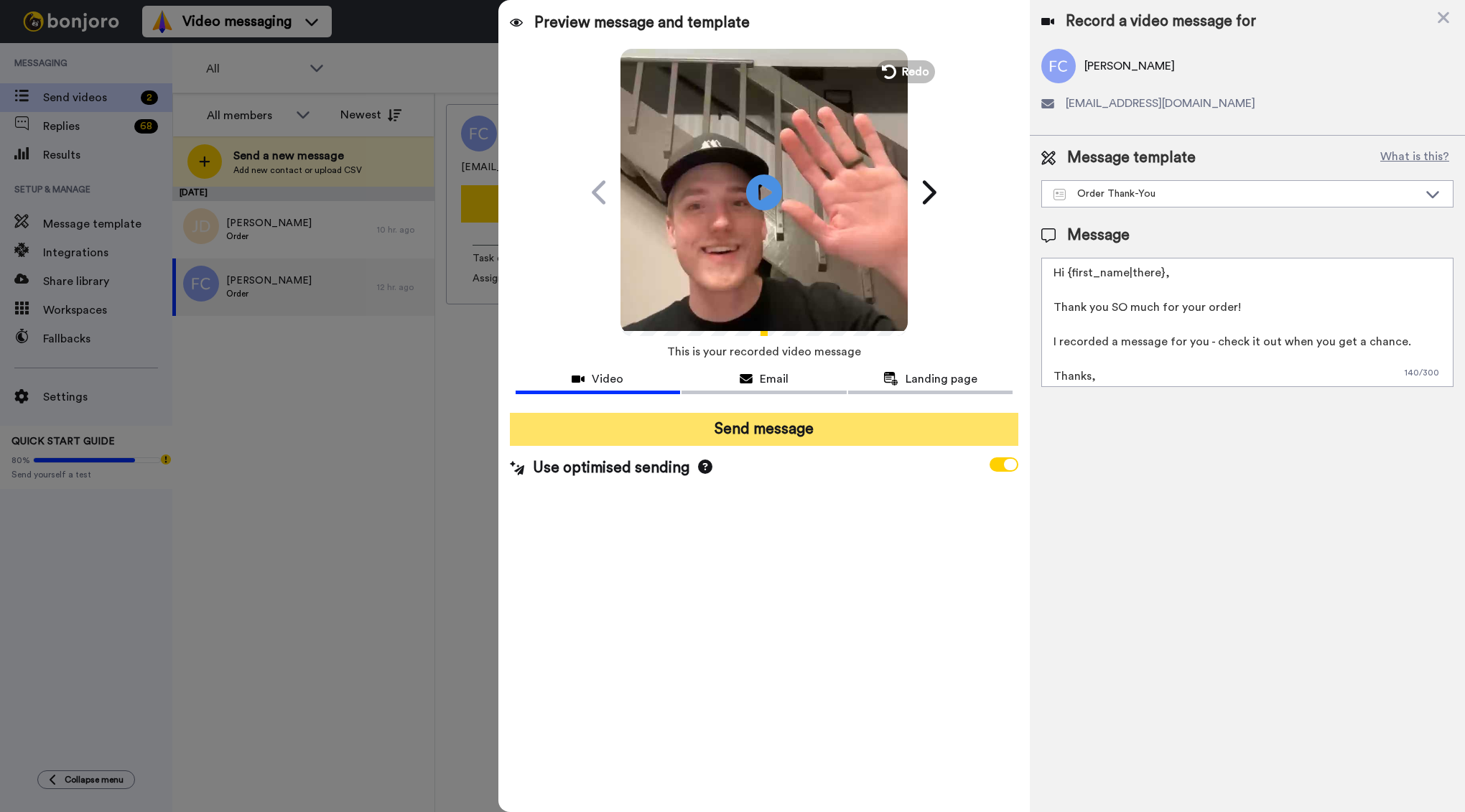
click at [760, 428] on button "Send message" at bounding box center [764, 429] width 509 height 33
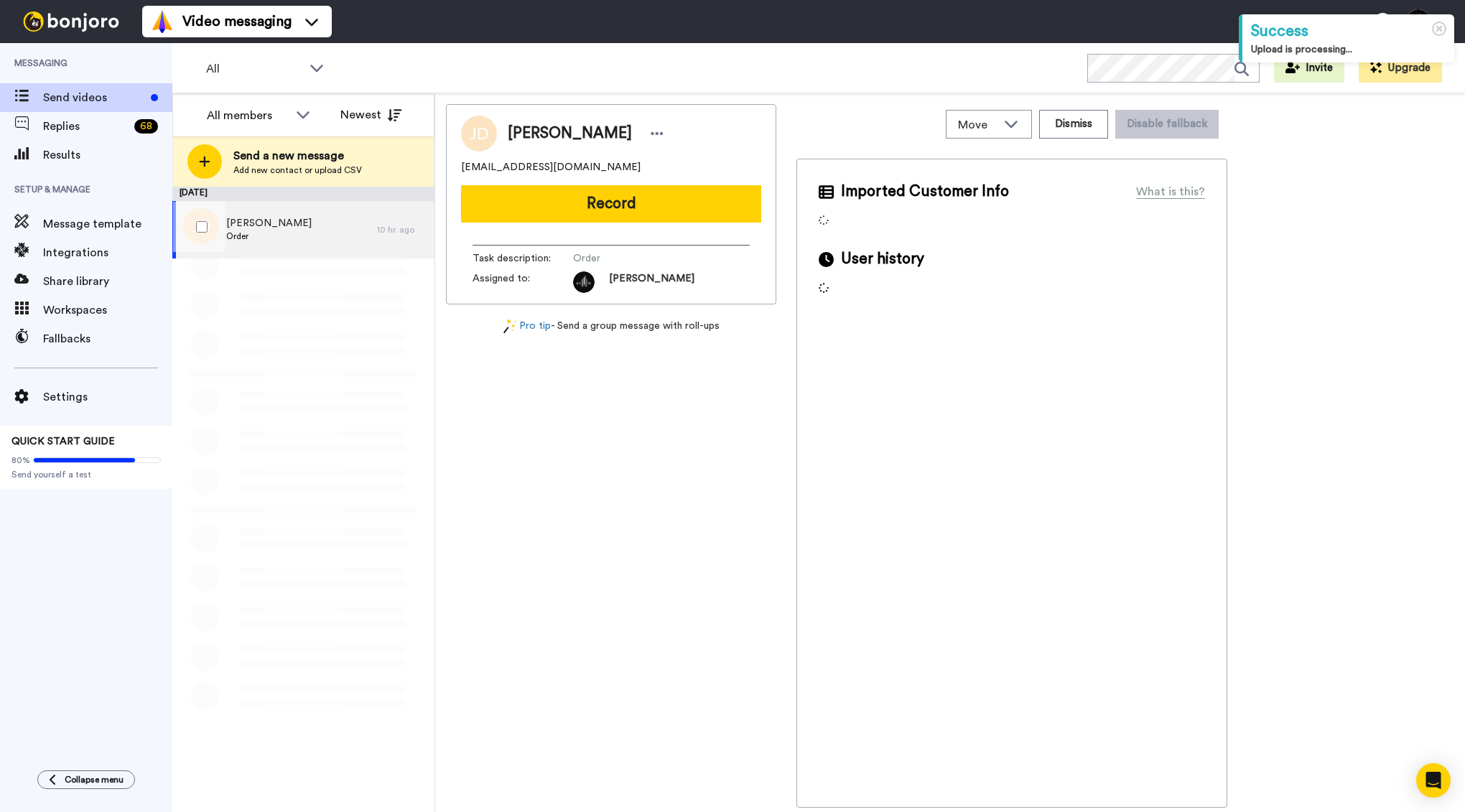
click at [333, 233] on div "James Domingo Order" at bounding box center [275, 229] width 204 height 57
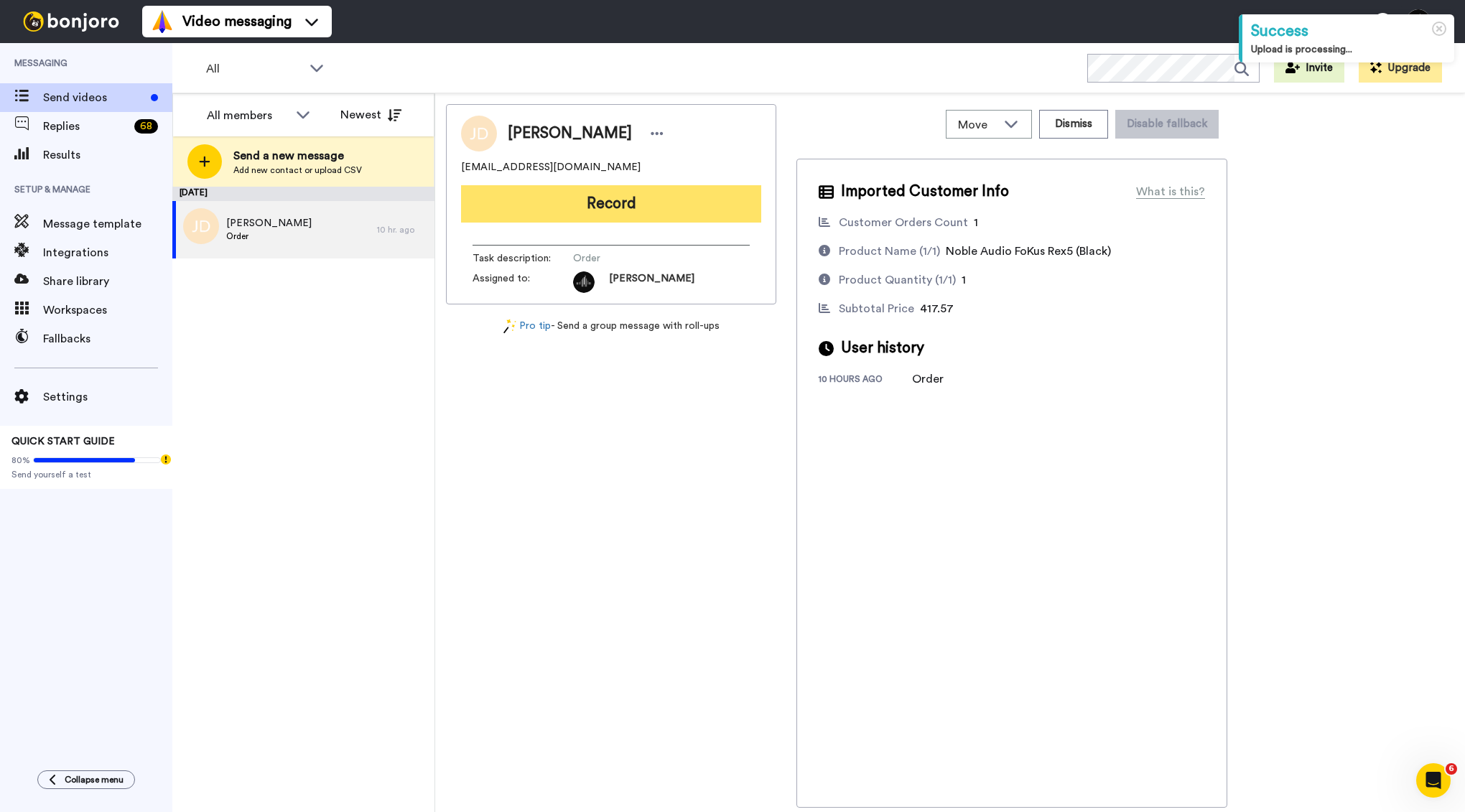
click at [599, 212] on button "Record" at bounding box center [611, 203] width 300 height 37
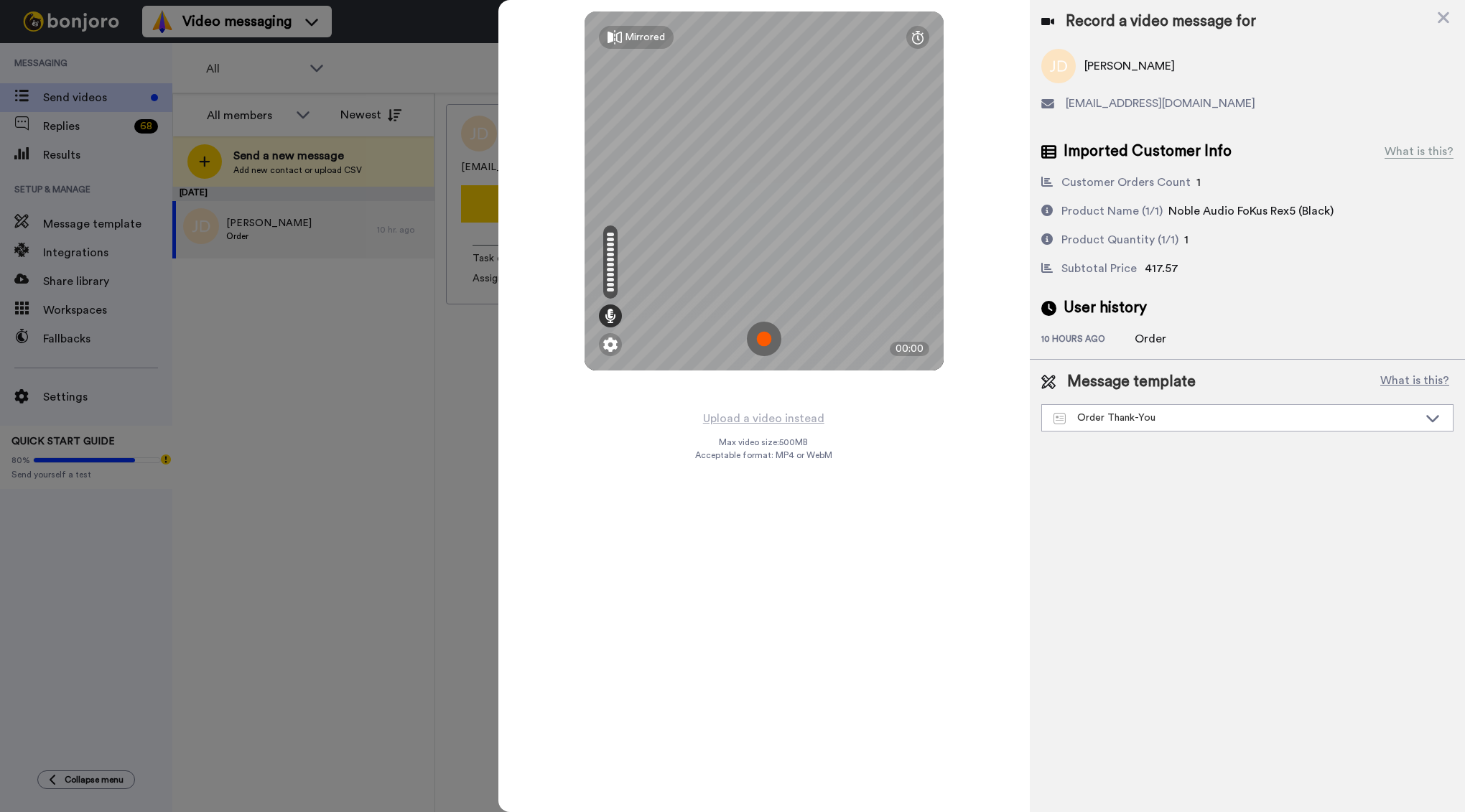
click at [767, 330] on img at bounding box center [764, 338] width 35 height 35
click at [769, 333] on img at bounding box center [764, 338] width 35 height 35
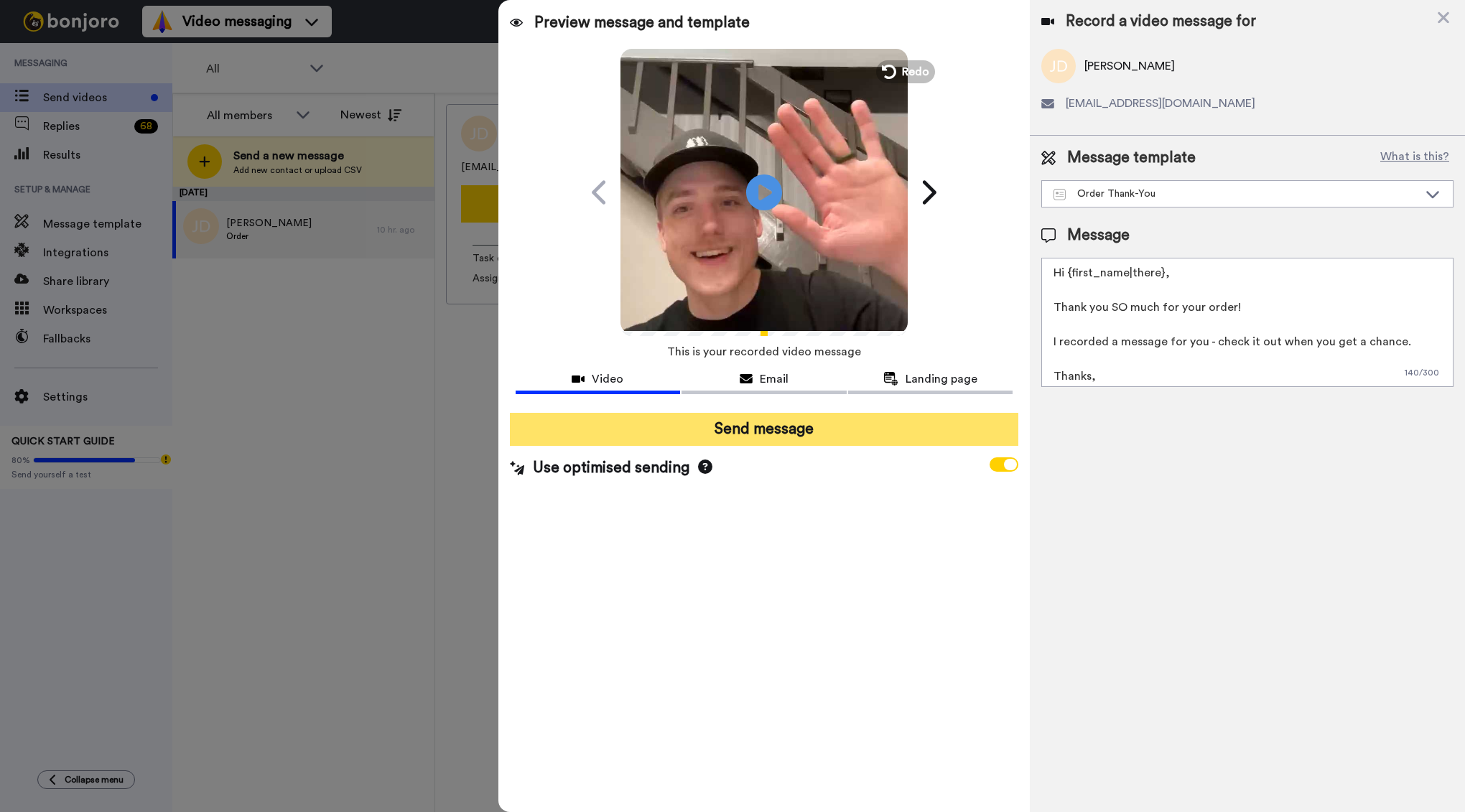
click at [753, 417] on button "Send message" at bounding box center [764, 429] width 509 height 33
